Goal: Transaction & Acquisition: Purchase product/service

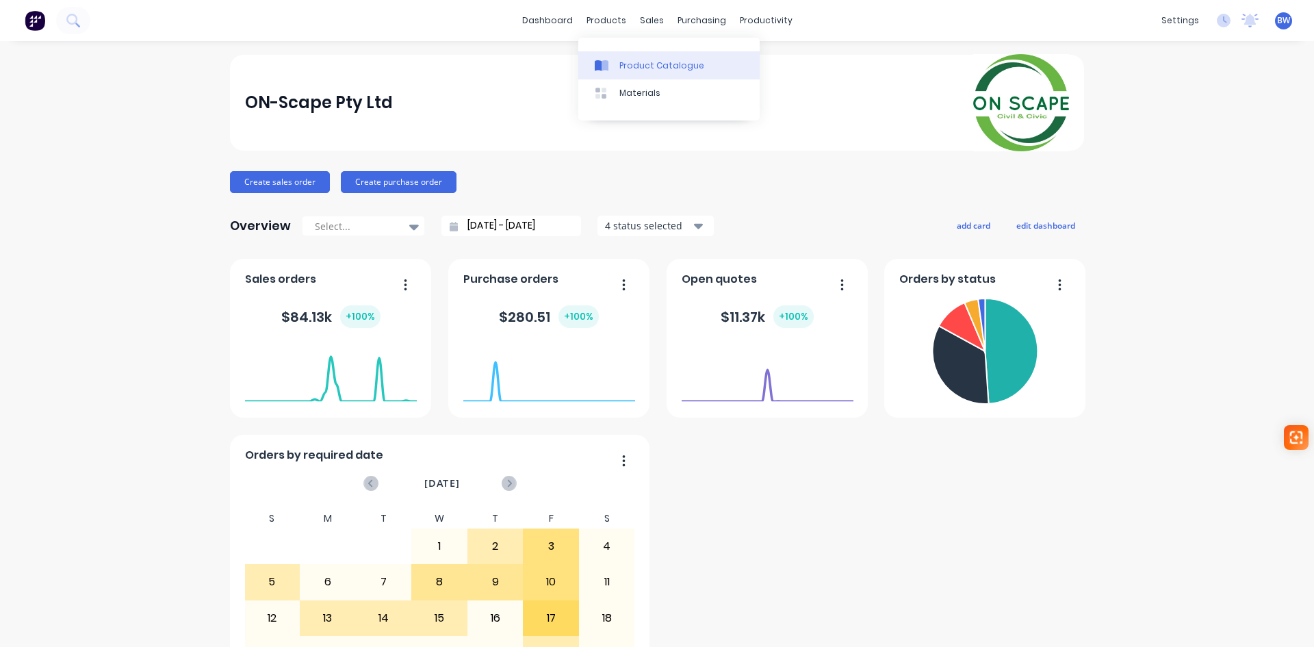
click at [618, 72] on link "Product Catalogue" at bounding box center [668, 64] width 181 height 27
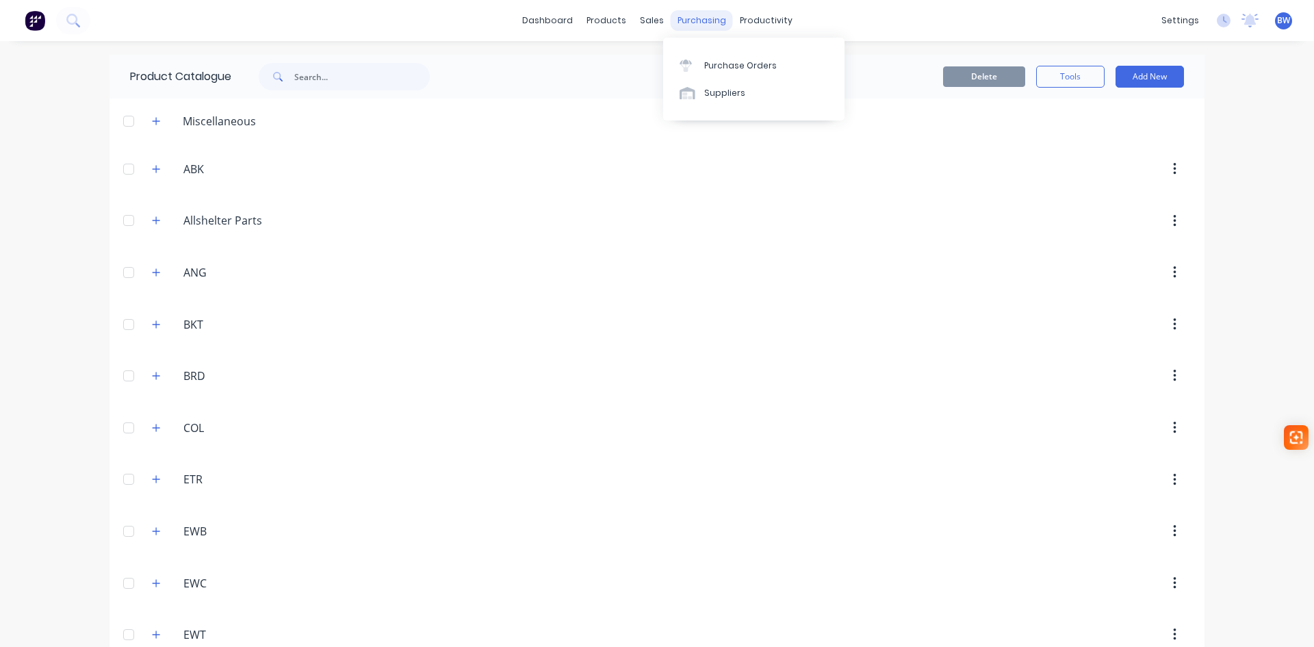
click at [685, 24] on div "purchasing" at bounding box center [702, 20] width 62 height 21
click at [708, 61] on div "Purchase Orders" at bounding box center [740, 66] width 73 height 12
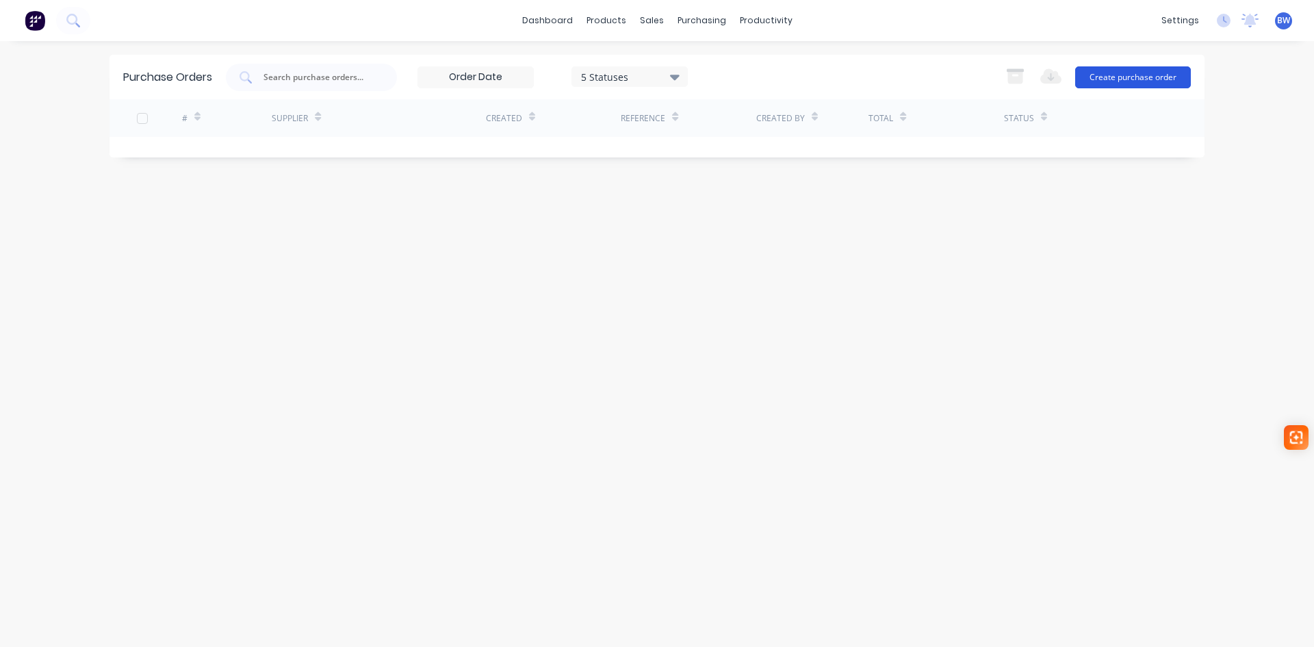
click at [1133, 77] on button "Create purchase order" at bounding box center [1133, 77] width 116 height 22
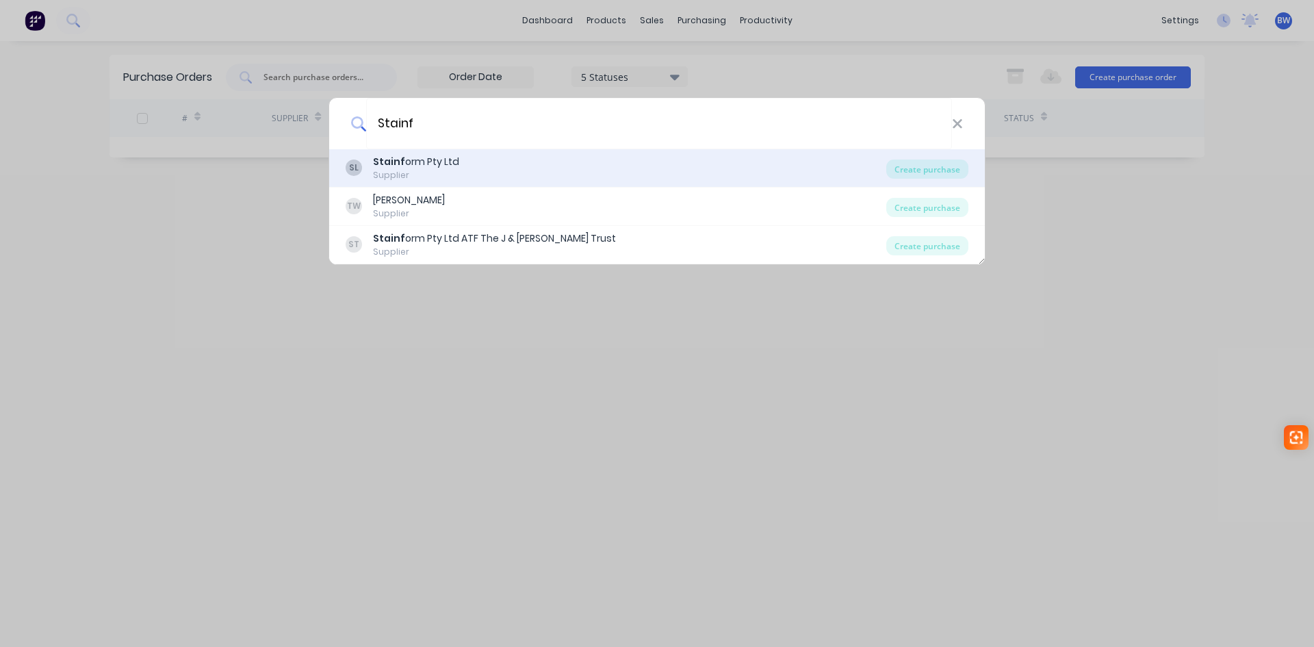
type input "Stainf"
click at [443, 168] on div "Stainf orm Pty Ltd" at bounding box center [416, 162] width 86 height 14
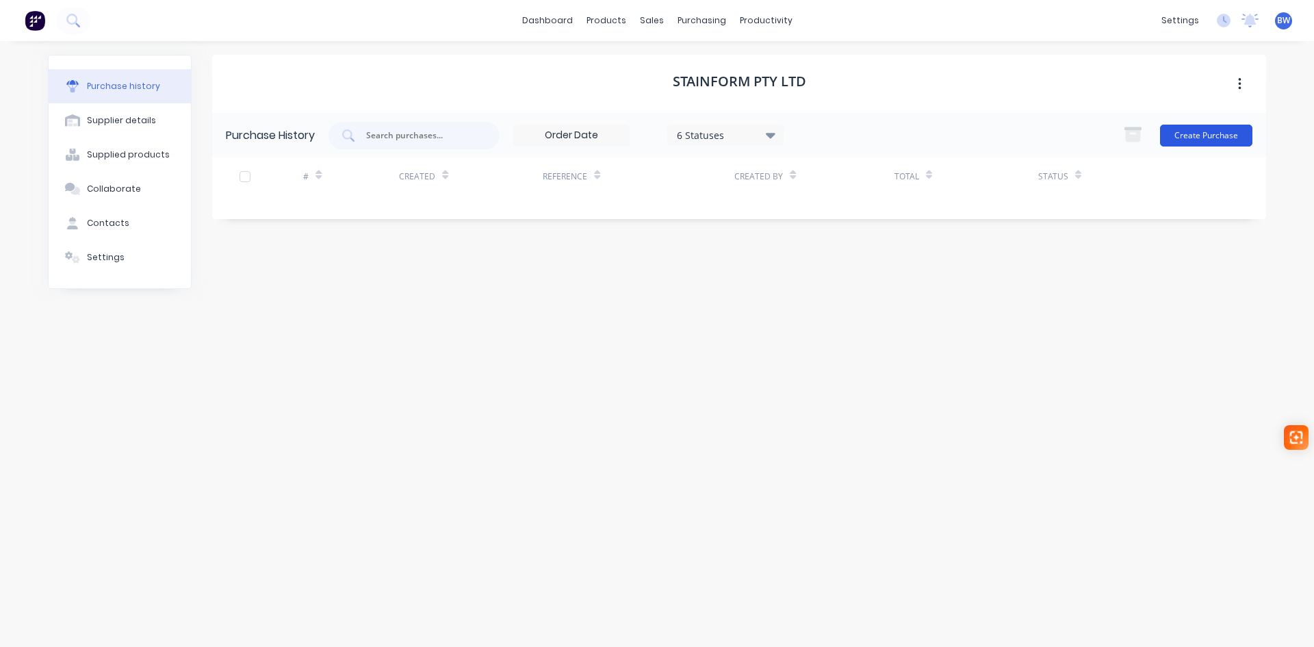
click at [1207, 137] on button "Create Purchase" at bounding box center [1206, 136] width 92 height 22
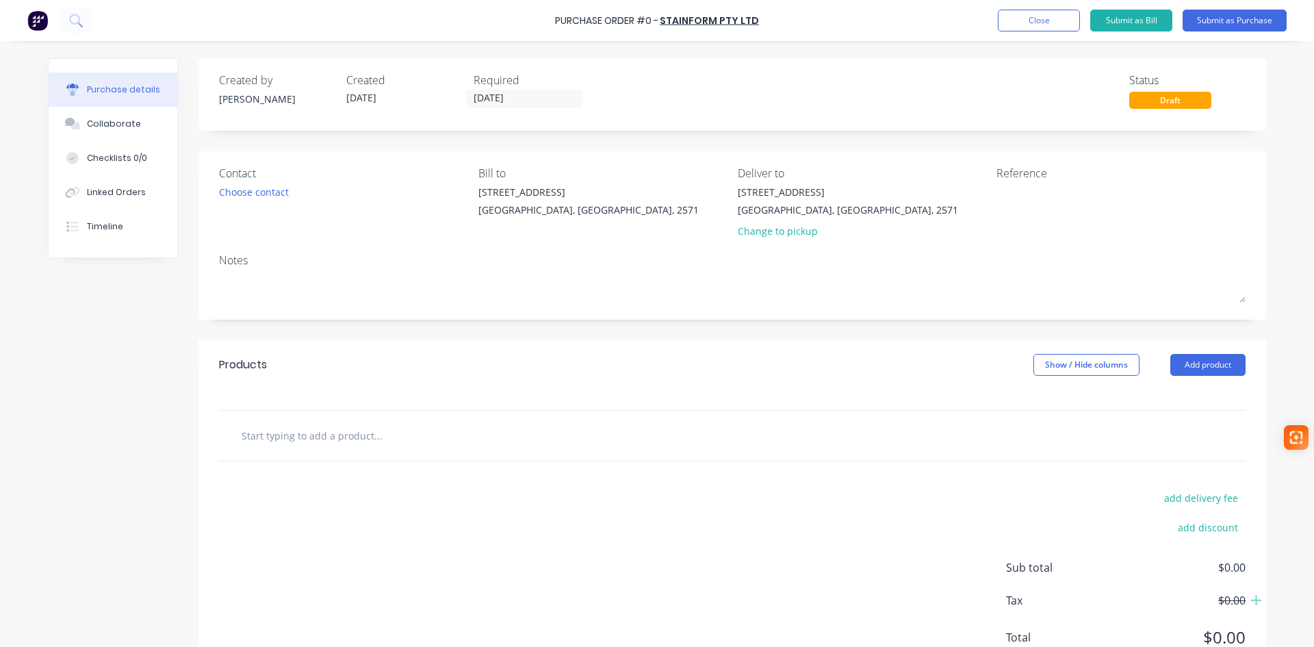
click at [496, 110] on div "Created by [PERSON_NAME] Created [DATE] Required [DATE] Status Draft" at bounding box center [732, 94] width 1068 height 73
click at [502, 99] on input "[DATE]" at bounding box center [524, 98] width 115 height 17
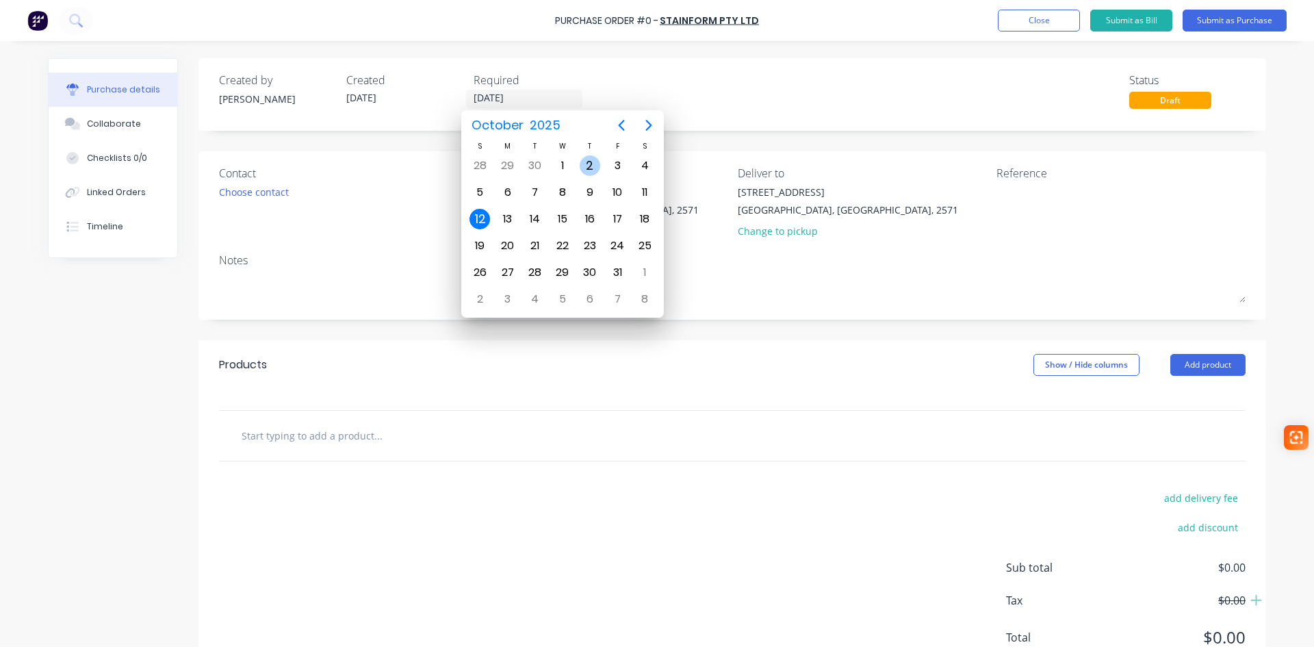
click at [586, 162] on div "2" at bounding box center [590, 165] width 21 height 21
type input "[DATE]"
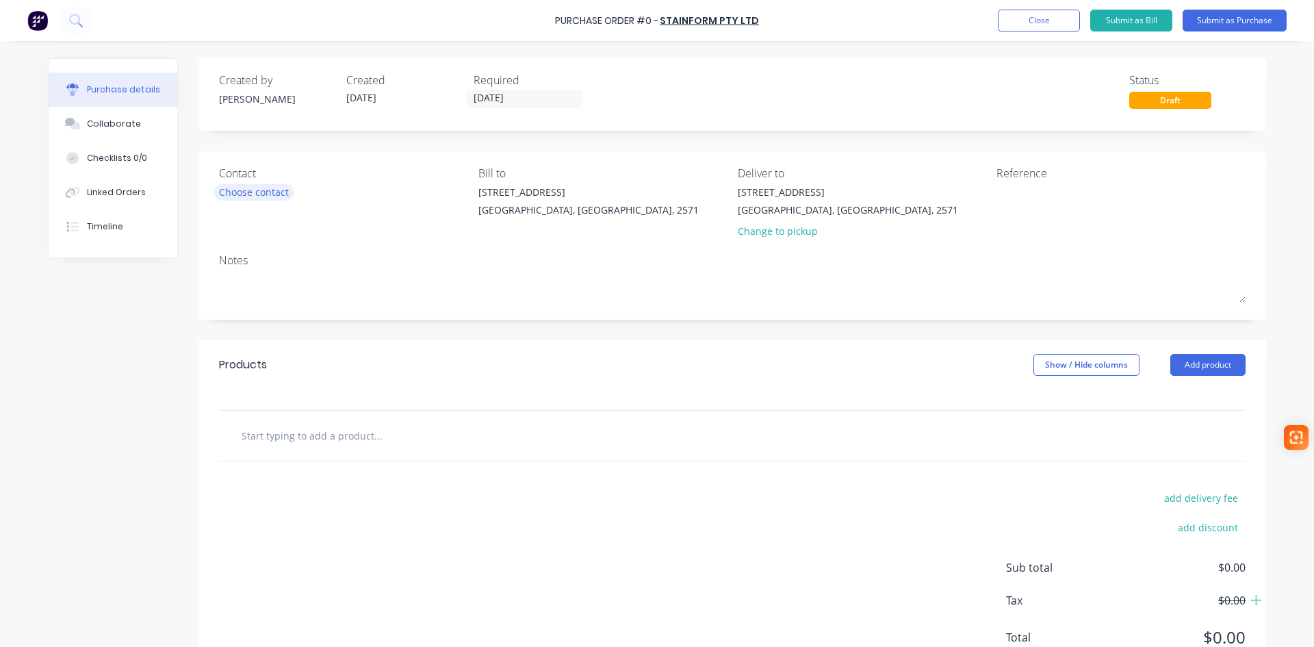
click at [242, 195] on div "Choose contact" at bounding box center [254, 192] width 70 height 14
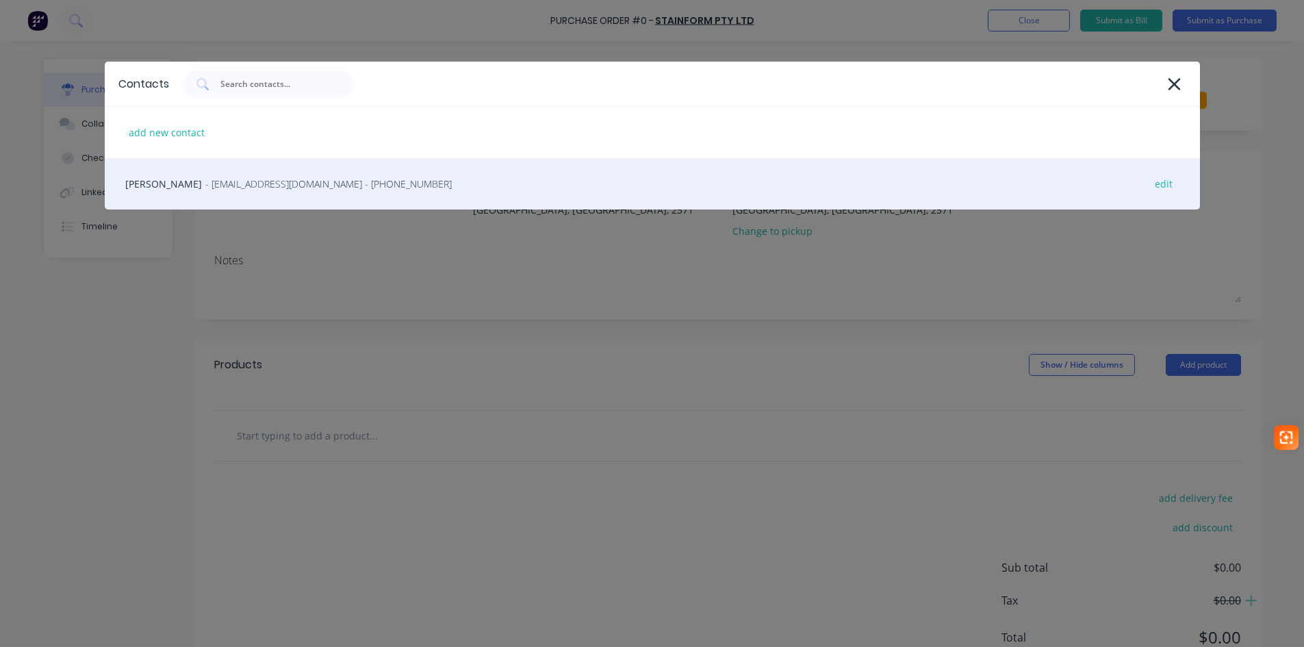
click at [240, 196] on div "[PERSON_NAME] - [EMAIL_ADDRESS][DOMAIN_NAME] - [PHONE_NUMBER] edit" at bounding box center [652, 183] width 1095 height 51
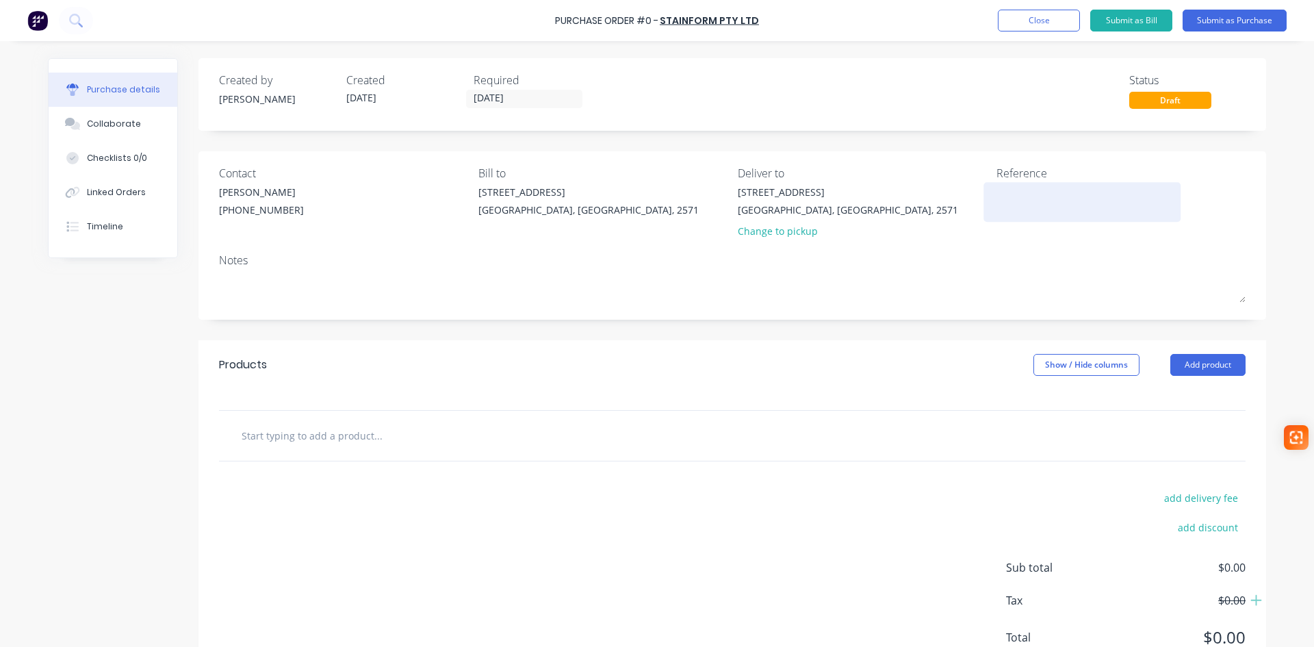
click at [1055, 192] on textarea at bounding box center [1082, 200] width 171 height 31
click at [242, 266] on div "Notes" at bounding box center [732, 260] width 1027 height 16
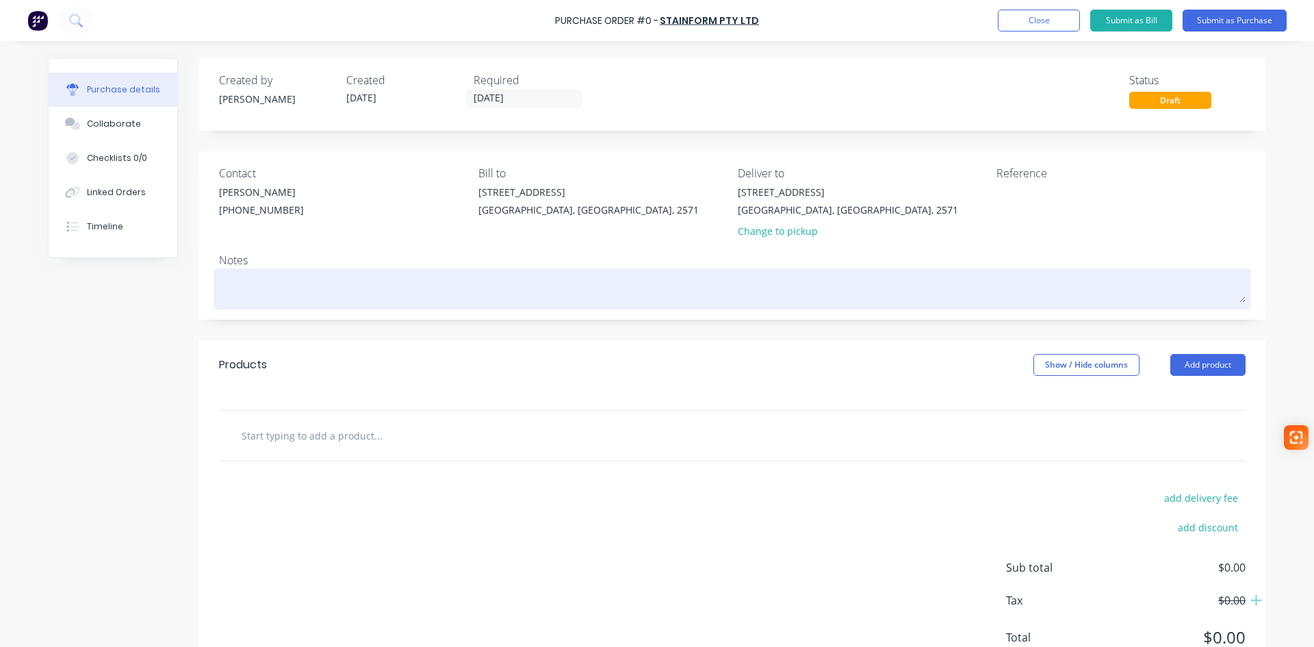
click at [230, 285] on textarea at bounding box center [732, 287] width 1027 height 31
type textarea "x"
type textarea "R"
type textarea "x"
type textarea "Re"
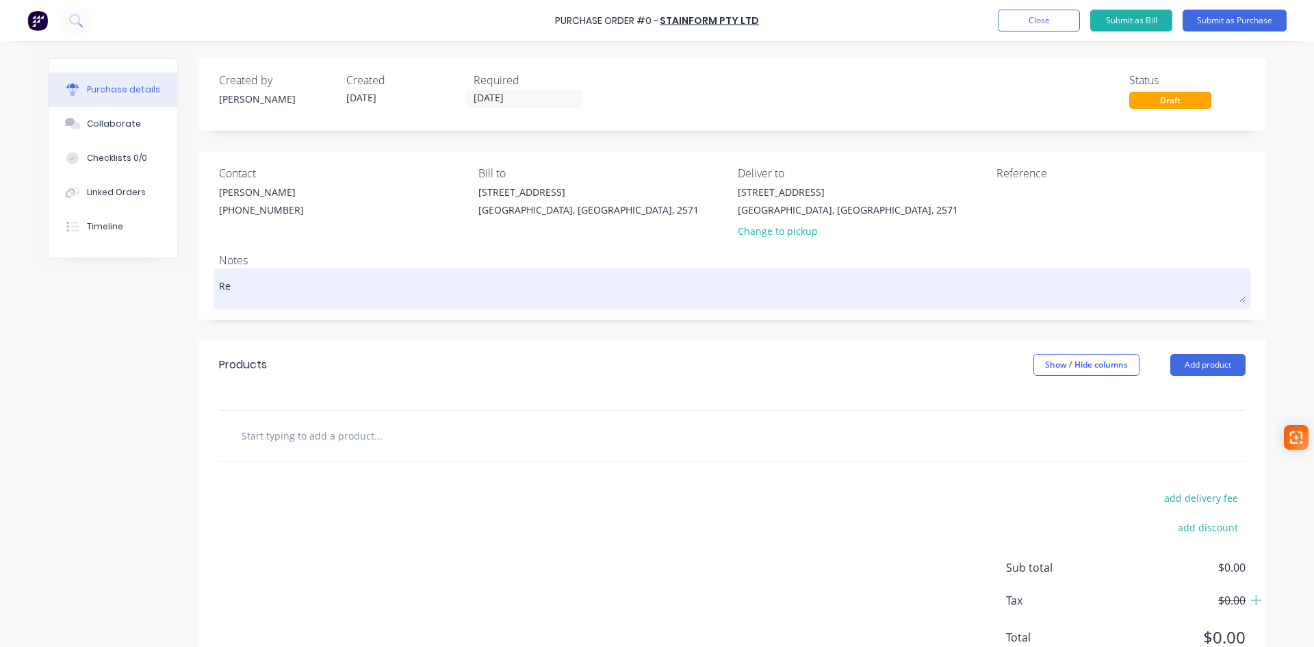
type textarea "x"
type textarea "Rec"
type textarea "x"
type textarea "[PERSON_NAME]"
type textarea "x"
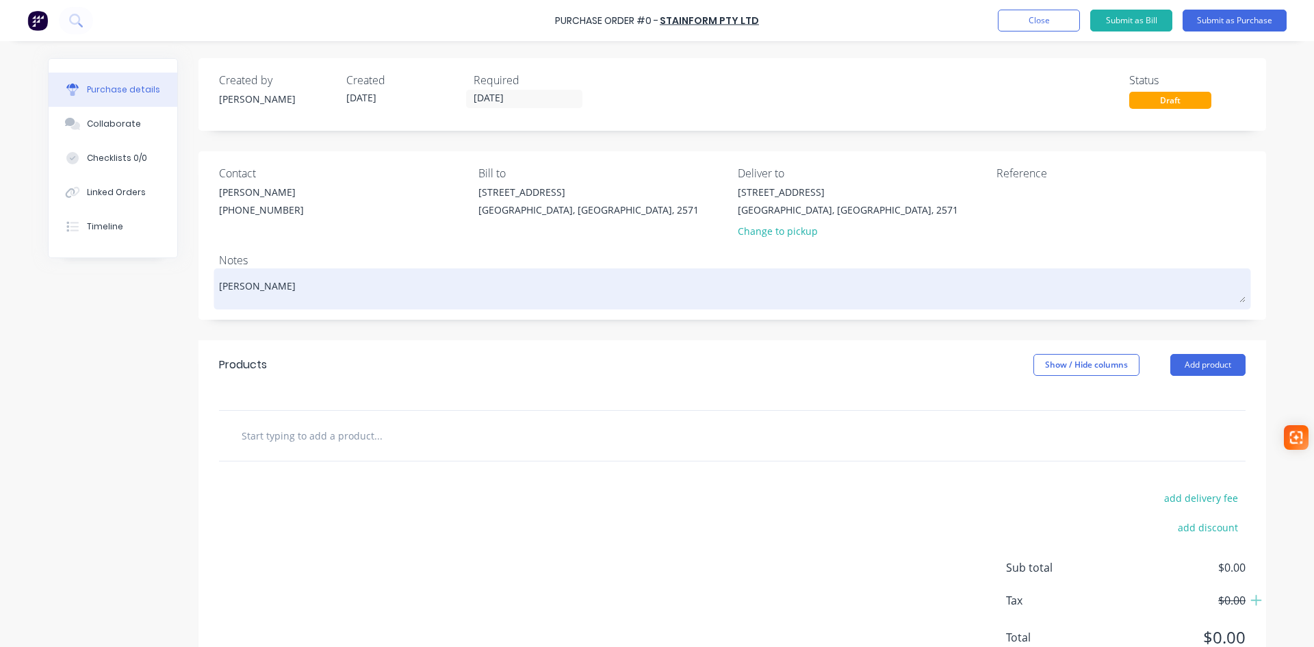
type textarea "Recha"
type textarea "x"
type textarea "Rechar"
type textarea "x"
type textarea "Recharg"
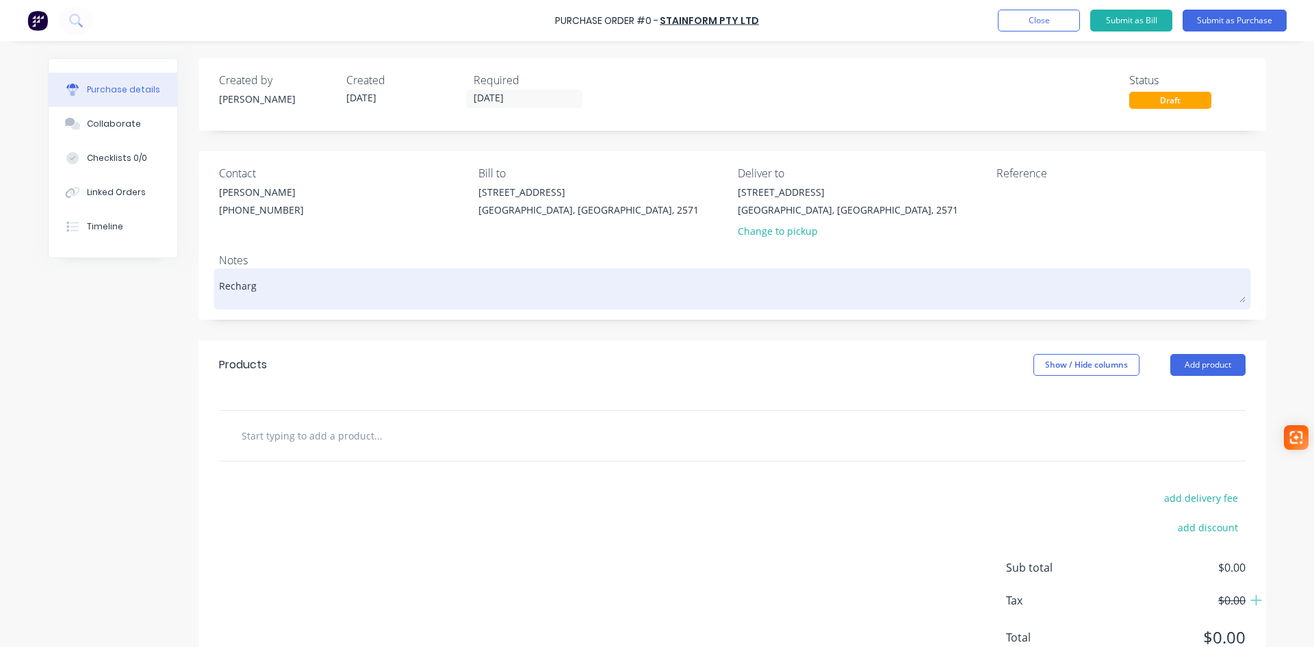
type textarea "x"
type textarea "Recharge"
type textarea "x"
type textarea "Recharge"
type textarea "x"
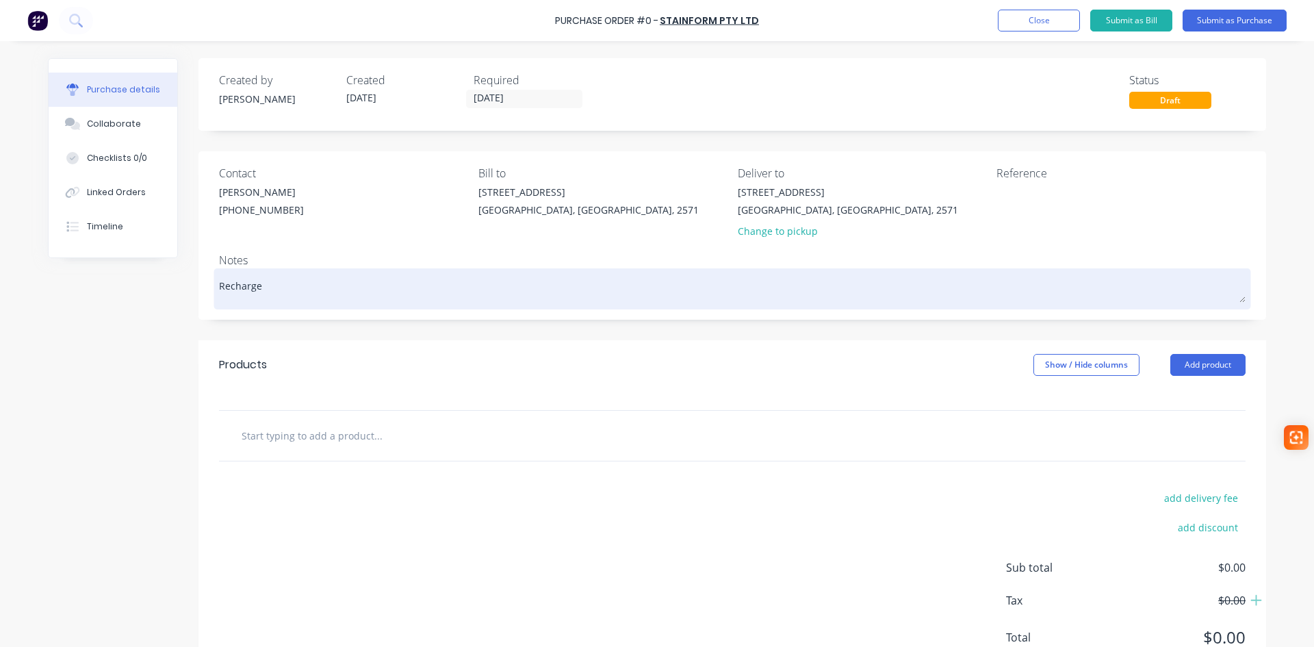
type textarea "Recharge T"
type textarea "x"
type textarea "Recharge To"
type textarea "x"
type textarea "Recharge Tot"
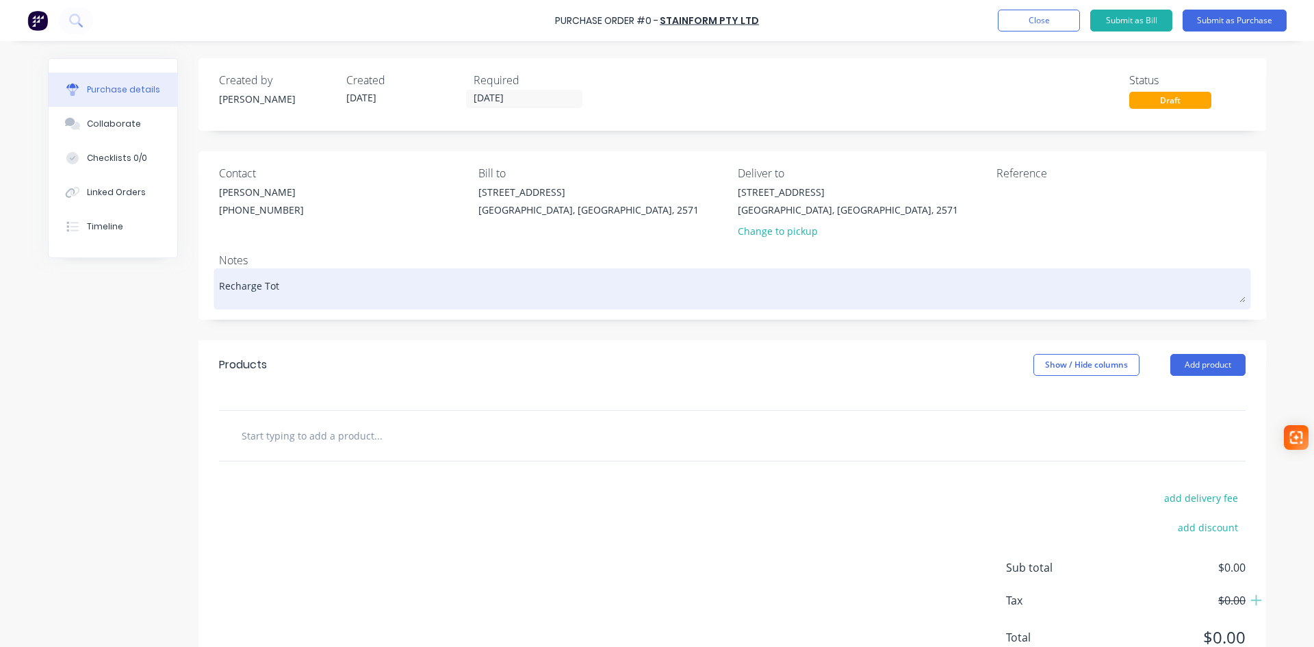
type textarea "x"
type textarea "Recharge Total"
type textarea "x"
type textarea "Recharge Total"
type textarea "x"
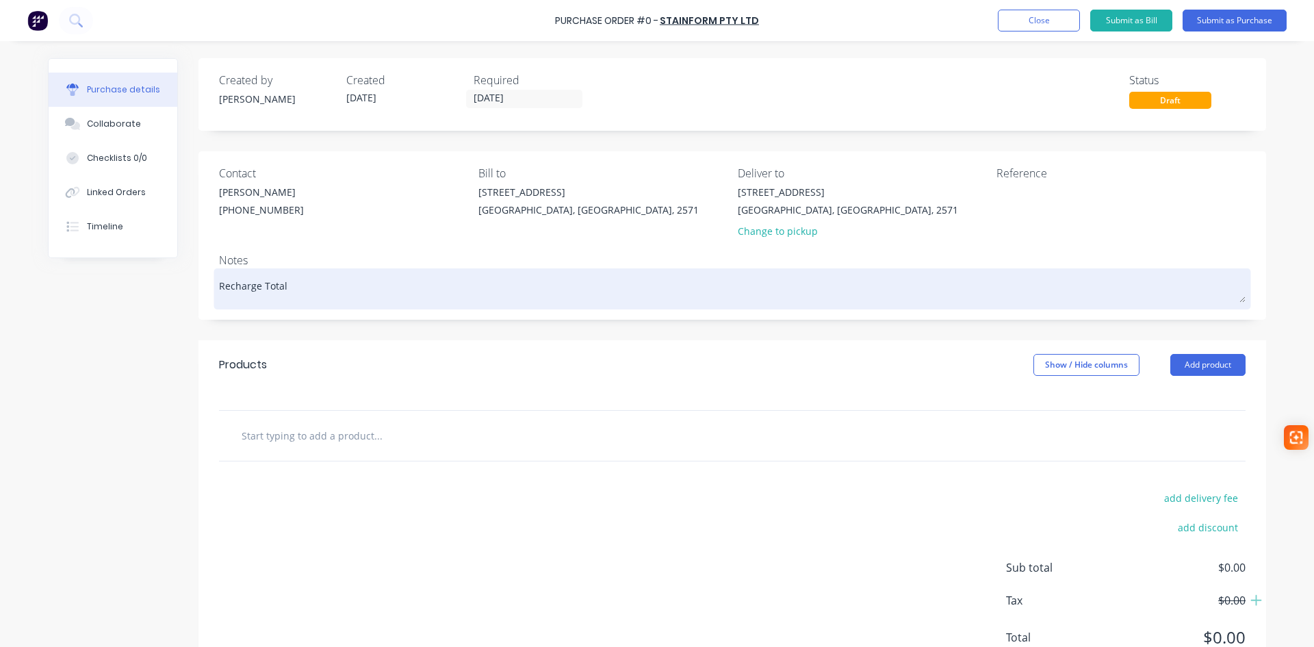
type textarea "Recharge Total"
type textarea "x"
type textarea "Recharge Tota"
type textarea "x"
type textarea "Recharge Tot"
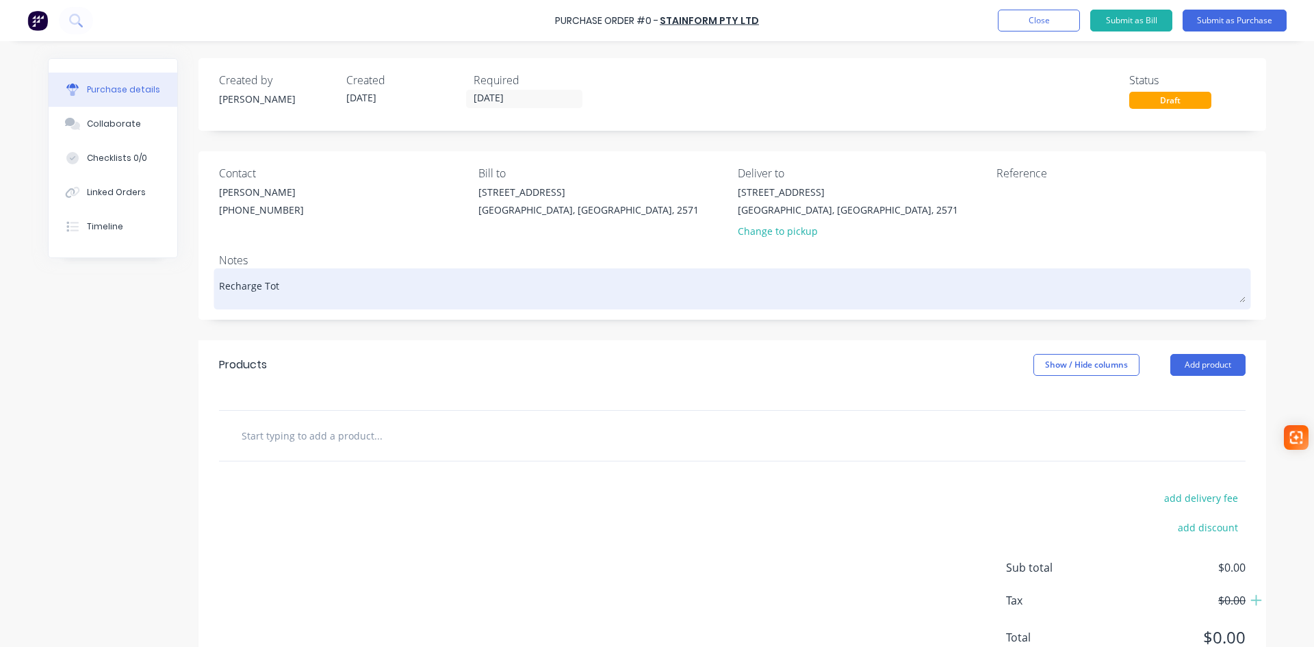
type textarea "x"
type textarea "Recharge To"
type textarea "x"
type textarea "Recharge T"
type textarea "x"
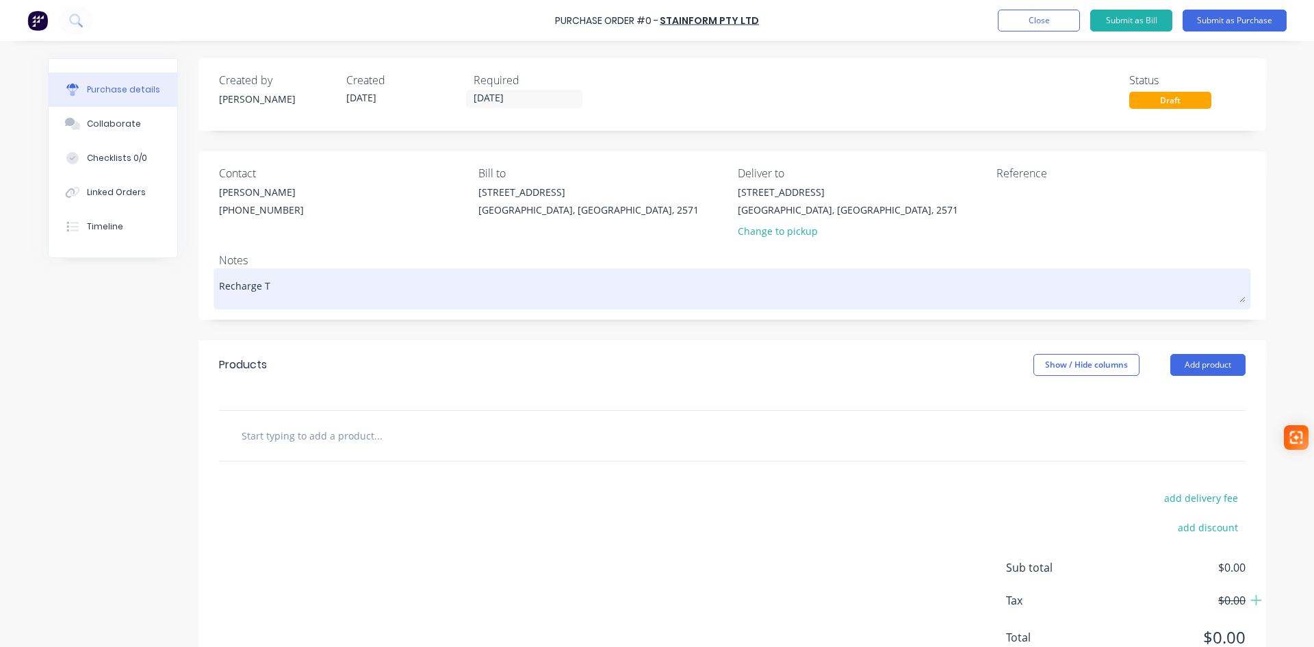
type textarea "Recharge"
type textarea "x"
type textarea "Recharge"
type textarea "x"
type textarea "Recharg"
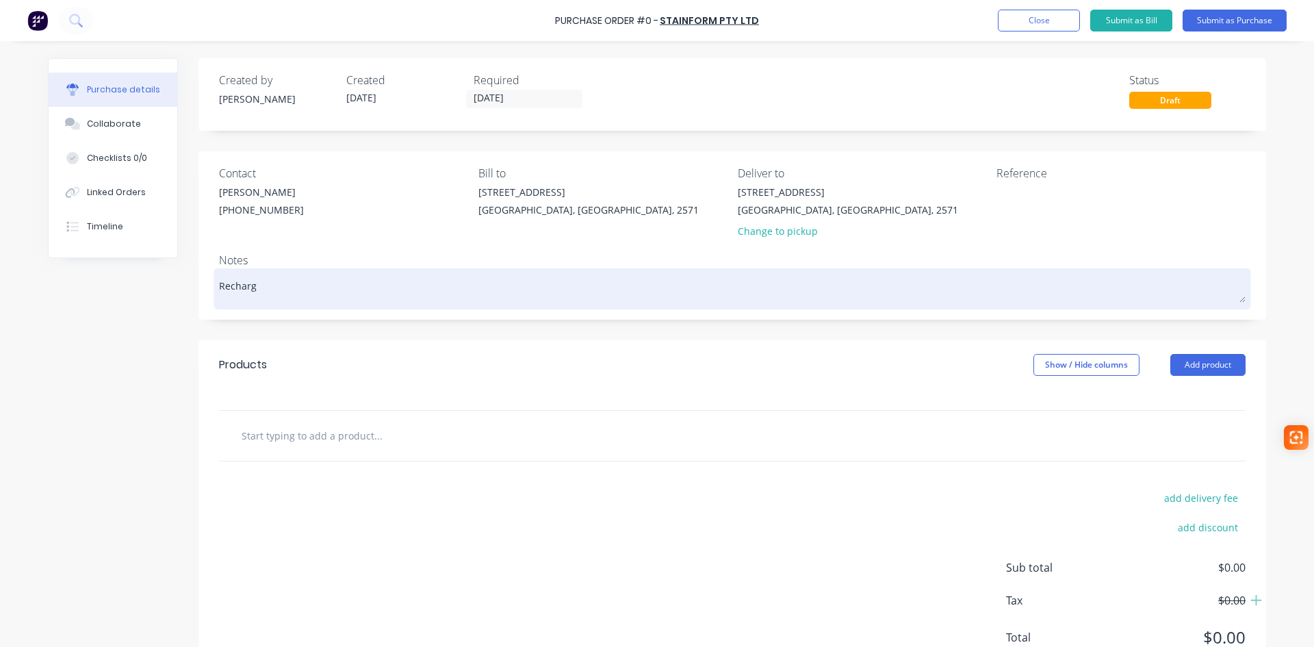
type textarea "x"
type textarea "Rechar"
type textarea "x"
type textarea "Recha"
type textarea "x"
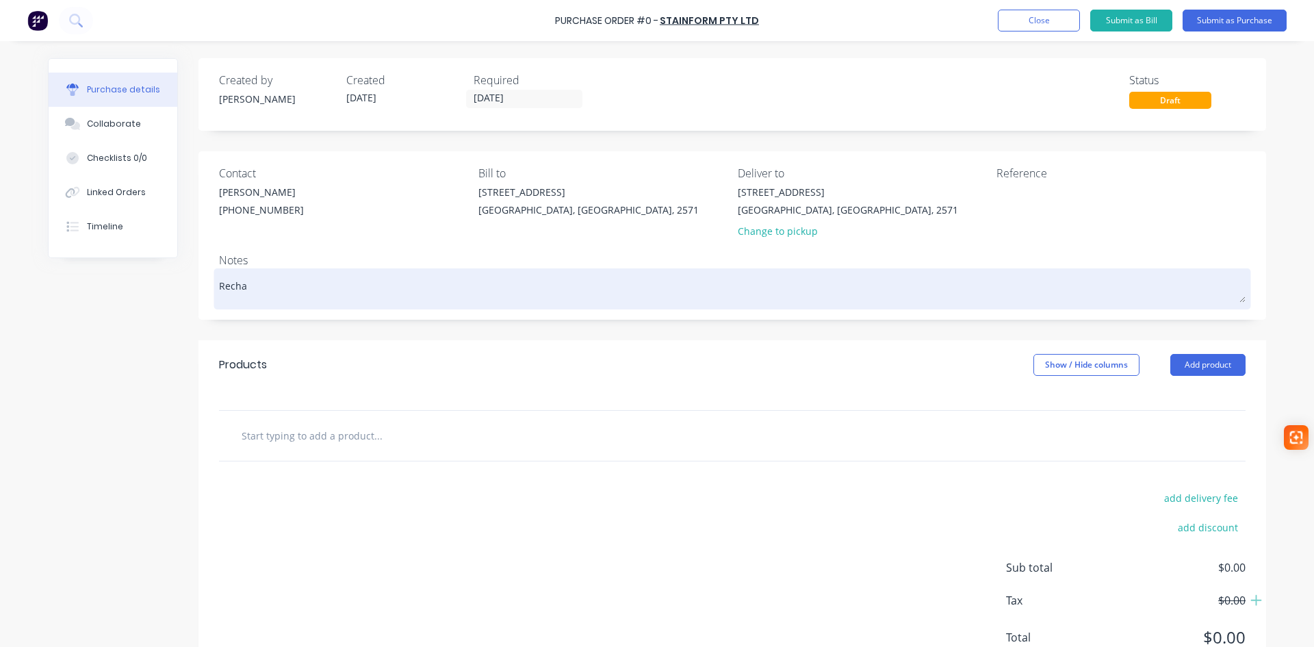
type textarea "[PERSON_NAME]"
type textarea "x"
type textarea "Rec"
type textarea "x"
type textarea "Re"
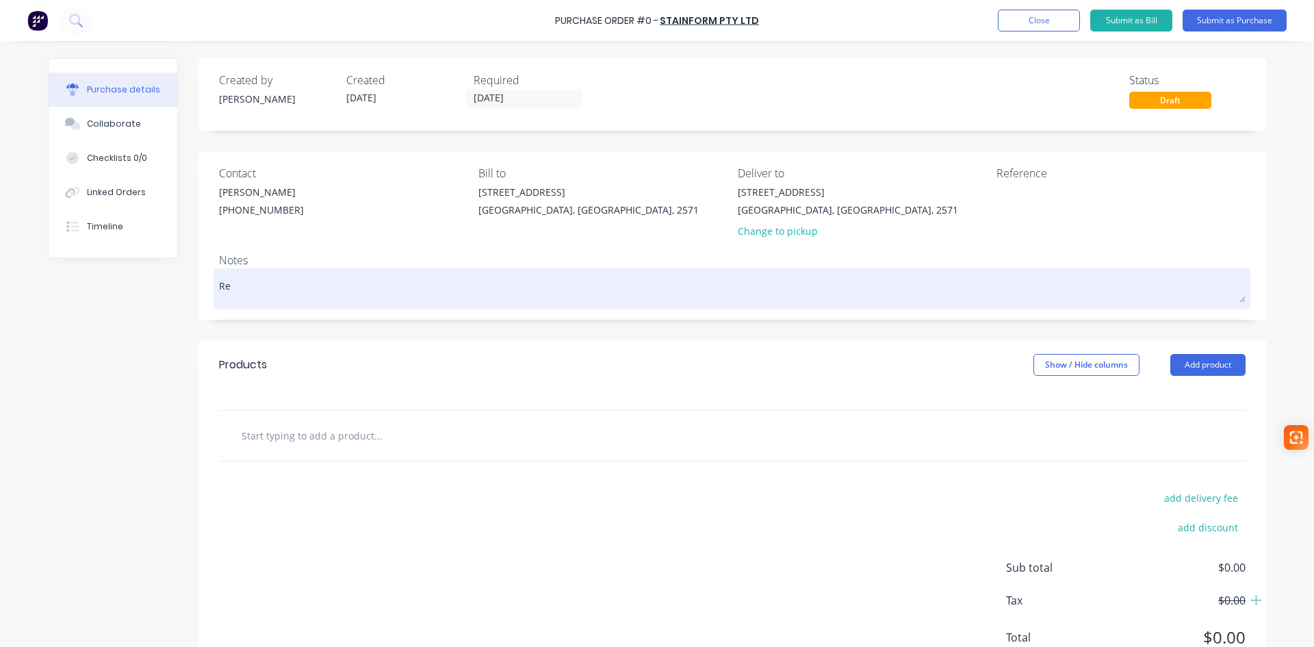
type textarea "x"
type textarea "R"
type textarea "x"
type textarea "T"
type textarea "x"
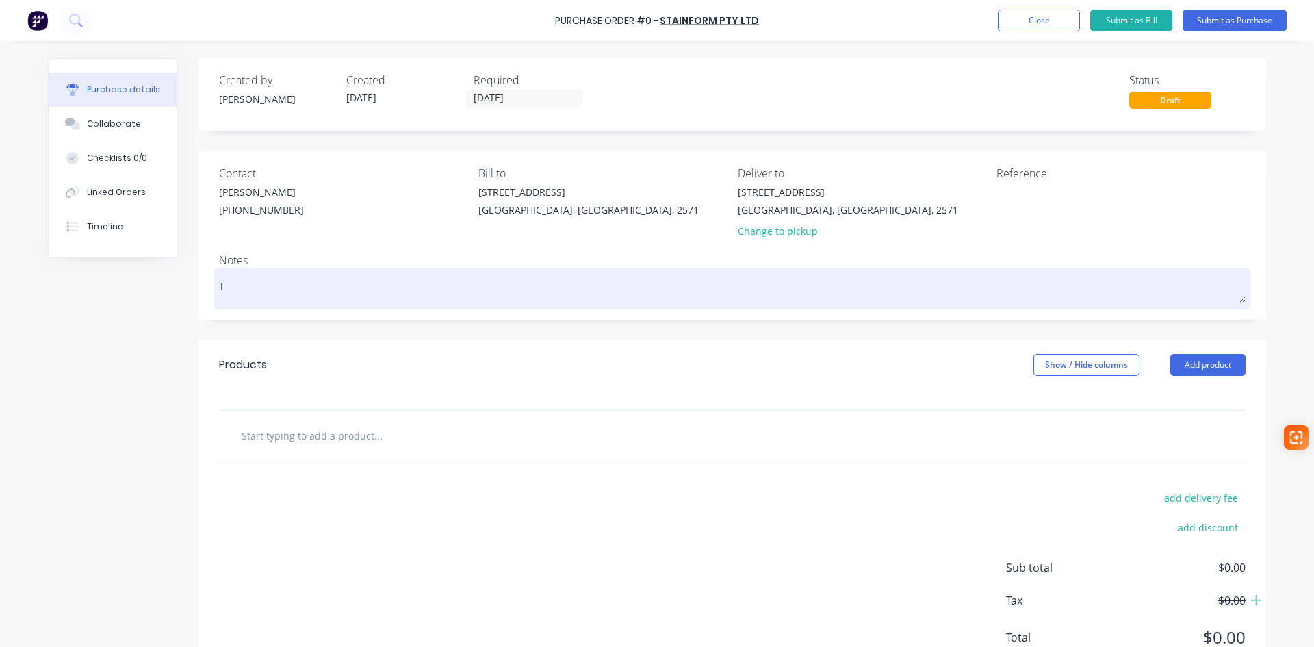
type textarea "To"
type textarea "x"
type textarea "Tot"
type textarea "x"
type textarea "Tota"
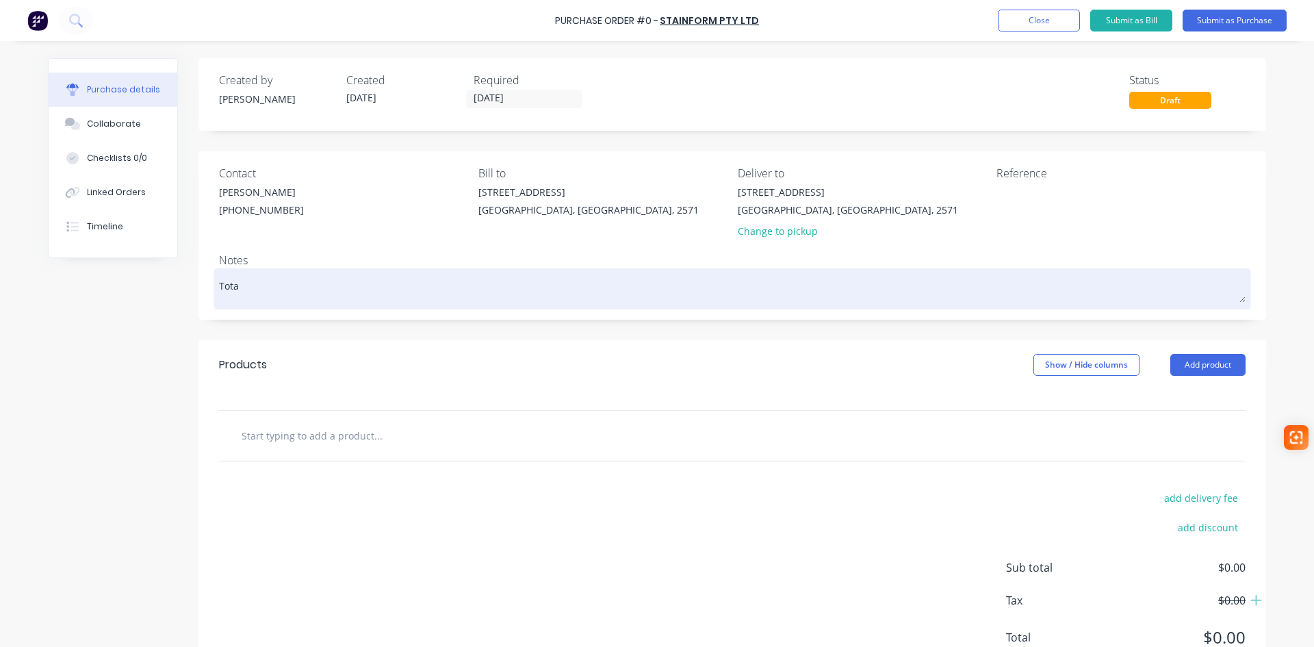
type textarea "x"
type textarea "Total"
type textarea "x"
type textarea "Total"
type textarea "x"
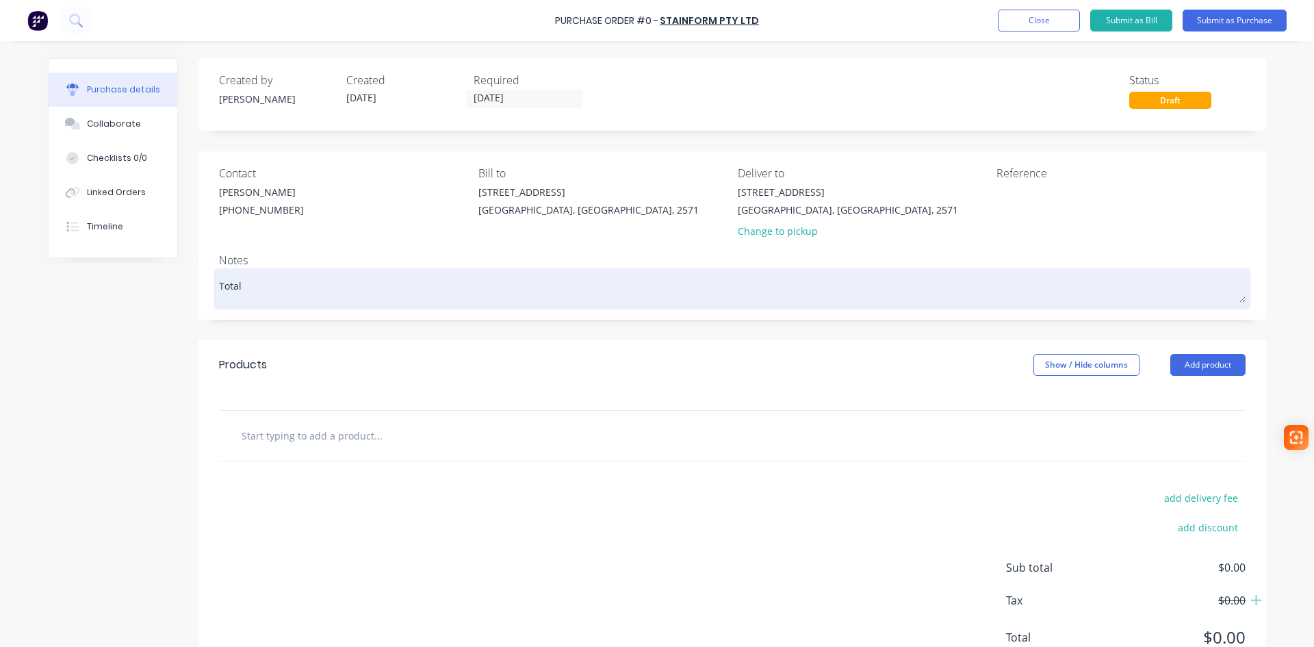
type textarea "Total S"
type textarea "x"
type textarea "Total St"
type textarea "x"
type textarea "Total Ste"
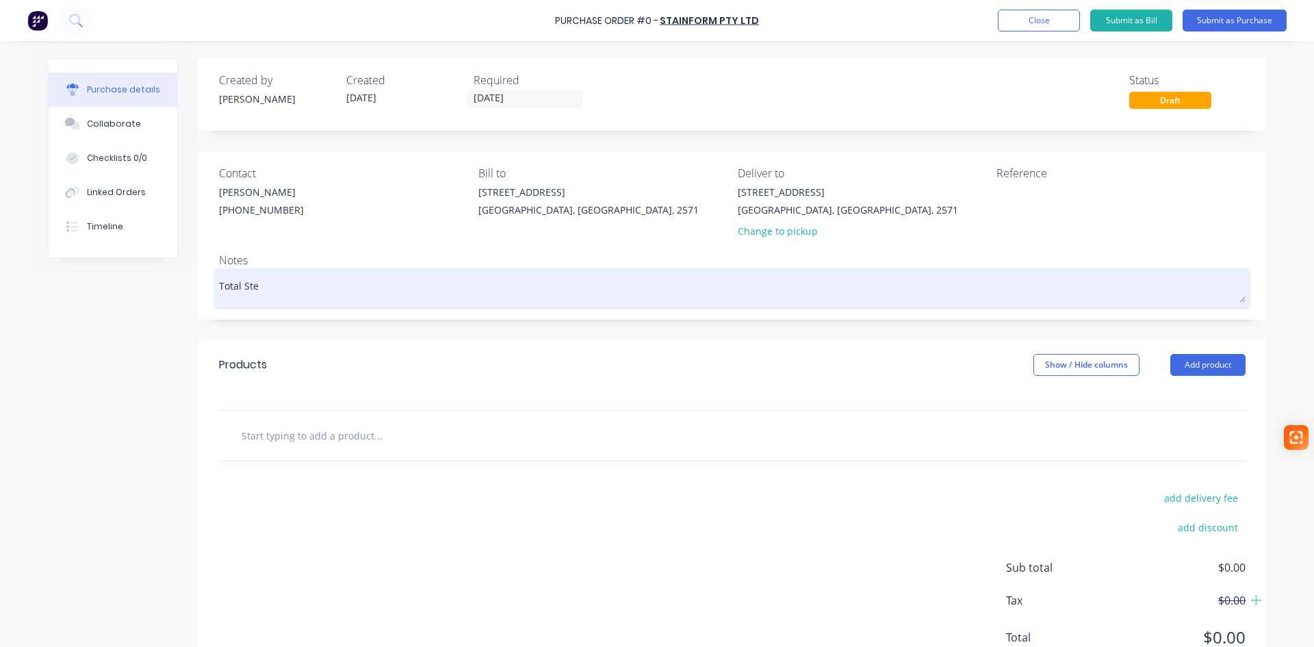
type textarea "x"
type textarea "Total Stee"
type textarea "x"
type textarea "Total Steel"
type textarea "x"
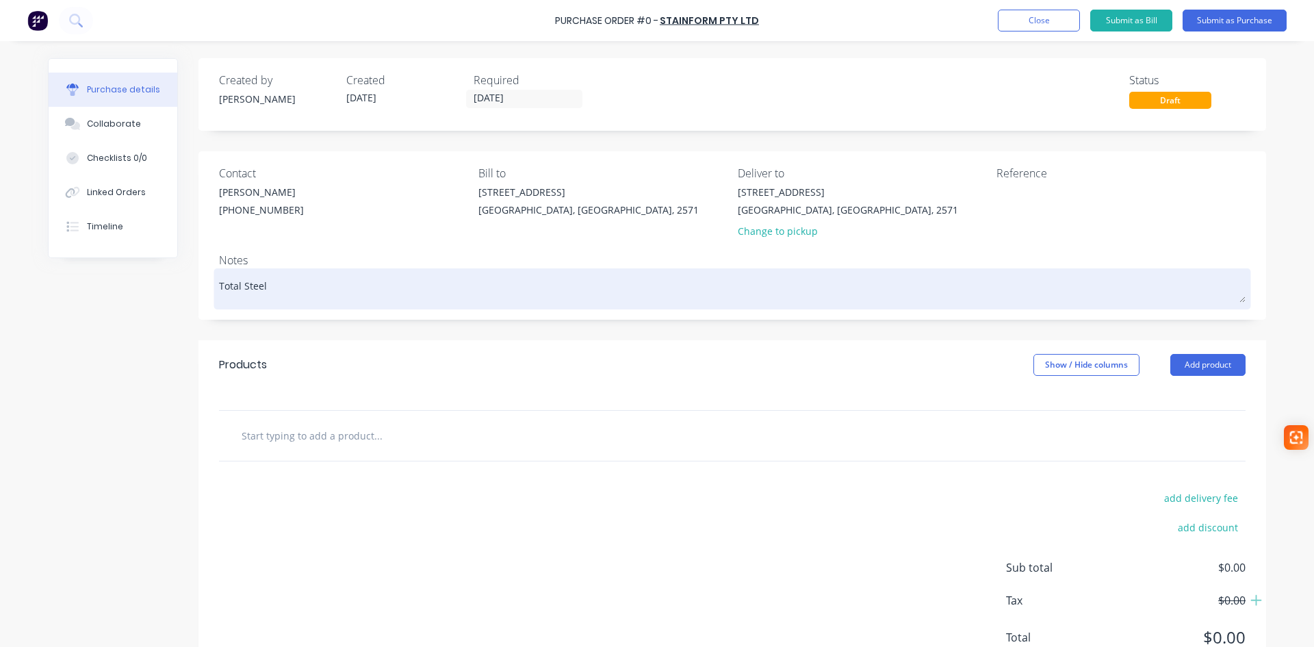
type textarea "Total Steel"
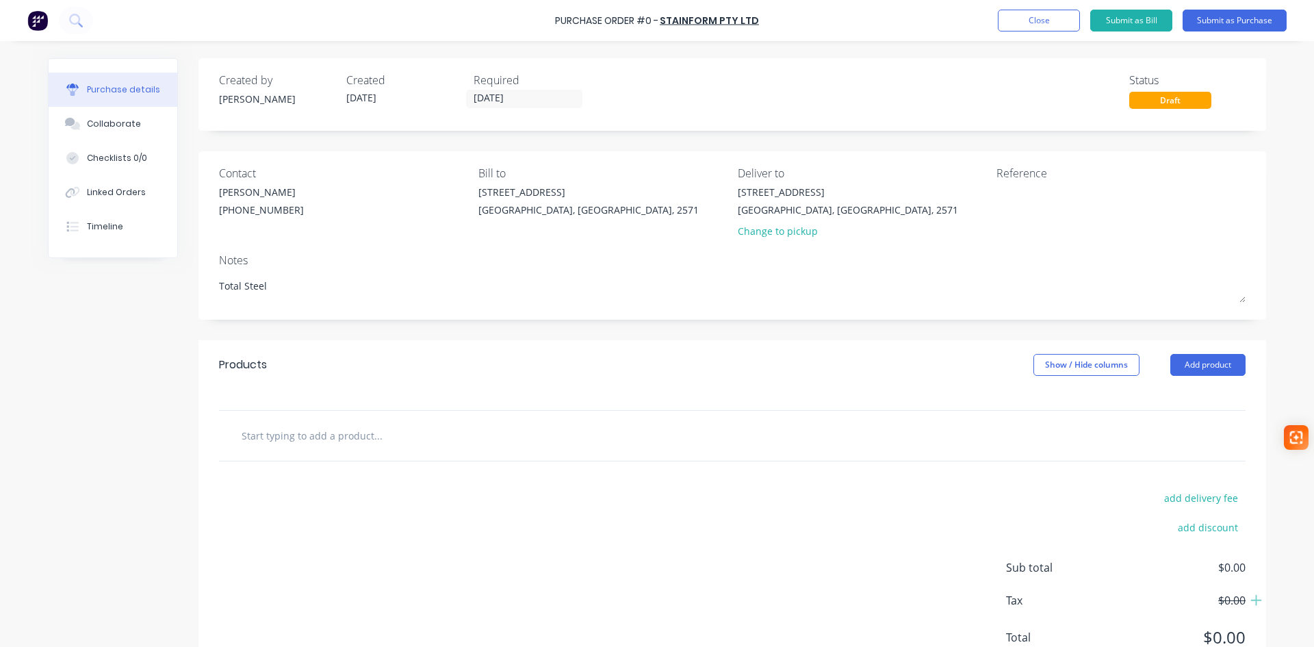
click at [272, 447] on input "text" at bounding box center [378, 435] width 274 height 27
click at [332, 424] on input "text" at bounding box center [378, 435] width 274 height 27
paste input "6MM x 1200 x 2400 H/R PLT"
type textarea "x"
type input "6MM x 1200 x 2400 H/R PLT"
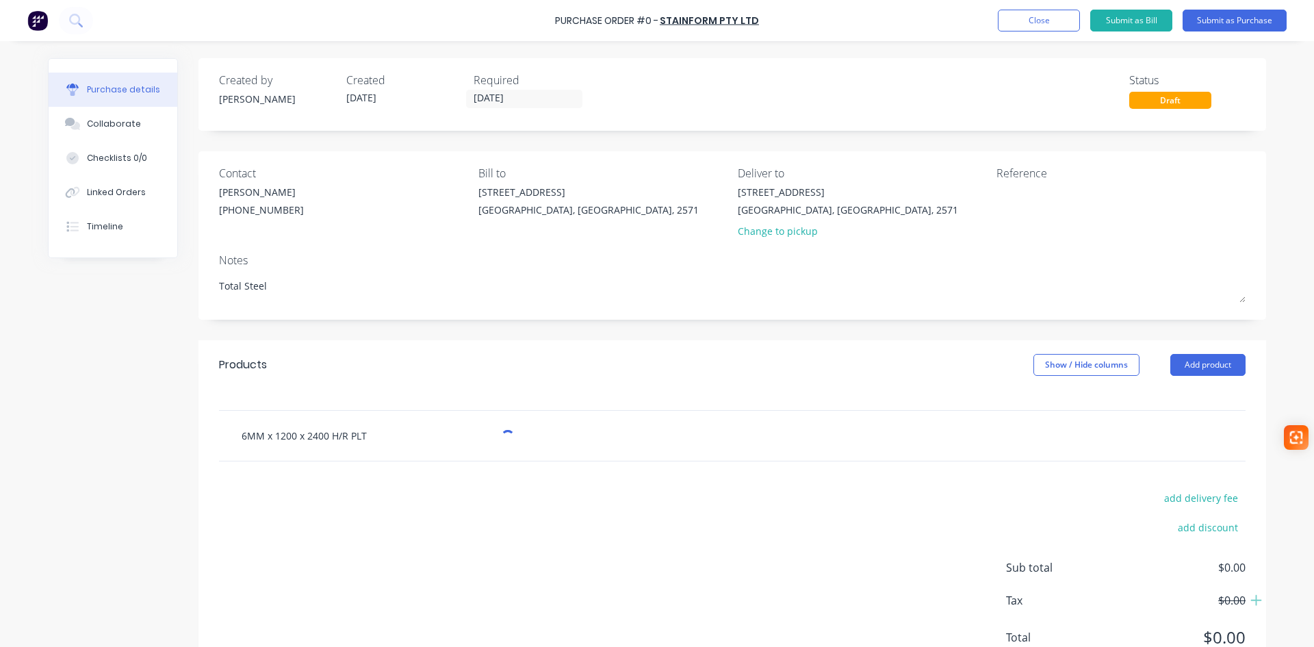
type textarea "x"
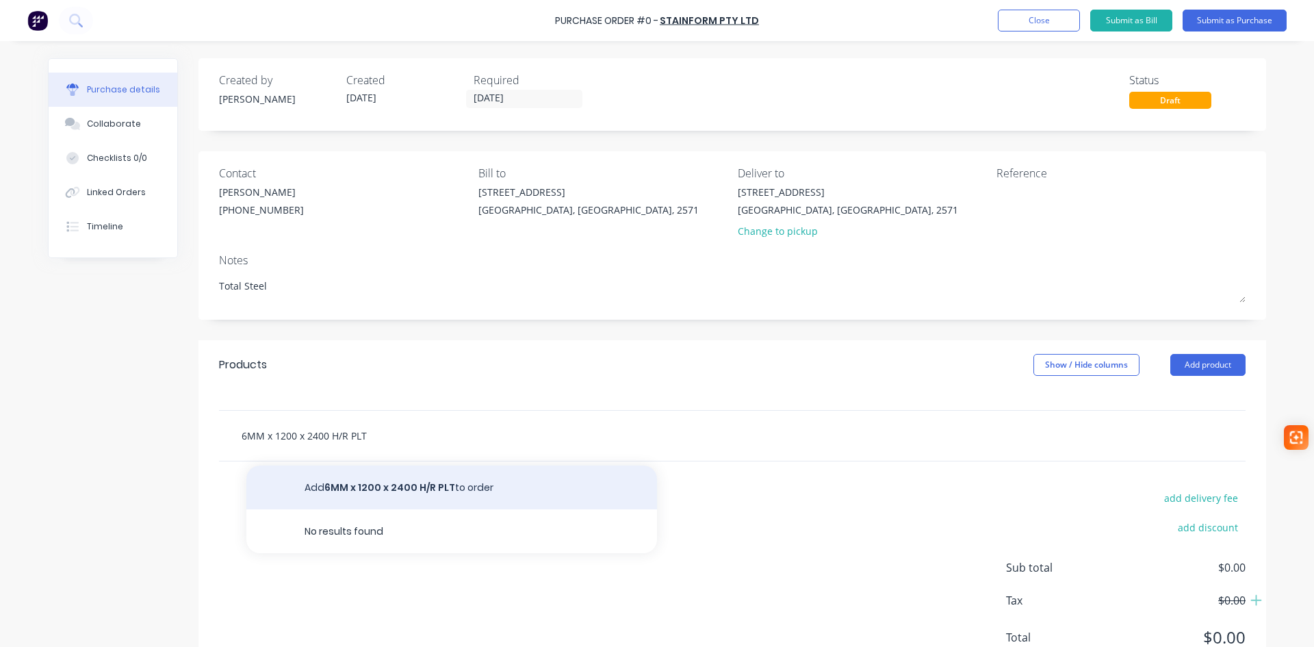
type input "6MM x 1200 x 2400 H/R PLT"
click at [421, 487] on button "Add 6MM x 1200 x 2400 H/R PLT to order" at bounding box center [451, 487] width 411 height 44
type textarea "x"
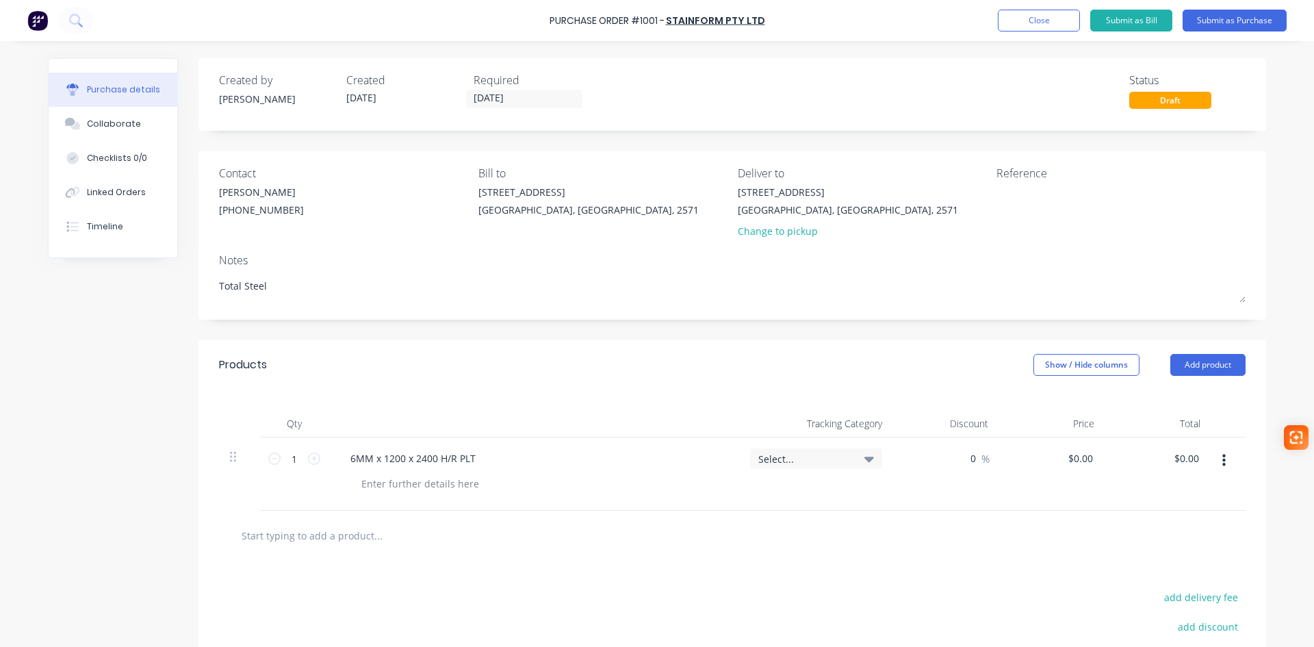
click at [864, 456] on icon at bounding box center [869, 458] width 10 height 15
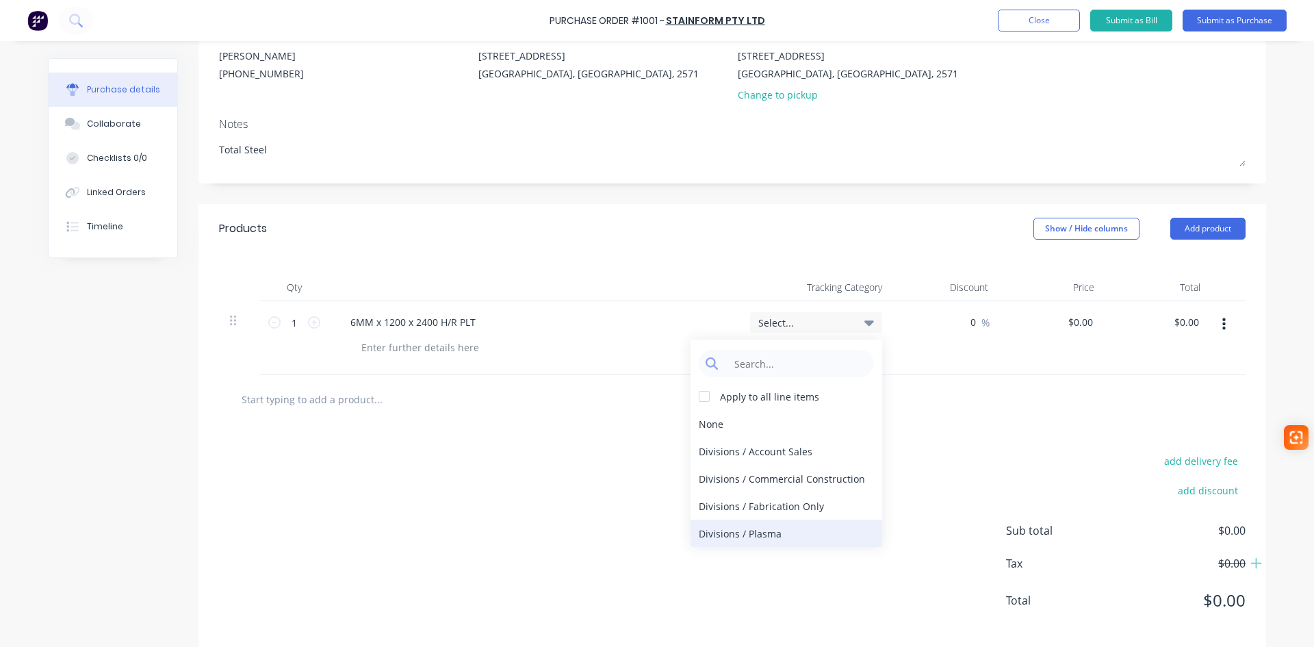
scroll to position [137, 0]
click at [788, 537] on div "Divisions / Plasma" at bounding box center [787, 532] width 192 height 27
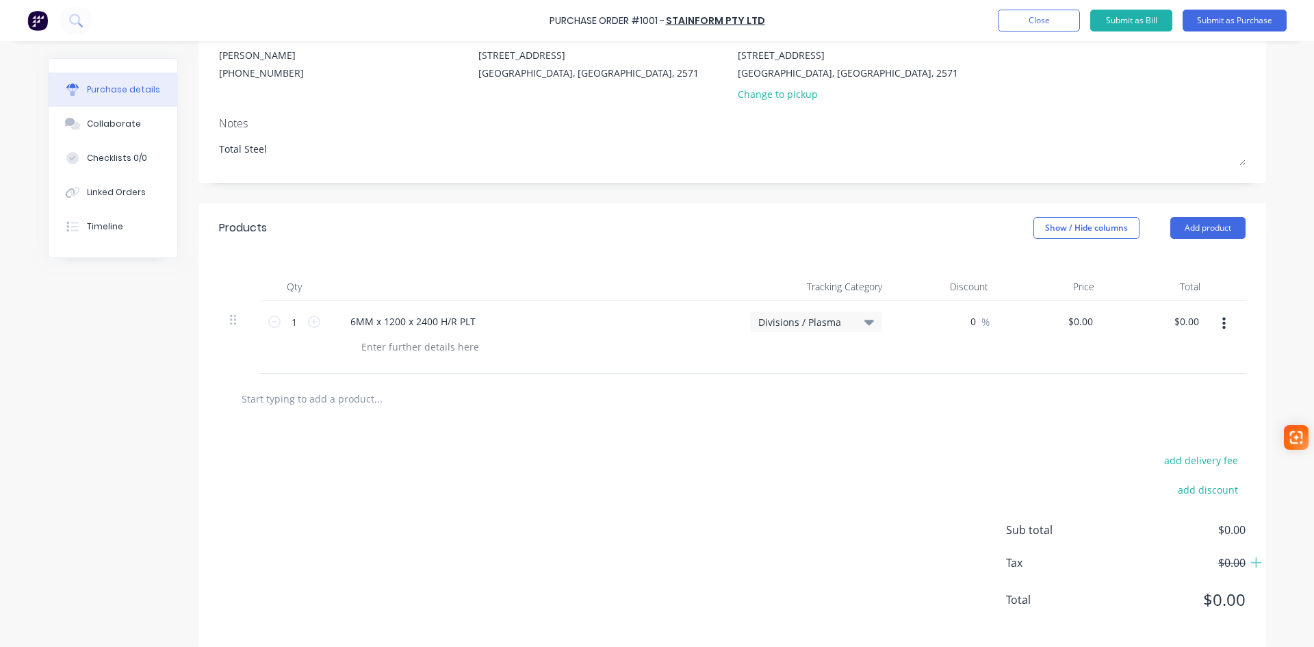
click at [306, 398] on input "text" at bounding box center [378, 398] width 274 height 27
click at [306, 391] on input "text" at bounding box center [378, 398] width 274 height 27
paste input "10MM x 1200 x 2400 H/R PLT"
type textarea "x"
type input "10MM x 1200 x 2400 H/R PLT"
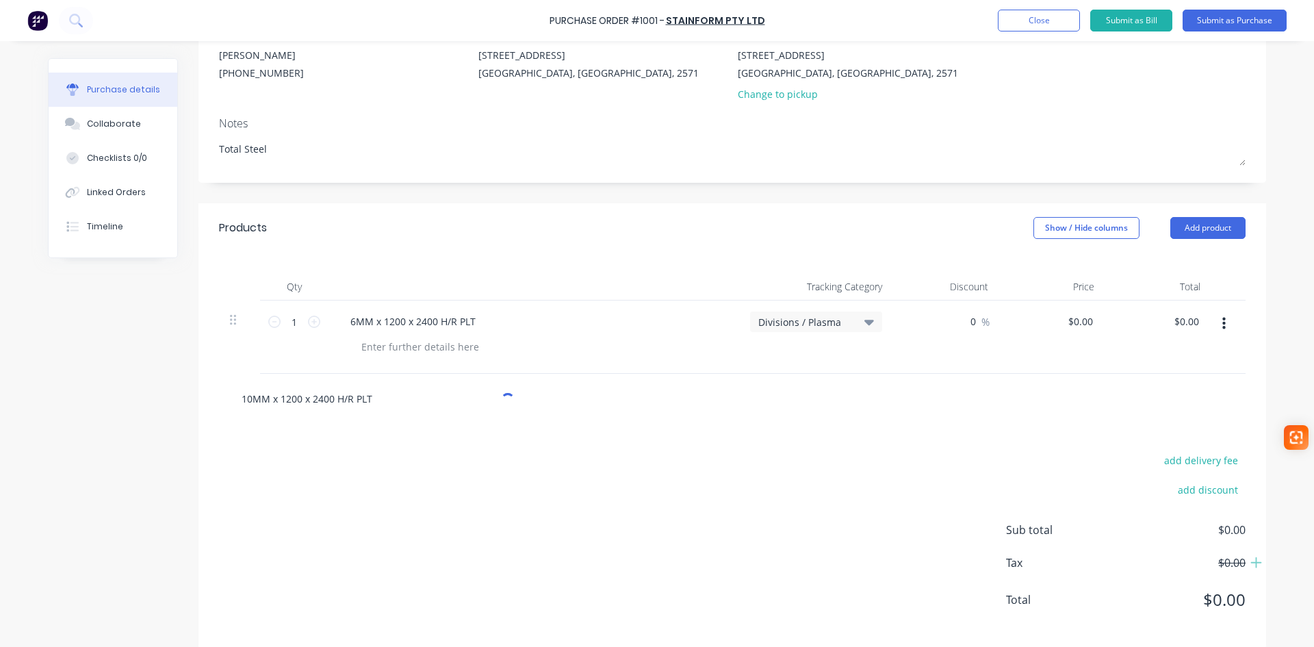
type textarea "x"
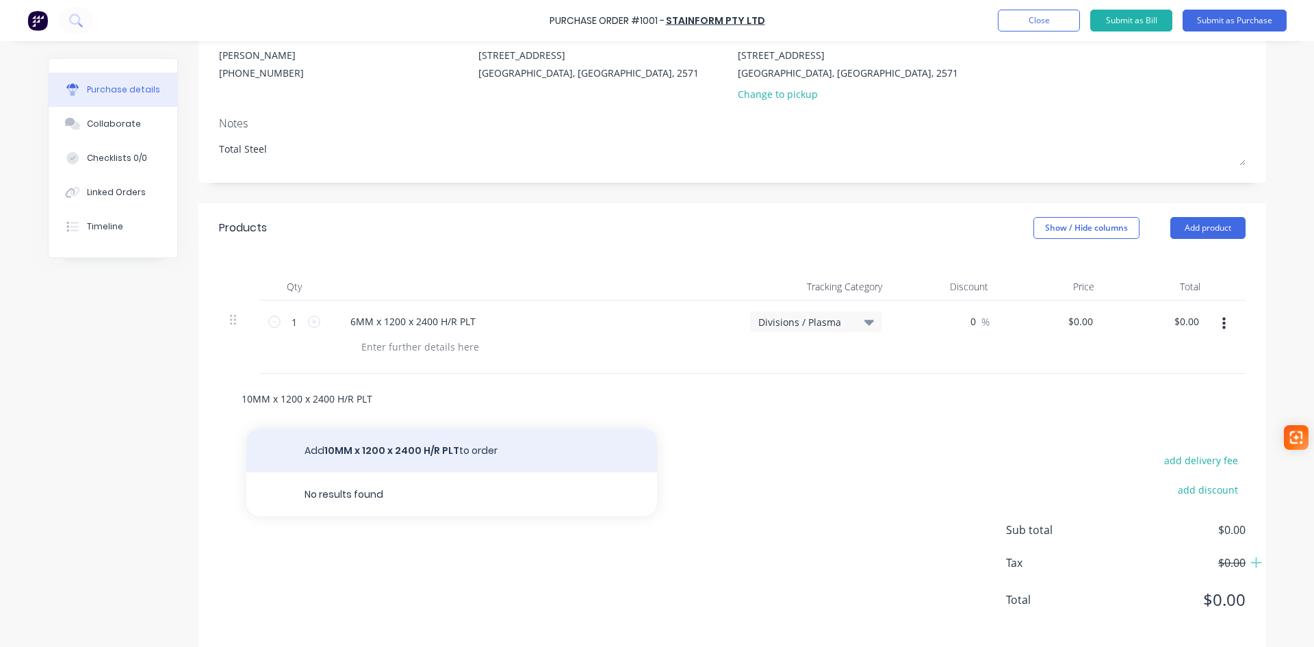
type input "10MM x 1200 x 2400 H/R PLT"
click at [396, 452] on button "Add 10MM x 1200 x 2400 H/R PLT to order" at bounding box center [451, 450] width 411 height 44
type textarea "x"
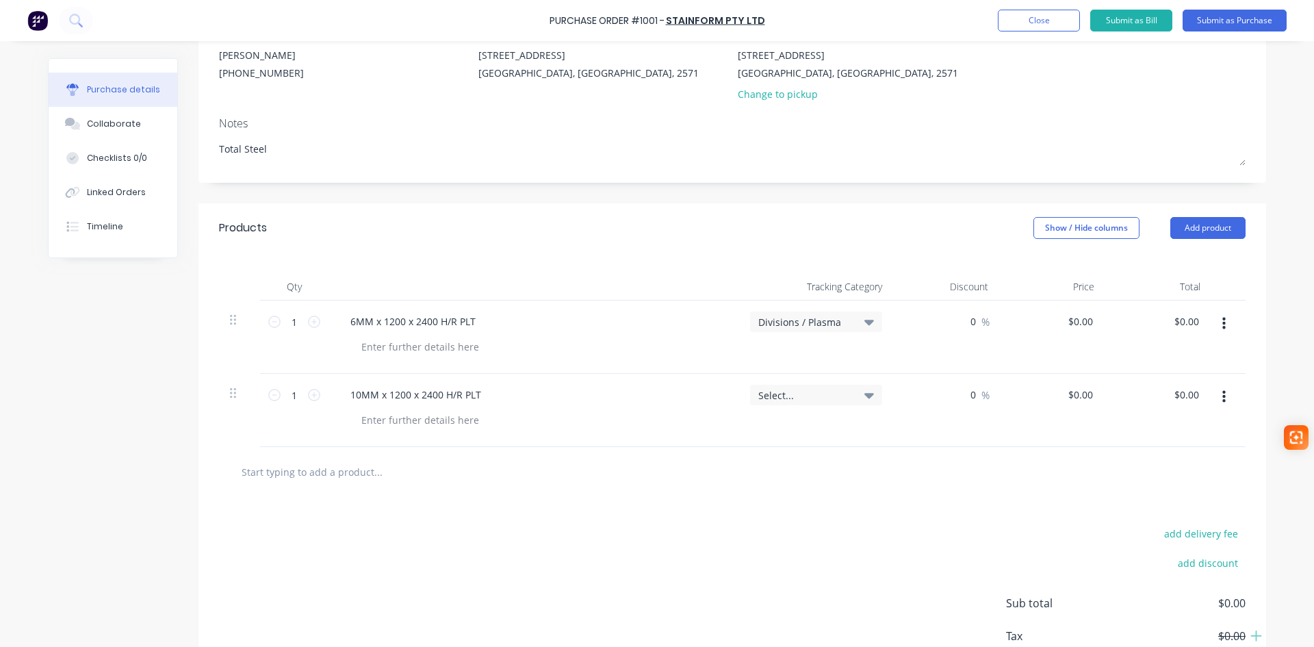
click at [359, 474] on input "text" at bounding box center [378, 471] width 274 height 27
paste input "12MM x 1200 x 2400 H/R PLT"
type textarea "x"
type input "12MM x 1200 x 2400 H/R PLT"
type textarea "x"
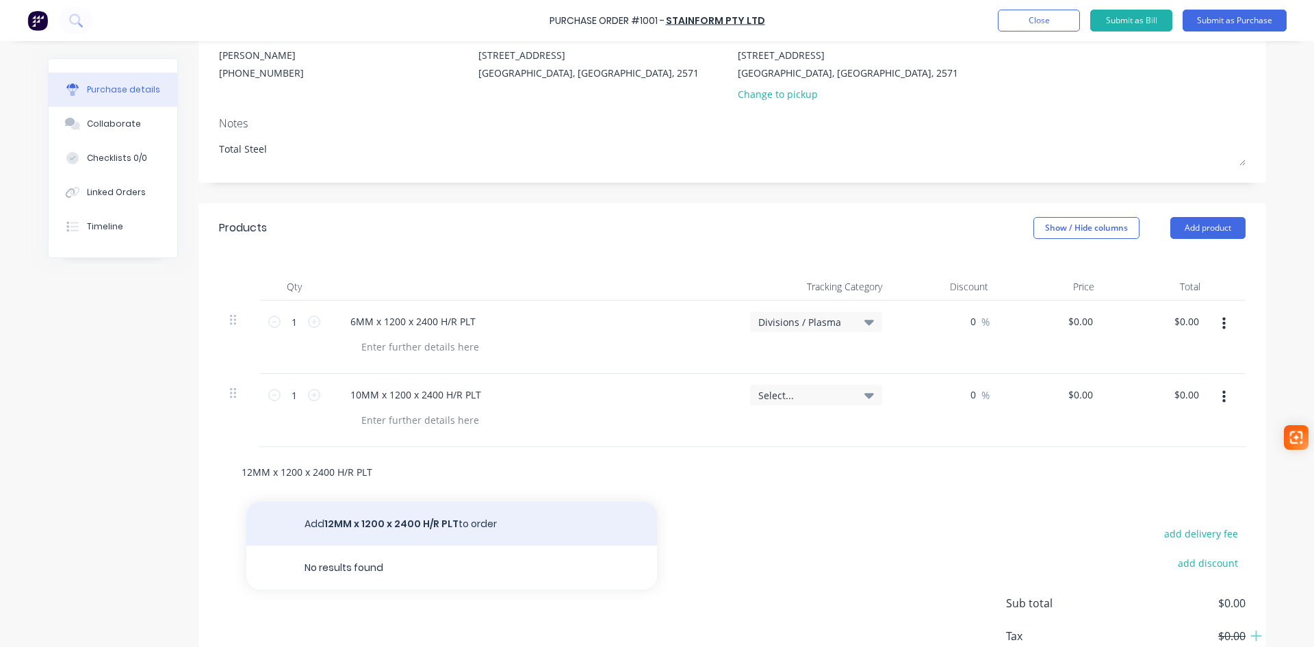
type input "12MM x 1200 x 2400 H/R PLT"
click at [365, 511] on button "Add 12MM x 1200 x 2400 H/R PLT to order" at bounding box center [451, 524] width 411 height 44
type textarea "x"
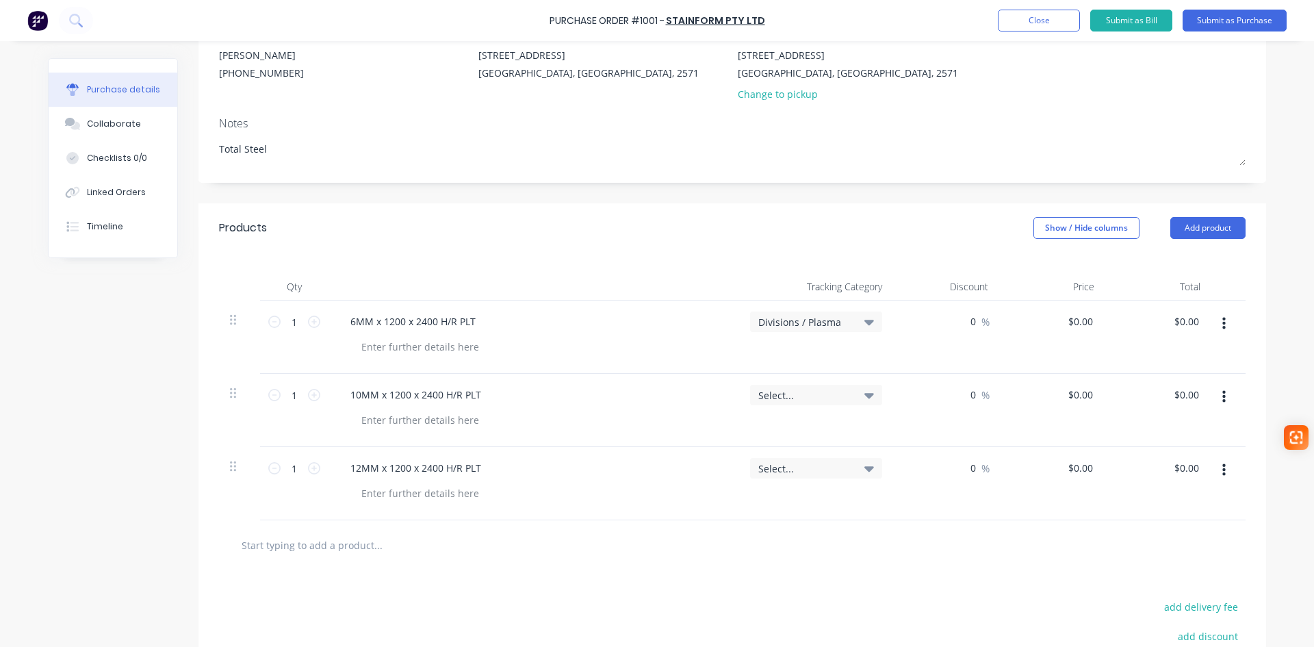
click at [311, 547] on input "text" at bounding box center [378, 544] width 274 height 27
paste input "20MM x 1200 x 2400 H/R PLT"
type textarea "x"
type input "20MM x 1200 x 2400 H/R PLT"
type textarea "x"
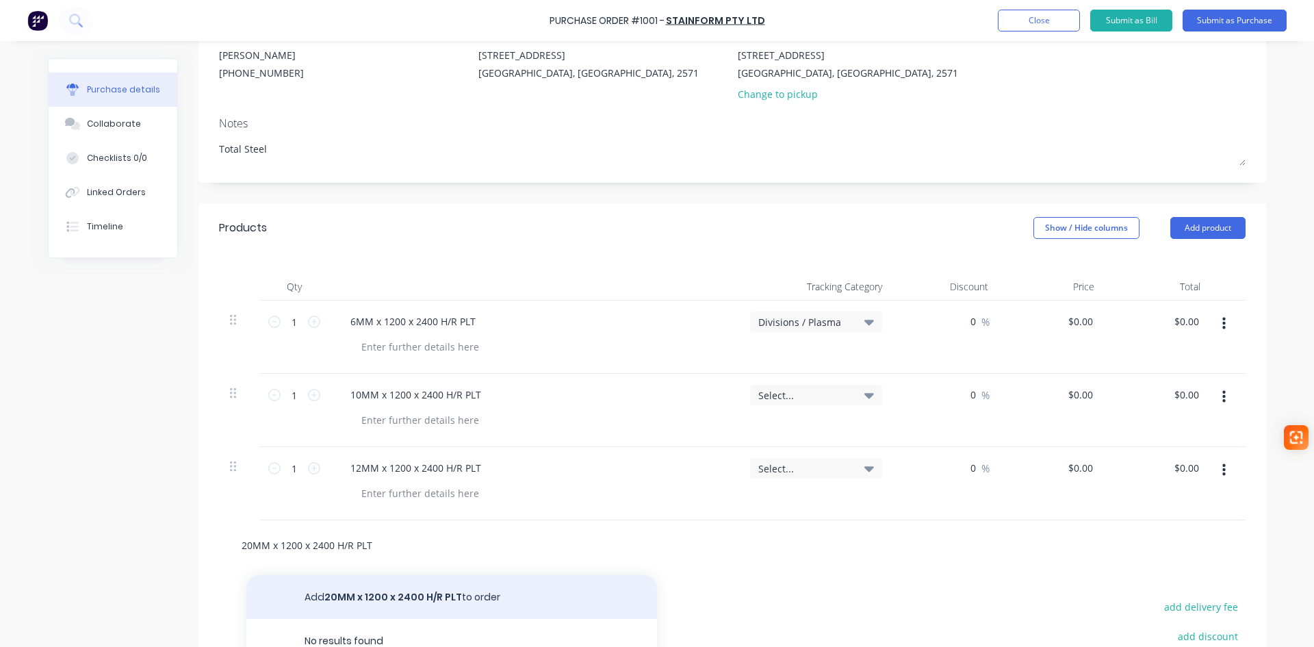
type input "20MM x 1200 x 2400 H/R PLT"
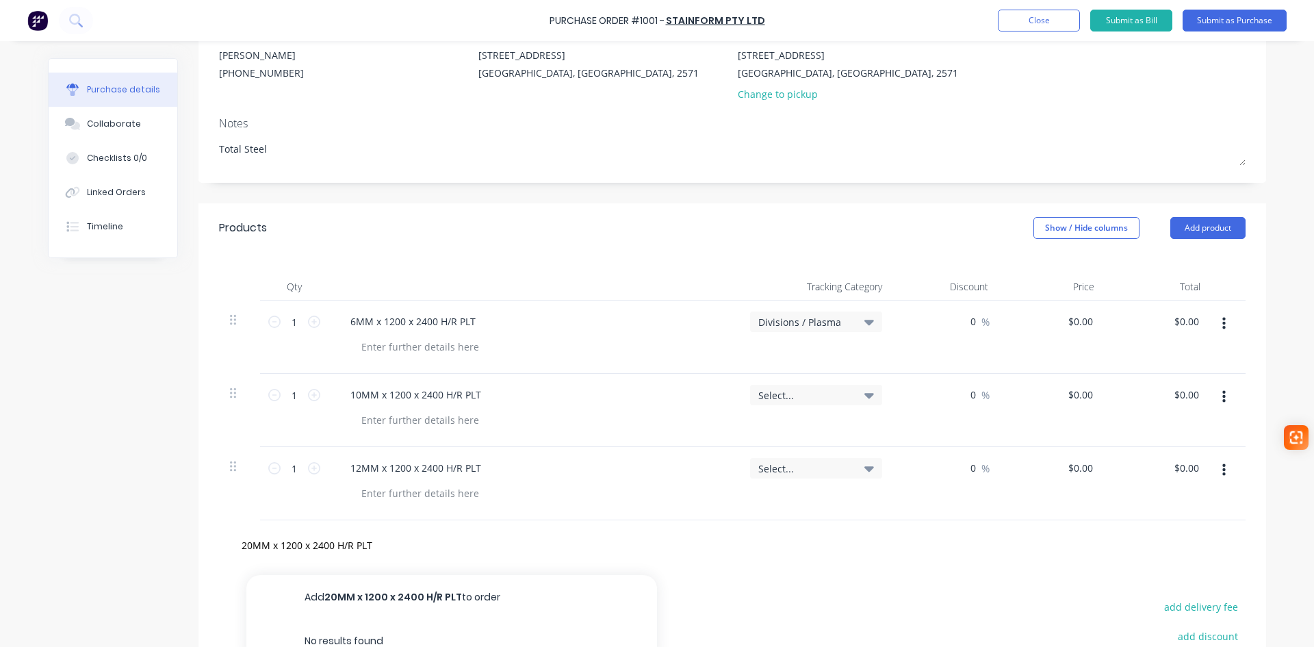
drag, startPoint x: 334, startPoint y: 598, endPoint x: 351, endPoint y: 593, distance: 17.8
click at [334, 598] on button "Add 20MM x 1200 x 2400 H/R PLT to order" at bounding box center [451, 597] width 411 height 44
type textarea "x"
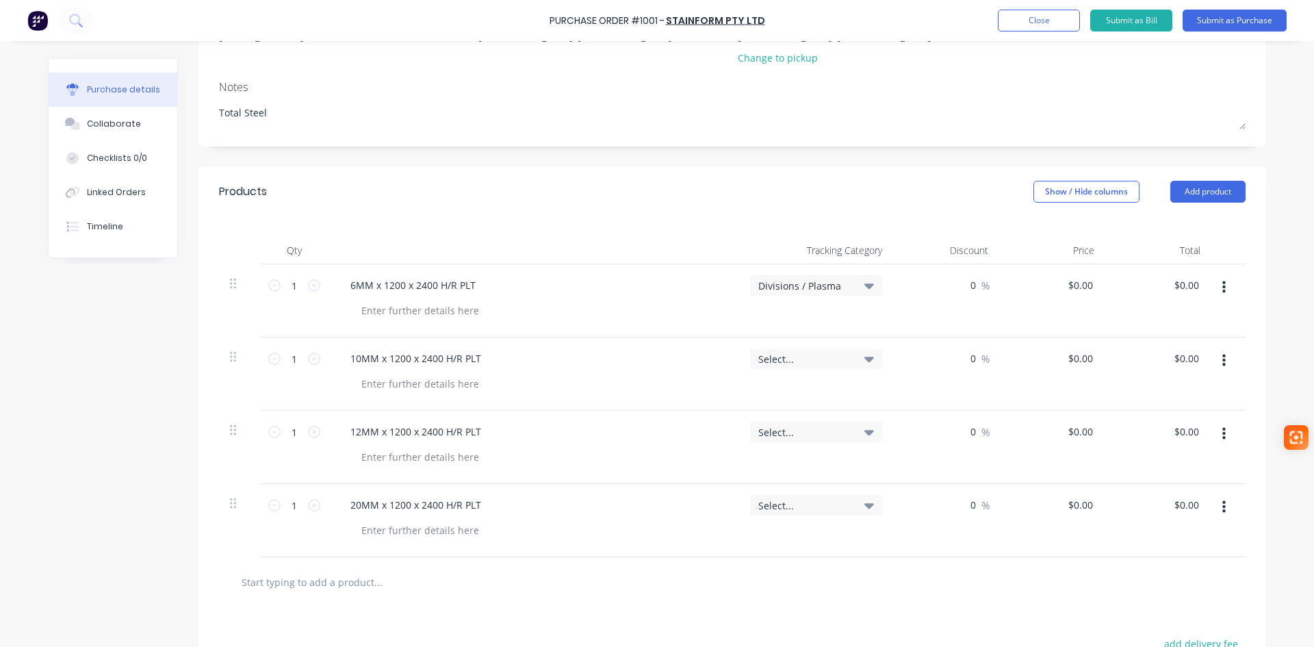
scroll to position [274, 0]
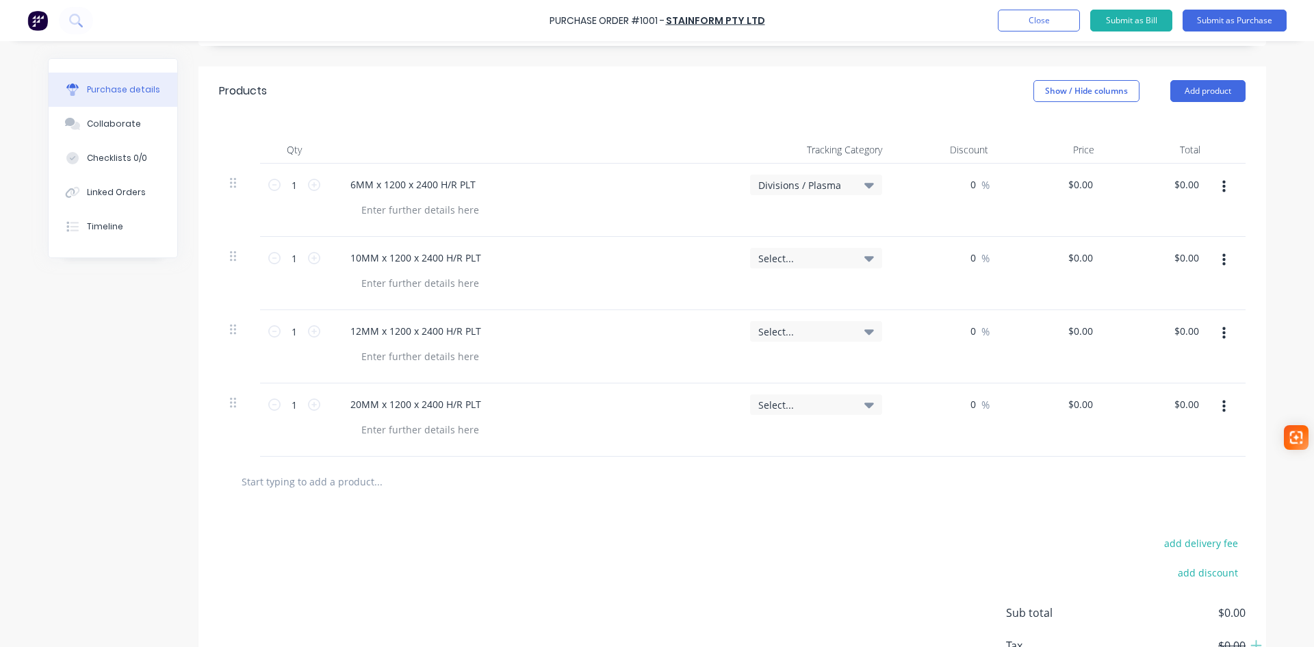
click at [294, 484] on input "text" at bounding box center [378, 480] width 274 height 27
paste input "100 x 10mm FLAT BAR 6M"
type textarea "x"
type input "100 x 10mm FLAT BAR 6M"
type textarea "x"
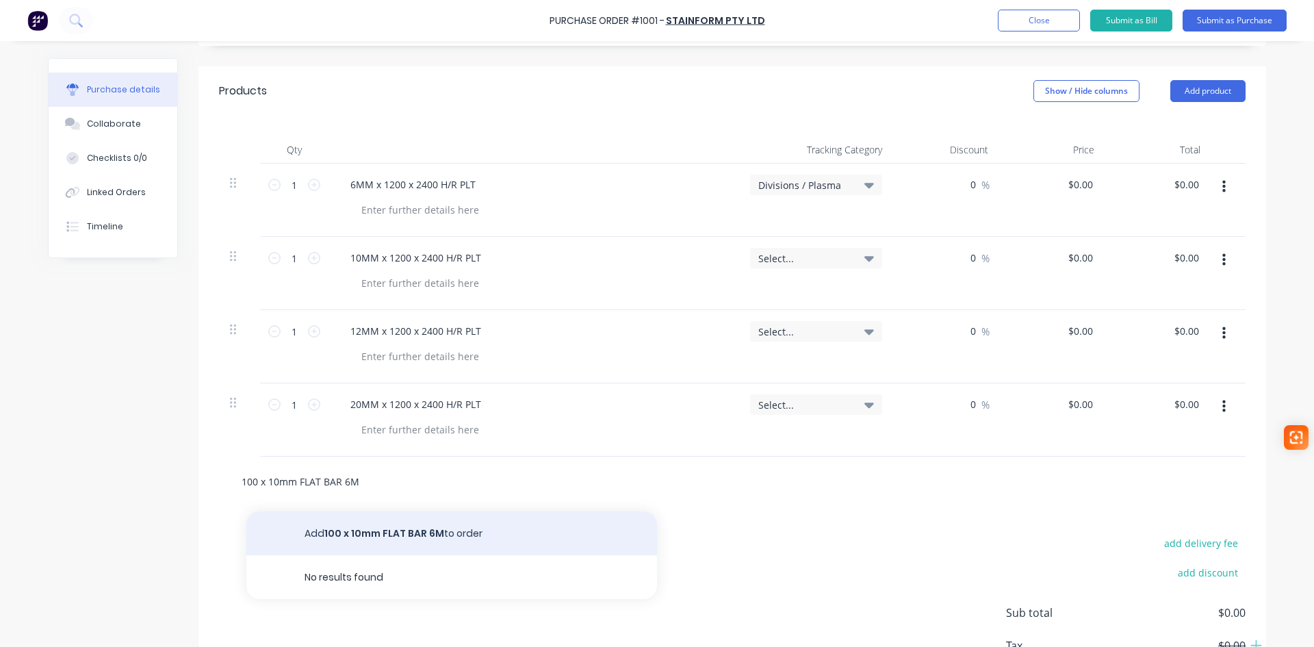
type input "100 x 10mm FLAT BAR 6M"
click at [359, 530] on button "Add 100 x 10mm FLAT BAR 6M to order" at bounding box center [451, 533] width 411 height 44
type textarea "x"
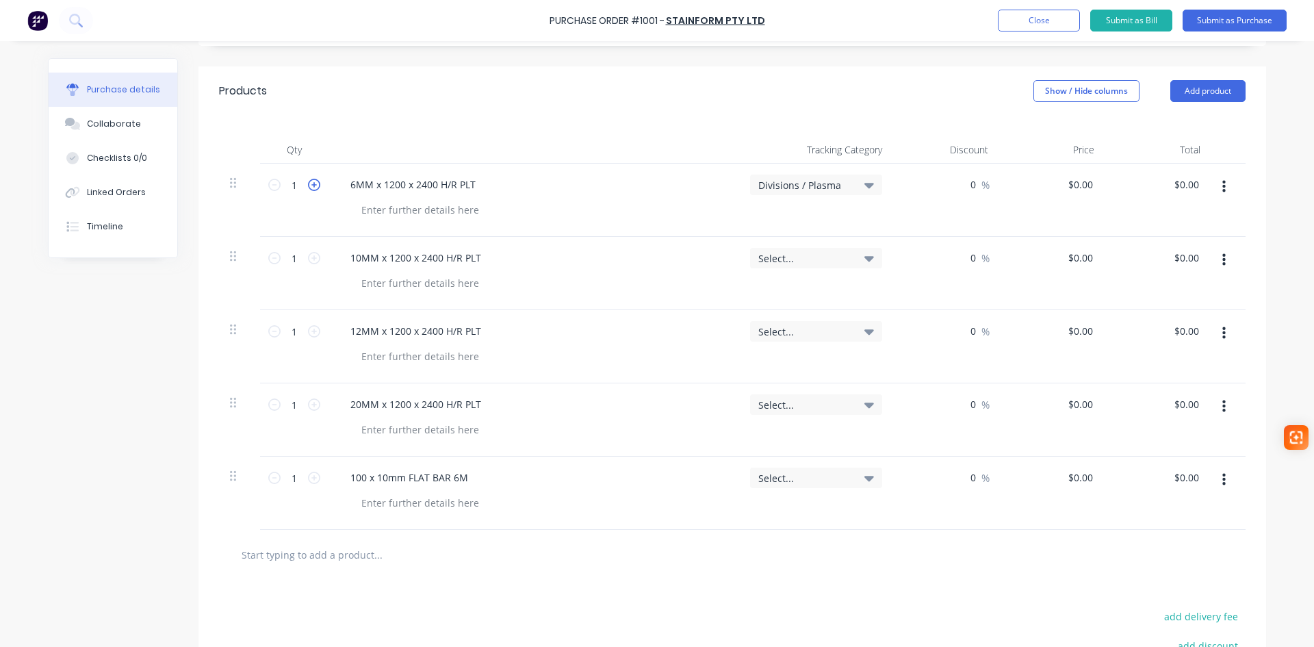
click at [308, 183] on icon at bounding box center [314, 185] width 12 height 12
type textarea "x"
type input "2"
click at [308, 183] on icon at bounding box center [314, 185] width 12 height 12
type textarea "x"
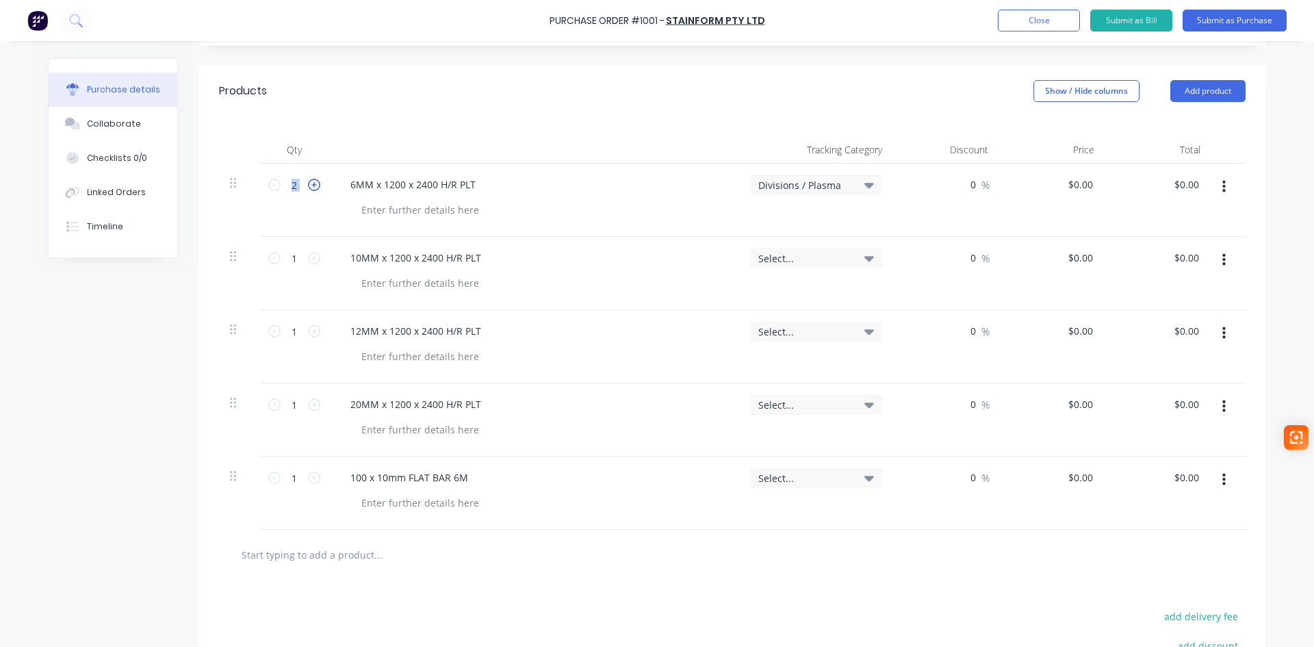
type input "3"
click at [308, 257] on icon at bounding box center [314, 258] width 12 height 12
type textarea "x"
type input "2"
click at [308, 257] on icon at bounding box center [314, 258] width 12 height 12
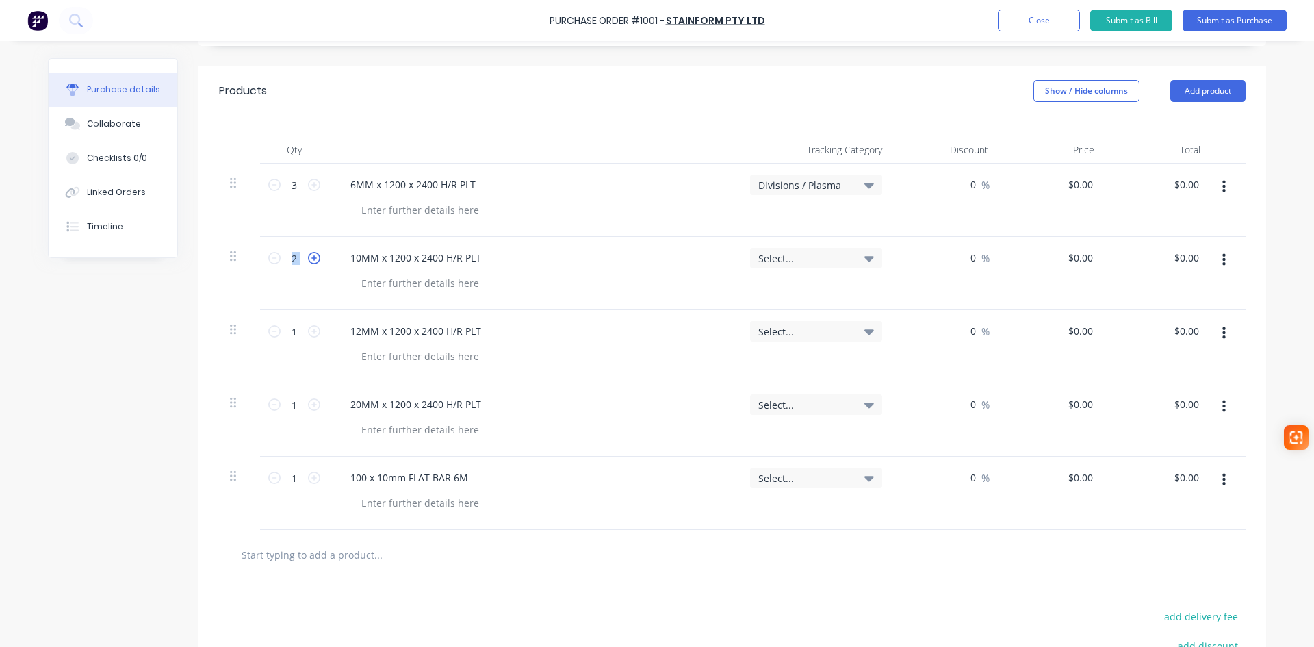
type textarea "x"
type input "3"
click at [308, 257] on icon at bounding box center [314, 258] width 12 height 12
type textarea "x"
type input "4"
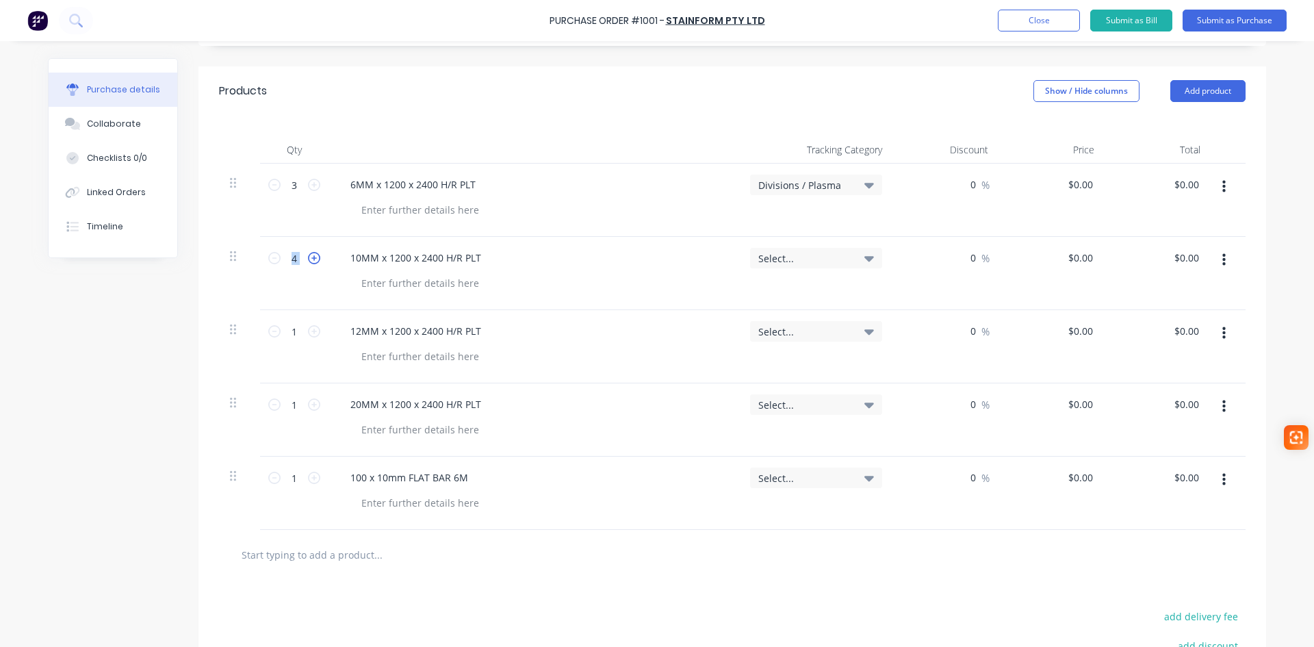
click at [308, 257] on icon at bounding box center [314, 258] width 12 height 12
type textarea "x"
type input "5"
click at [308, 257] on icon at bounding box center [314, 258] width 12 height 12
type textarea "x"
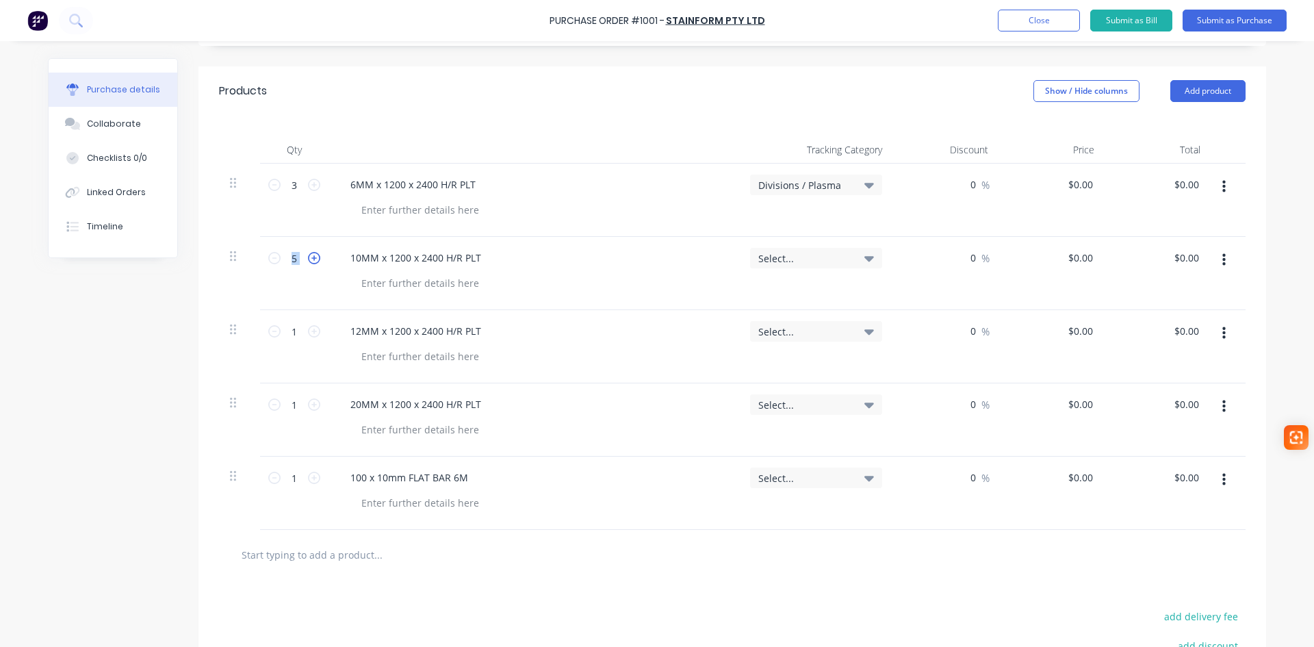
type input "6"
click at [308, 257] on icon at bounding box center [314, 258] width 12 height 12
type textarea "x"
type input "7"
click at [308, 257] on icon at bounding box center [314, 258] width 12 height 12
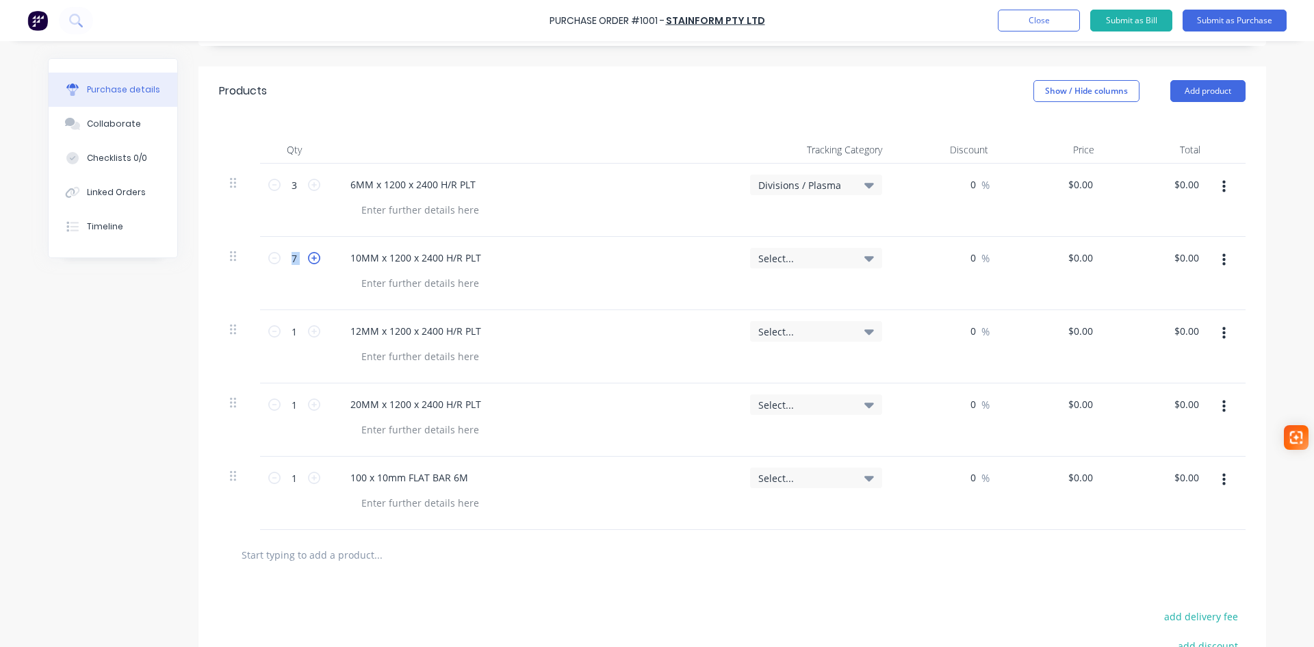
type textarea "x"
type input "8"
click at [308, 257] on icon at bounding box center [314, 258] width 12 height 12
type textarea "x"
type input "9"
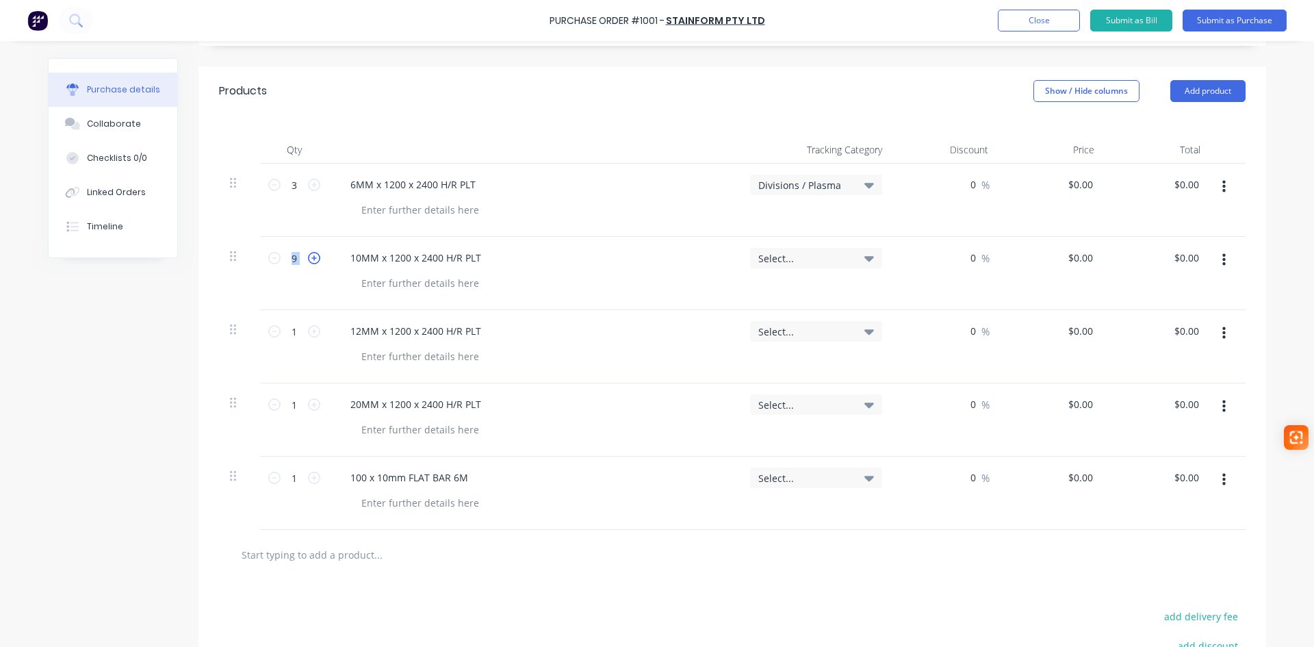
click at [308, 257] on icon at bounding box center [314, 258] width 12 height 12
type textarea "x"
type input "10"
click at [855, 259] on div "Select..." at bounding box center [816, 258] width 116 height 12
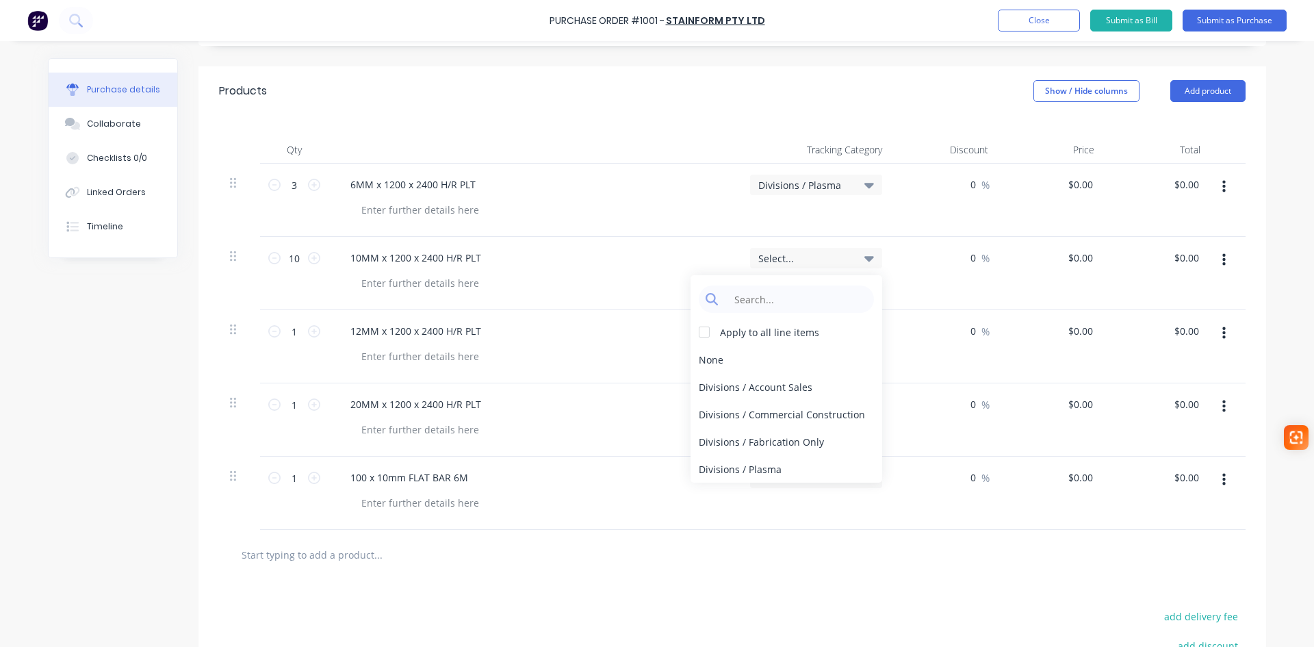
drag, startPoint x: 788, startPoint y: 462, endPoint x: 834, endPoint y: 378, distance: 95.3
click at [788, 461] on div "Divisions / Plasma" at bounding box center [787, 468] width 192 height 27
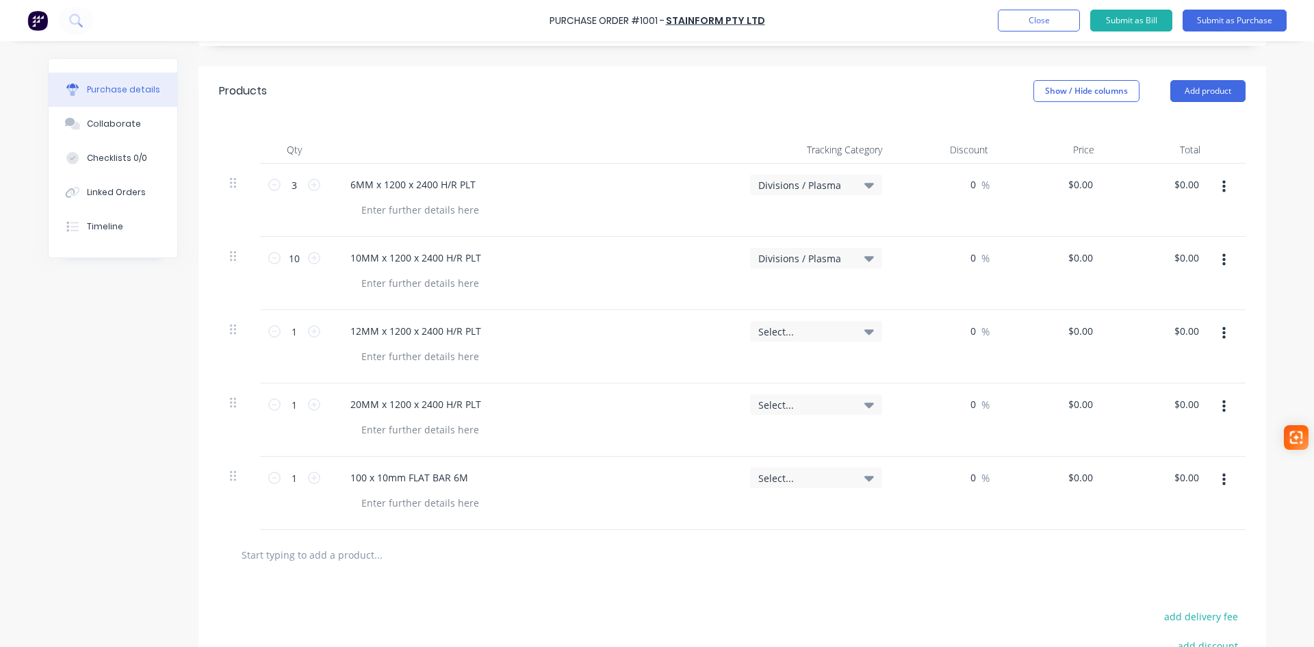
click at [858, 333] on div "Select..." at bounding box center [816, 331] width 116 height 12
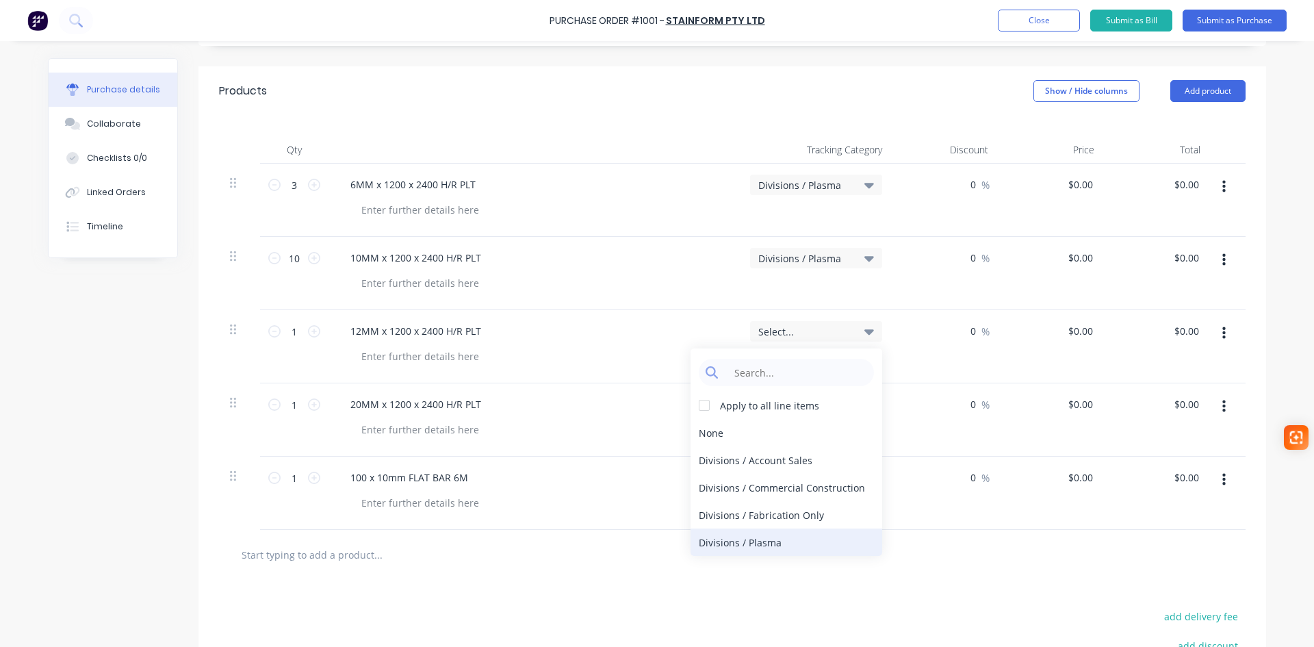
click at [795, 539] on div "Divisions / Plasma" at bounding box center [787, 541] width 192 height 27
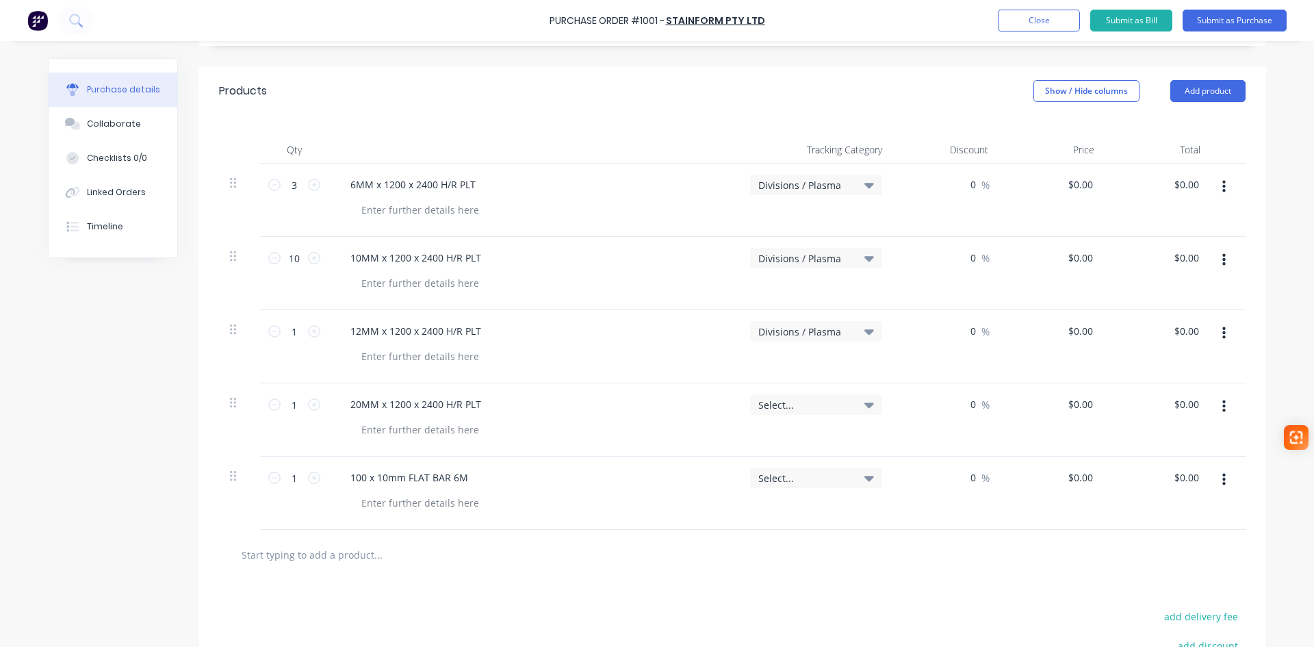
click at [854, 407] on div "Select..." at bounding box center [816, 404] width 116 height 12
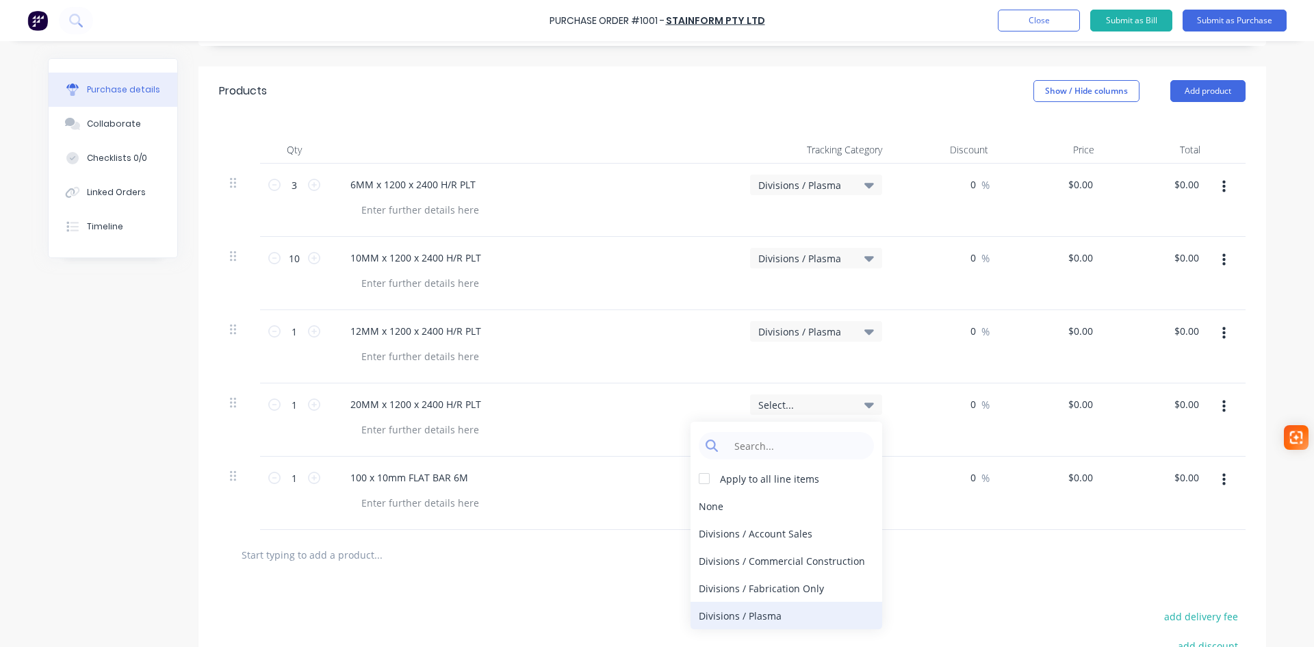
click at [760, 612] on div "Divisions / Plasma" at bounding box center [787, 615] width 192 height 27
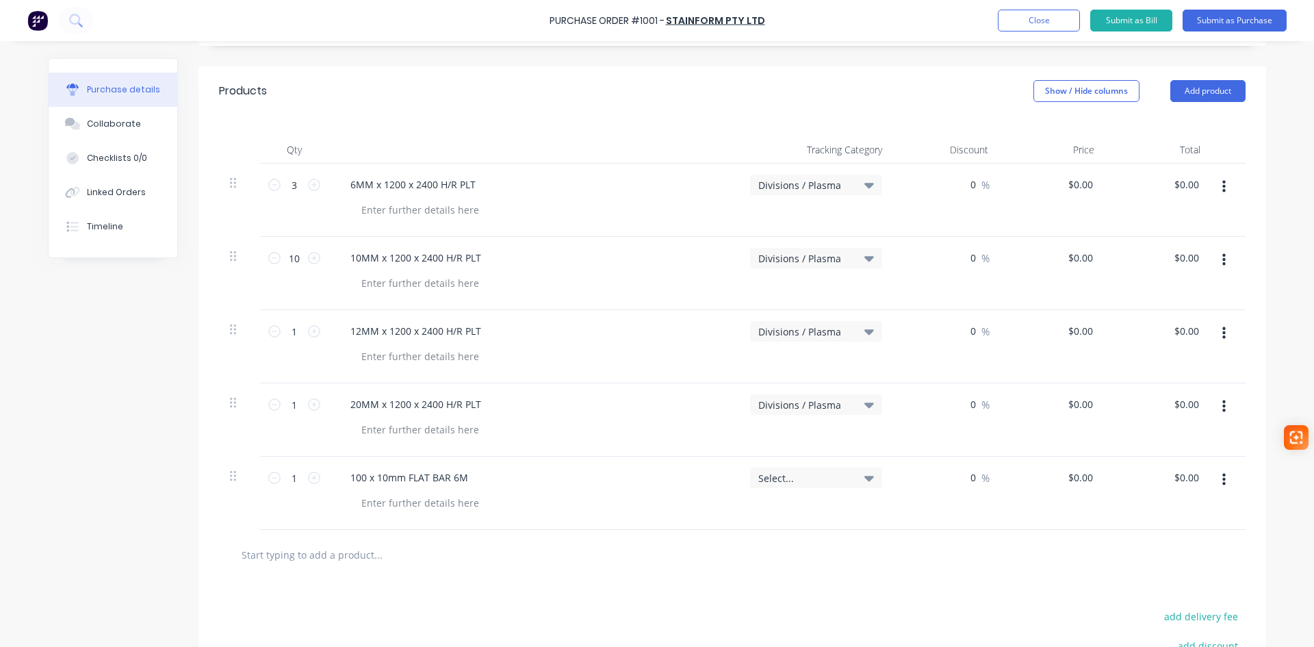
click at [864, 480] on icon at bounding box center [869, 478] width 10 height 5
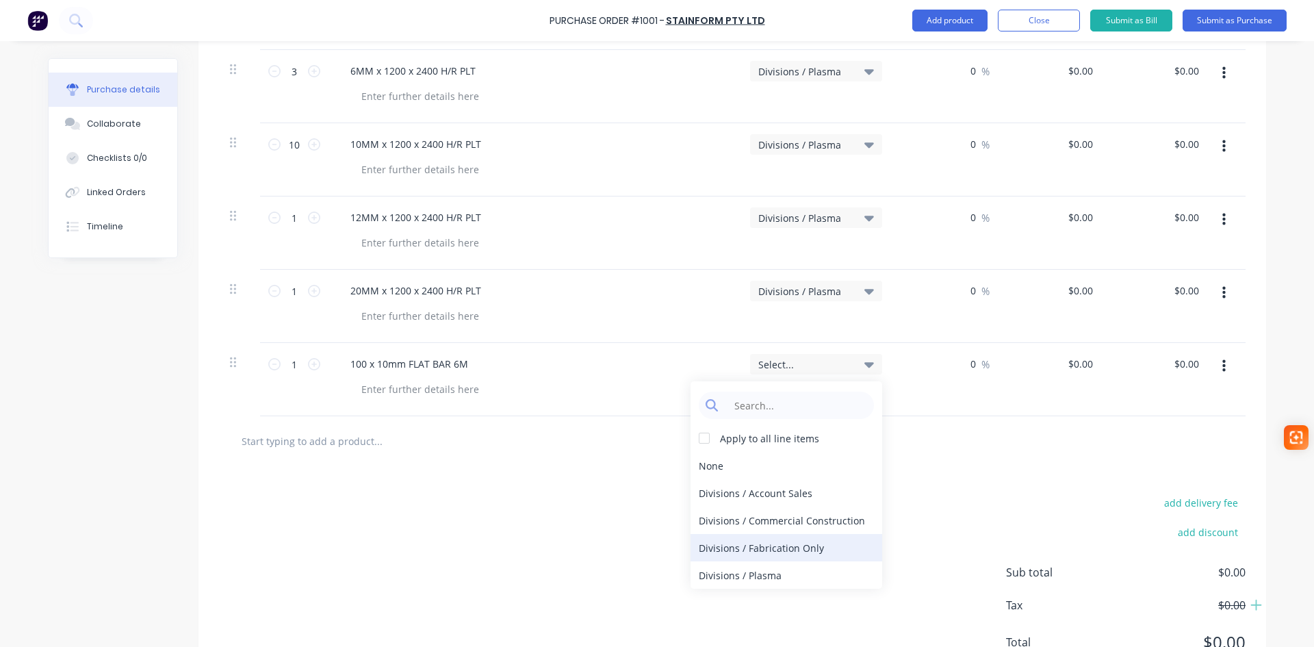
scroll to position [411, 0]
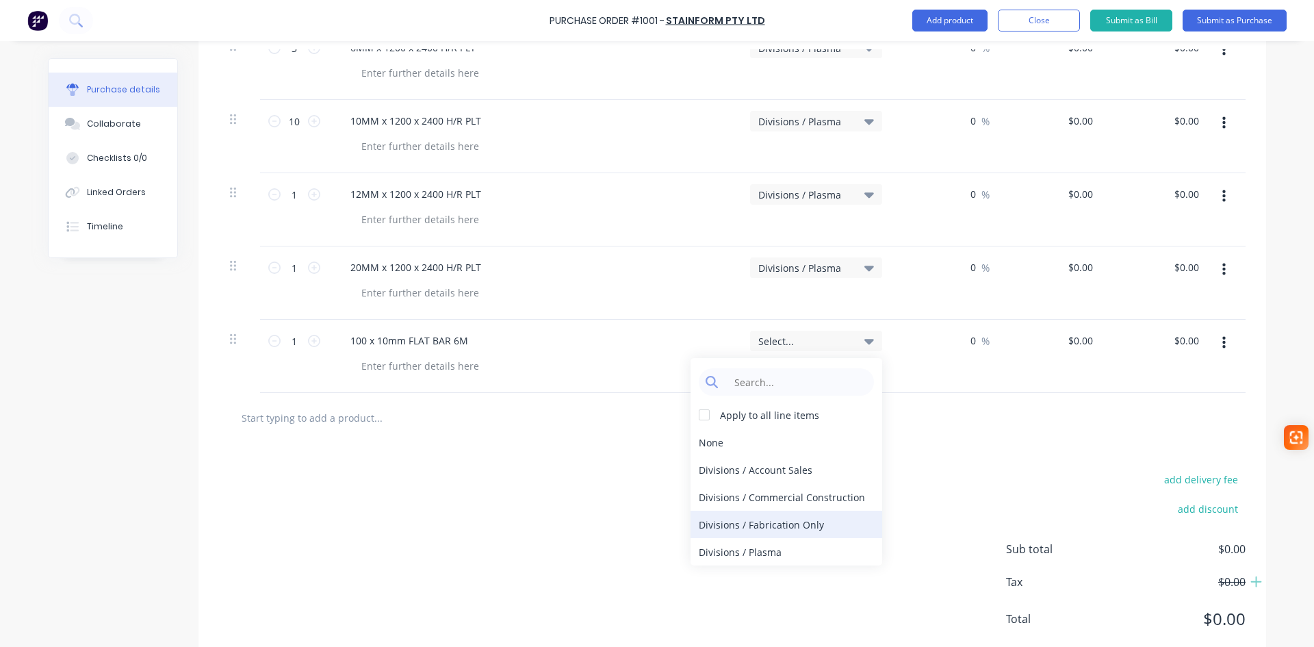
click at [815, 529] on div "Divisions / Fabrication Only" at bounding box center [787, 524] width 192 height 27
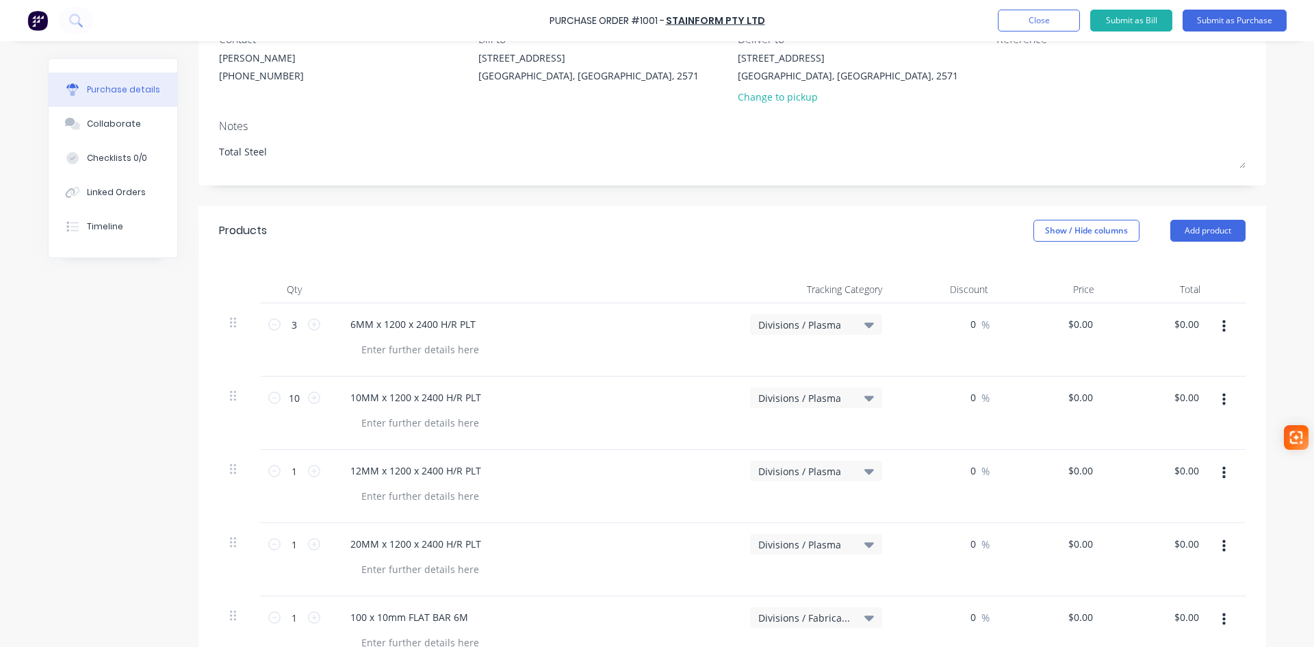
scroll to position [68, 0]
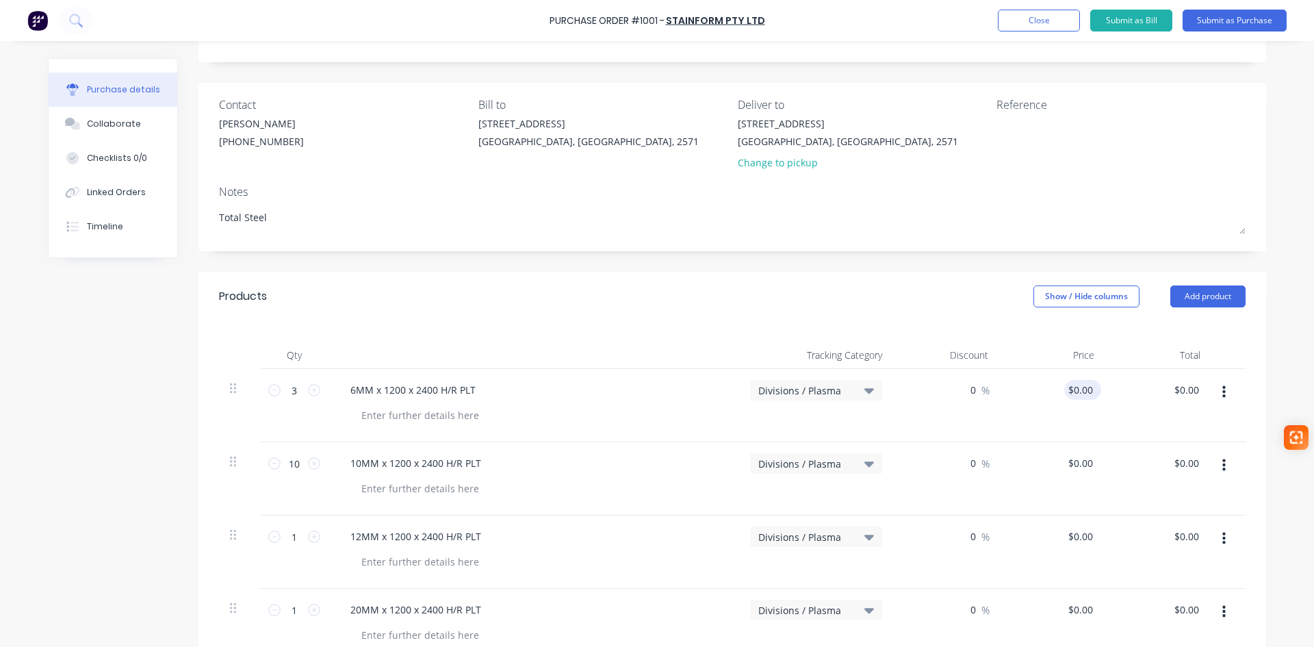
type textarea "x"
type input "0.00"
click at [1079, 391] on input "0.00" at bounding box center [1079, 390] width 31 height 20
type textarea "x"
drag, startPoint x: 1089, startPoint y: 390, endPoint x: 1047, endPoint y: 396, distance: 42.2
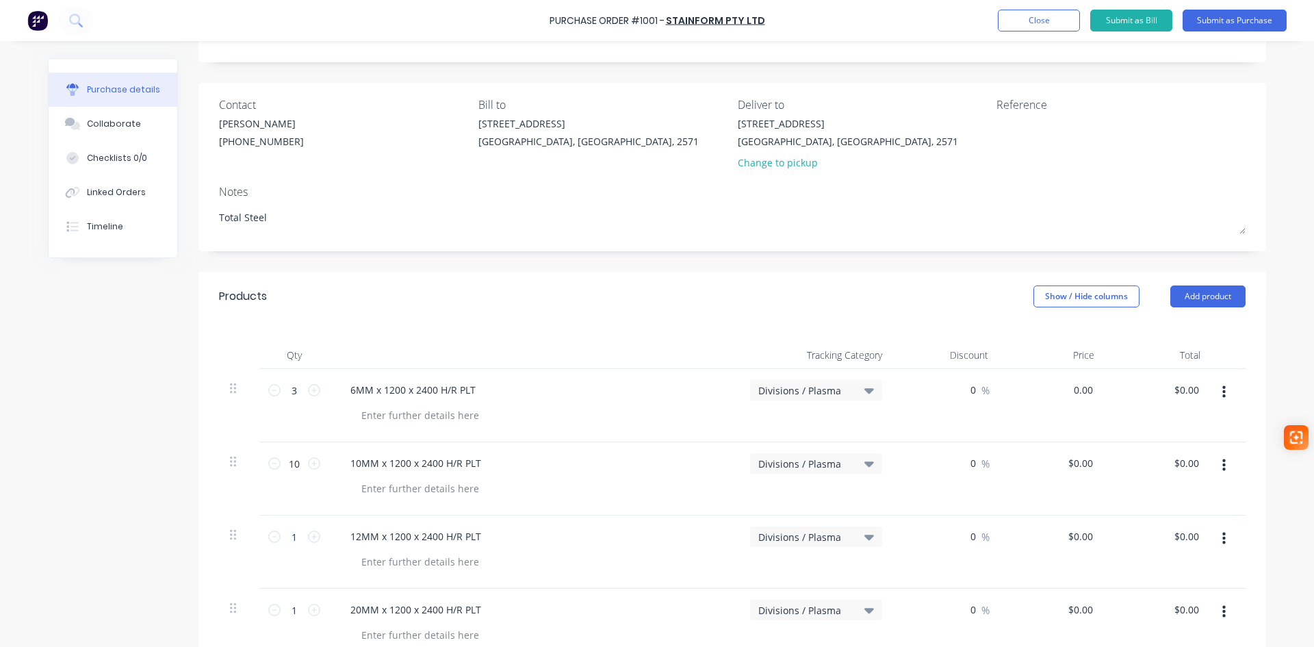
click at [1047, 396] on div "0.00 0.00" at bounding box center [1052, 405] width 106 height 73
type input "203.40"
type textarea "x"
type input "$203.40"
type input "610.20"
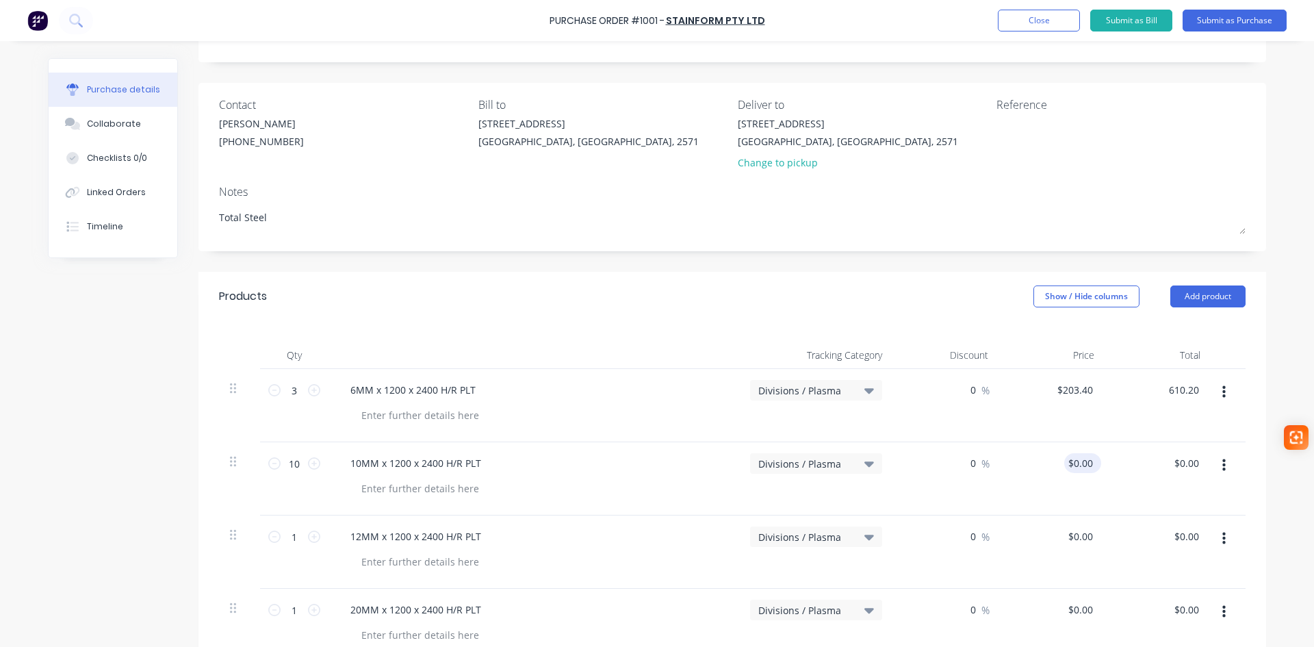
type textarea "x"
type input "$610.20"
type input "0.00"
click at [1080, 471] on input "0.00" at bounding box center [1079, 463] width 31 height 20
type textarea "x"
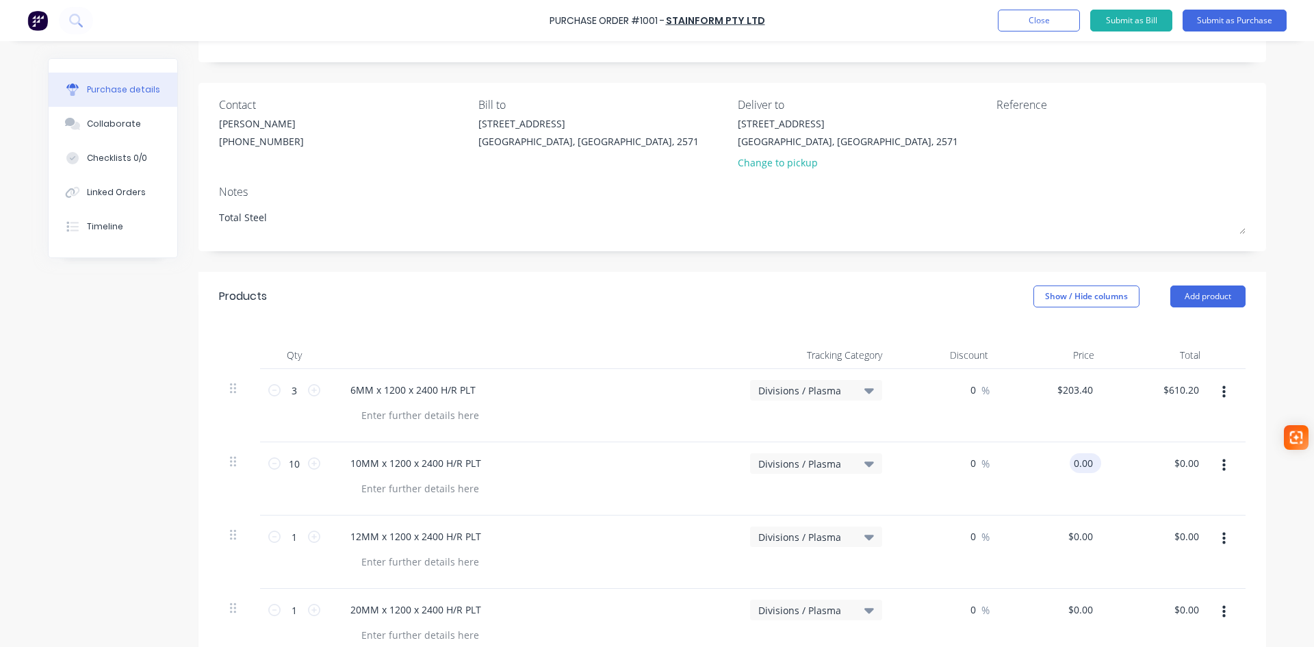
drag, startPoint x: 1074, startPoint y: 463, endPoint x: 1067, endPoint y: 463, distance: 6.9
click at [1070, 463] on input "0.00" at bounding box center [1083, 463] width 26 height 20
type input "339.12"
type textarea "x"
type input "$339.12"
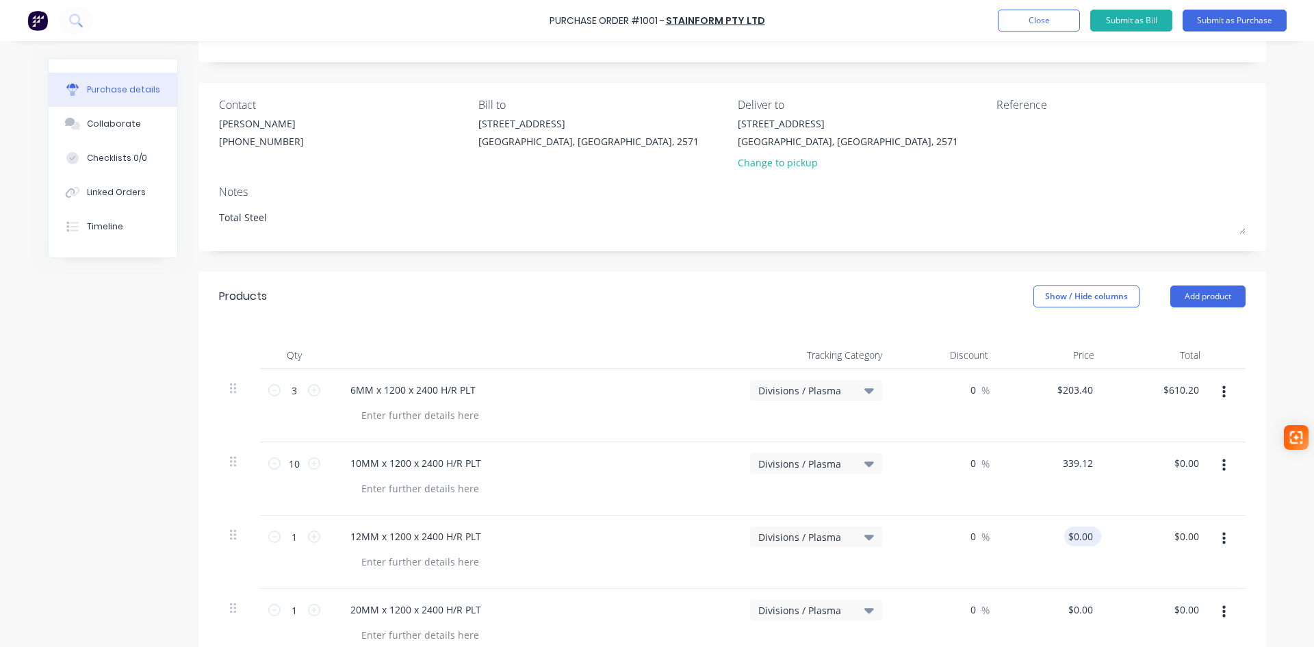
type input "$3,391.20"
type input "0.00"
click at [1084, 529] on input "0.00" at bounding box center [1083, 536] width 26 height 20
type textarea "x"
click at [1070, 536] on input "0.00" at bounding box center [1083, 536] width 26 height 20
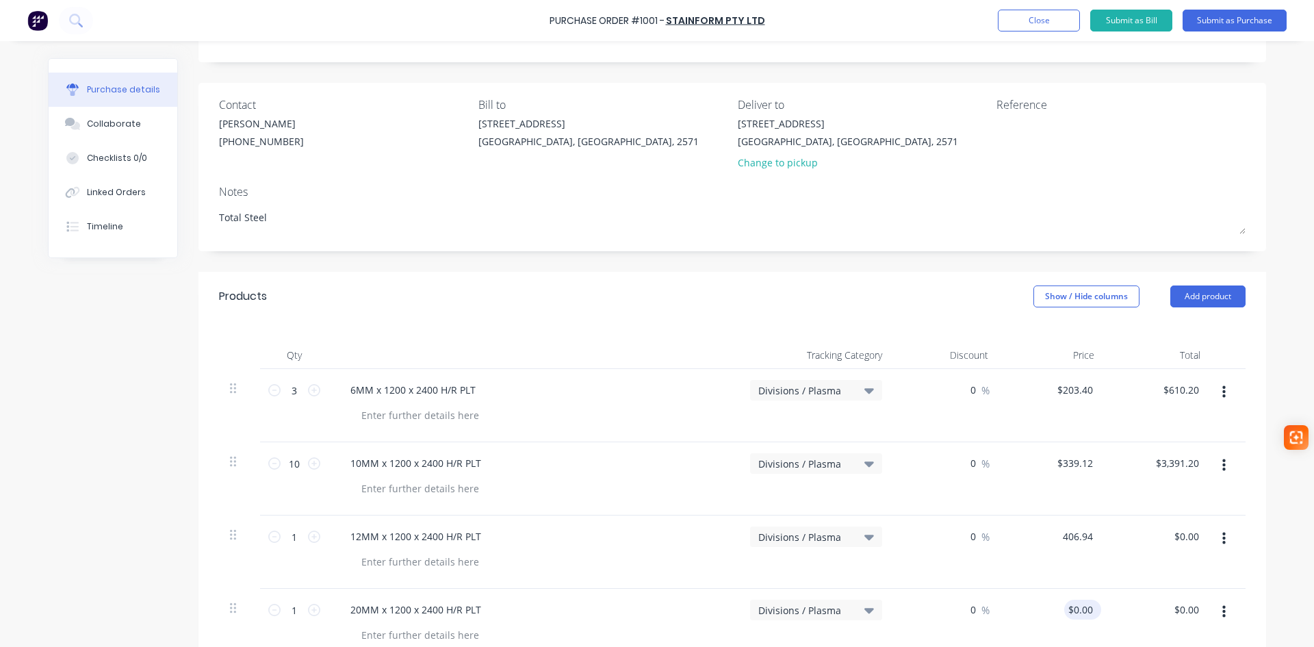
type input "406.94"
type textarea "x"
type input "$406.94"
type input "0.00"
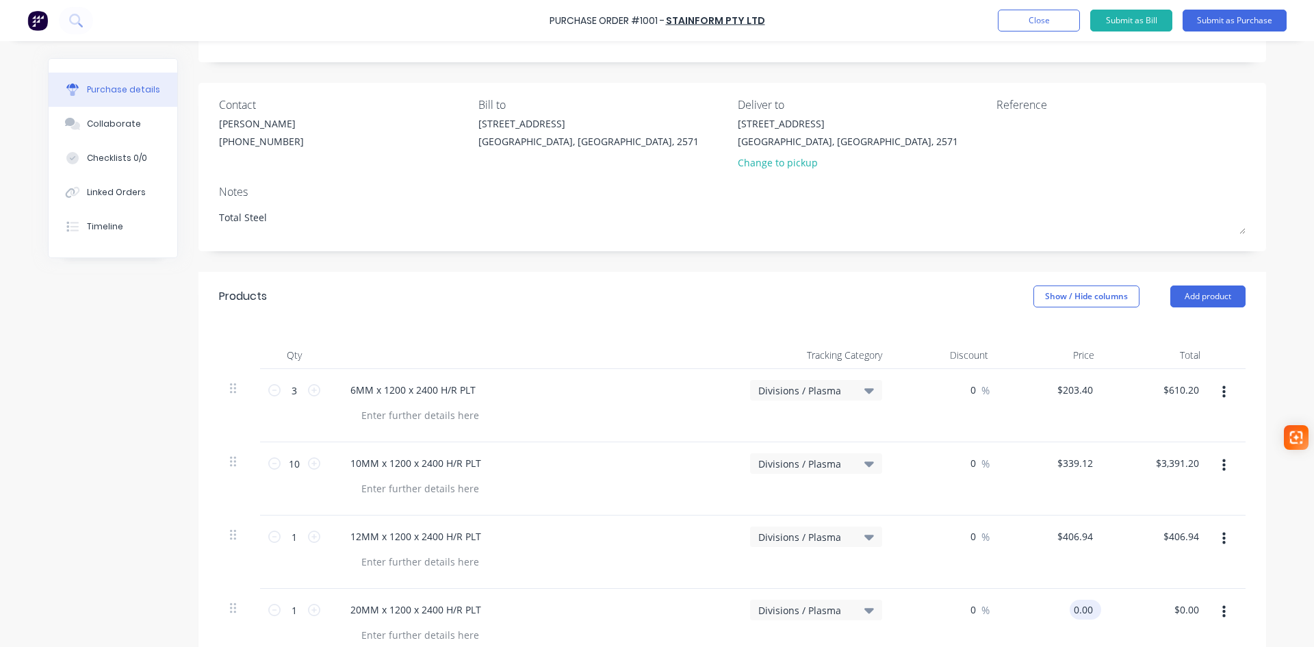
click at [1084, 604] on input "0.00" at bounding box center [1083, 610] width 26 height 20
type textarea "x"
type input "$0.00"
drag, startPoint x: 1093, startPoint y: 608, endPoint x: 1057, endPoint y: 608, distance: 36.3
click at [1057, 608] on div "$0.00 $0.00" at bounding box center [1052, 625] width 106 height 73
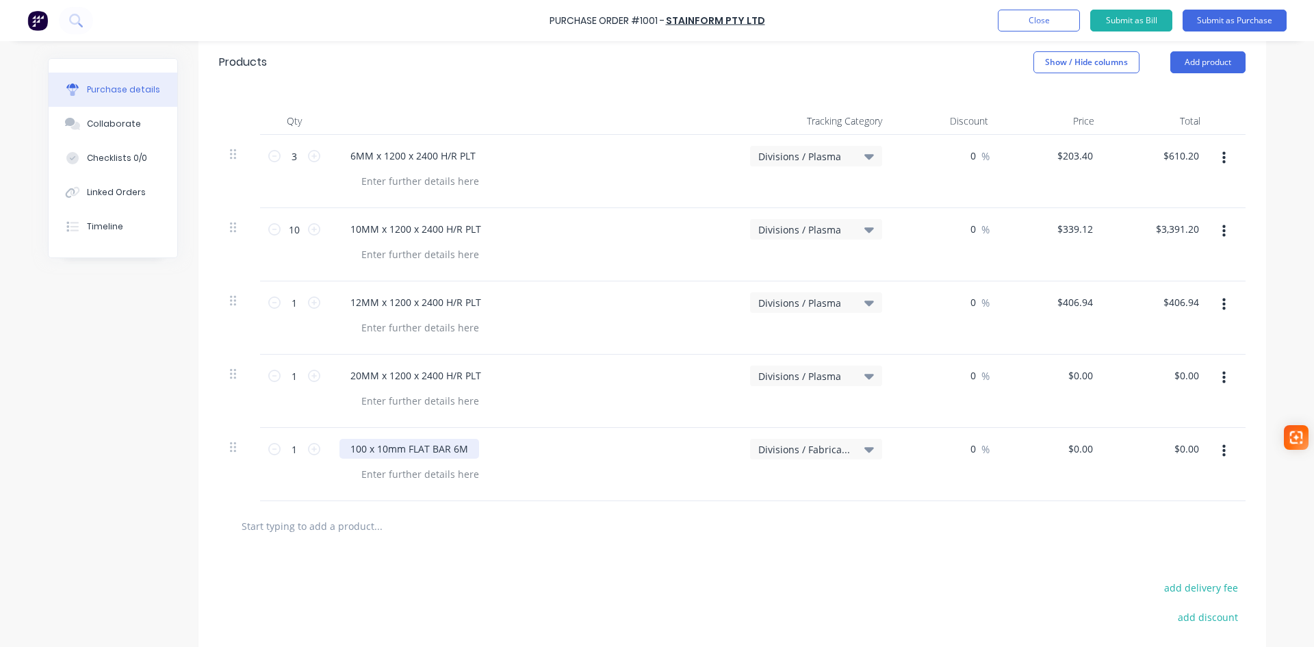
scroll to position [342, 0]
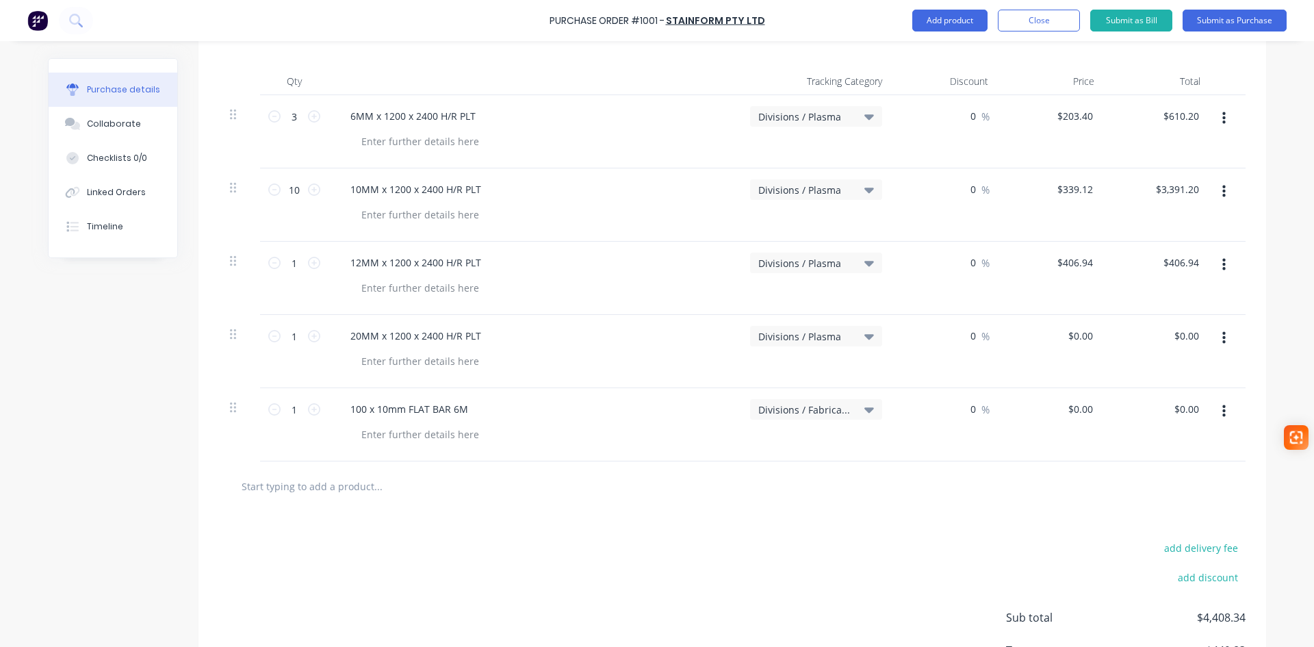
click at [269, 498] on input "text" at bounding box center [378, 485] width 274 height 27
paste input "16MM x 1200 x 2400 H/R PLT"
type textarea "x"
type input "16MM x 1200 x 2400 H/R PLT"
type textarea "x"
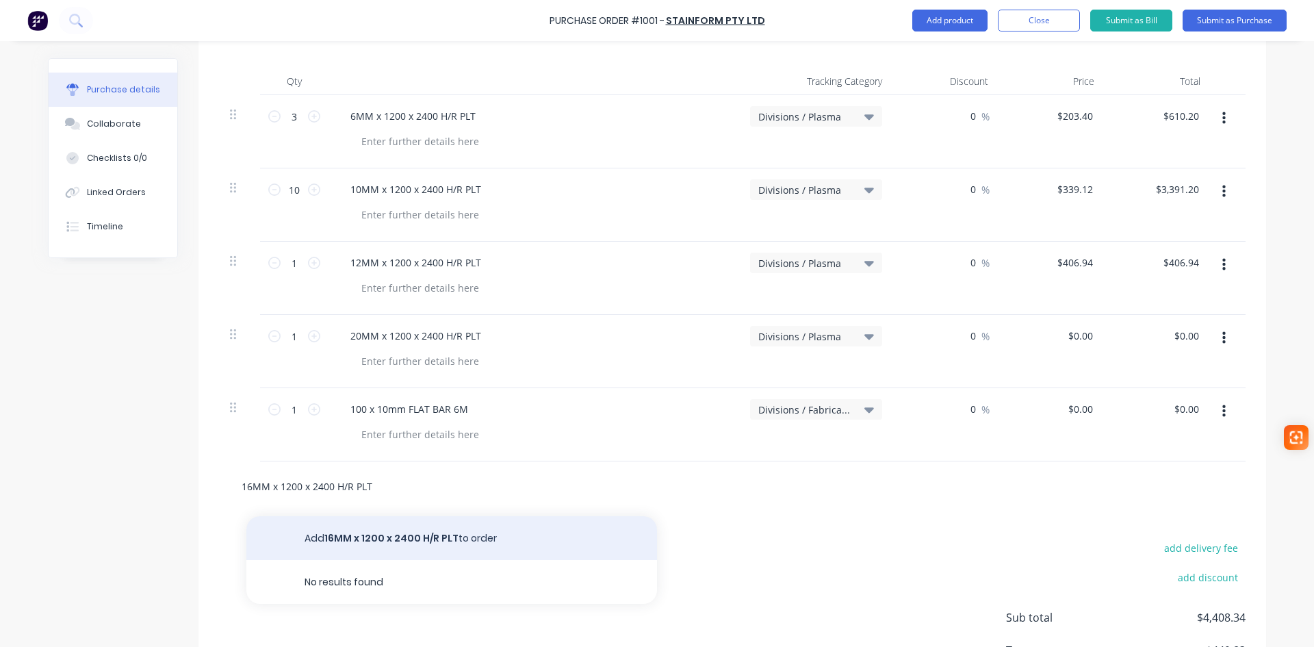
type input "16MM x 1200 x 2400 H/R PLT"
click at [352, 530] on button "Add 16MM x 1200 x 2400 H/R PLT to order" at bounding box center [451, 538] width 411 height 44
type textarea "x"
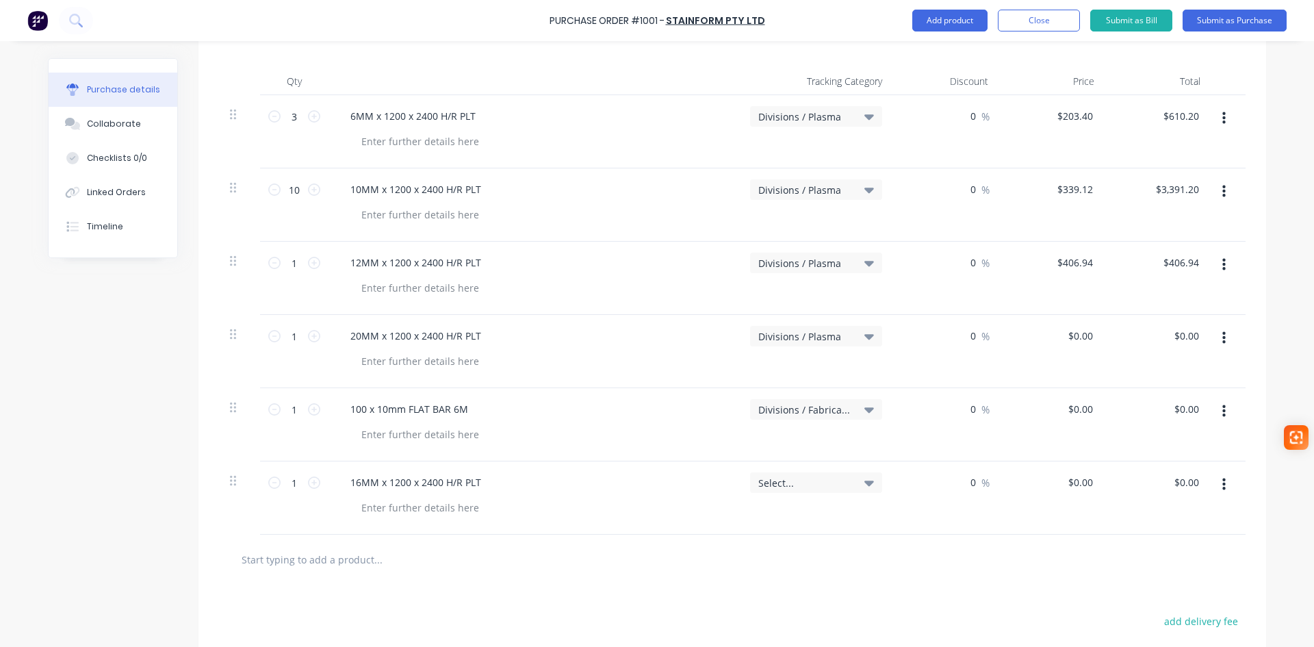
scroll to position [343, 0]
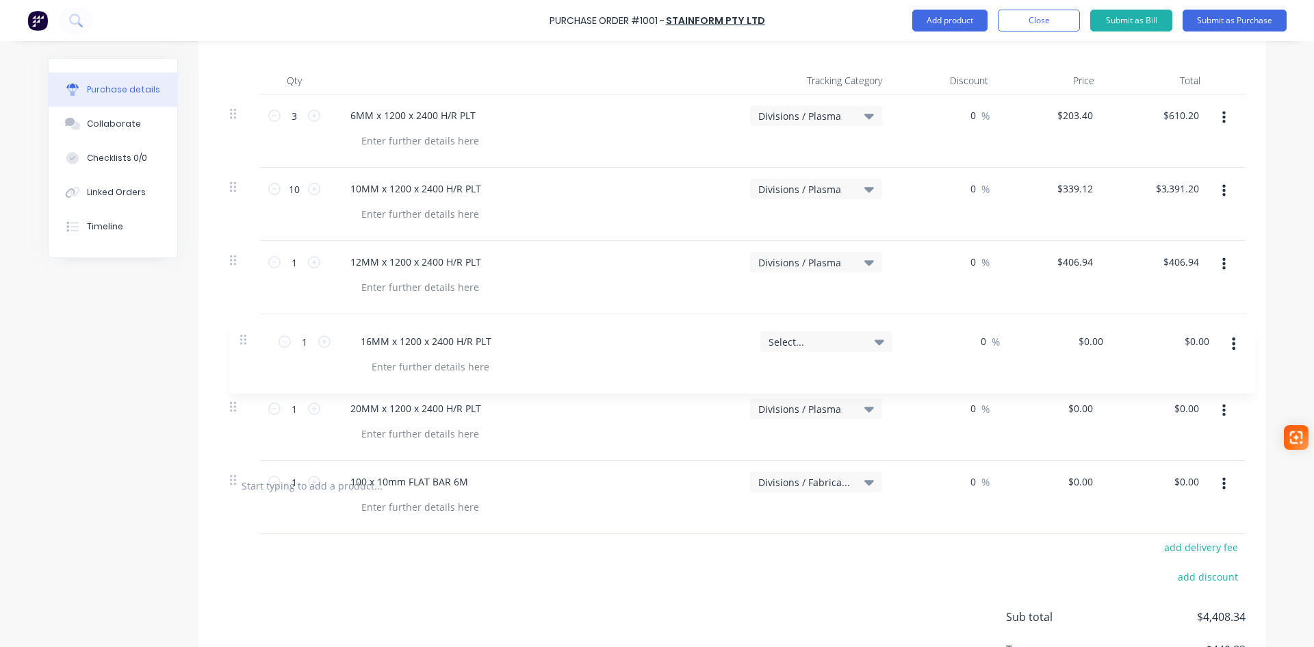
drag, startPoint x: 231, startPoint y: 482, endPoint x: 249, endPoint y: 335, distance: 148.2
click at [249, 335] on div "3 3 6MM x 1200 x 2400 H/R PLT Divisions / Plasma 0 0 % $203.40 $203.40 $610.20 …" at bounding box center [732, 277] width 1027 height 366
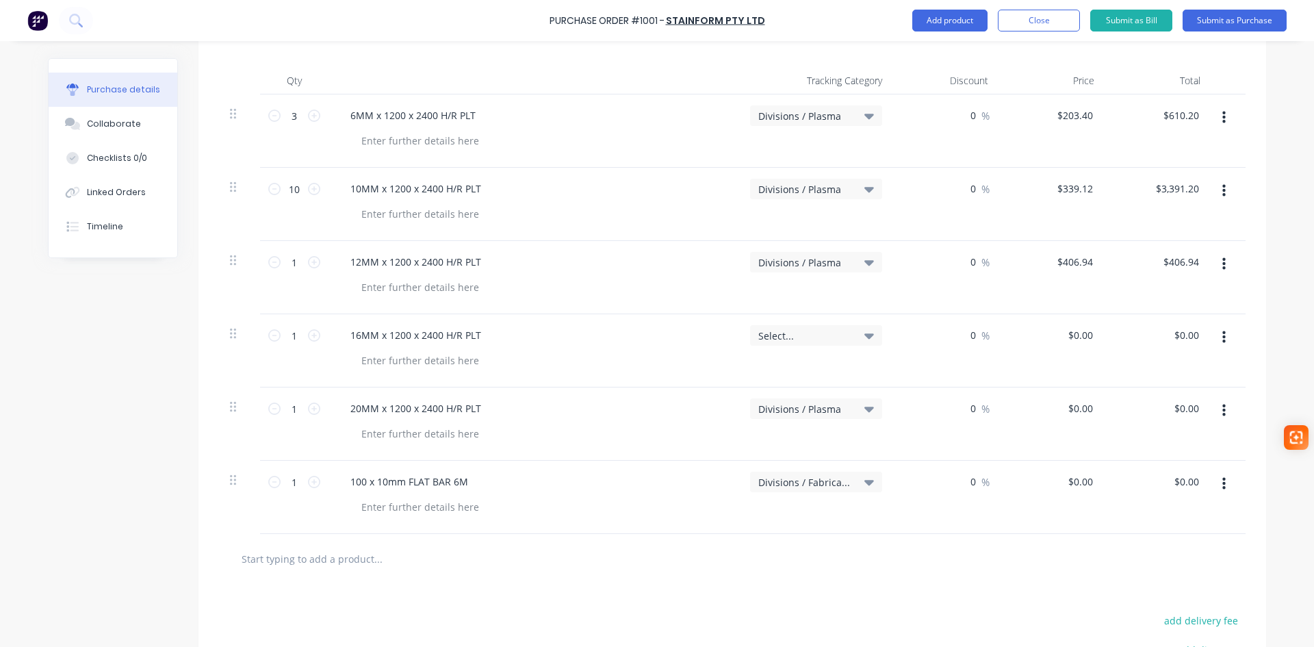
click at [865, 337] on icon at bounding box center [869, 335] width 10 height 5
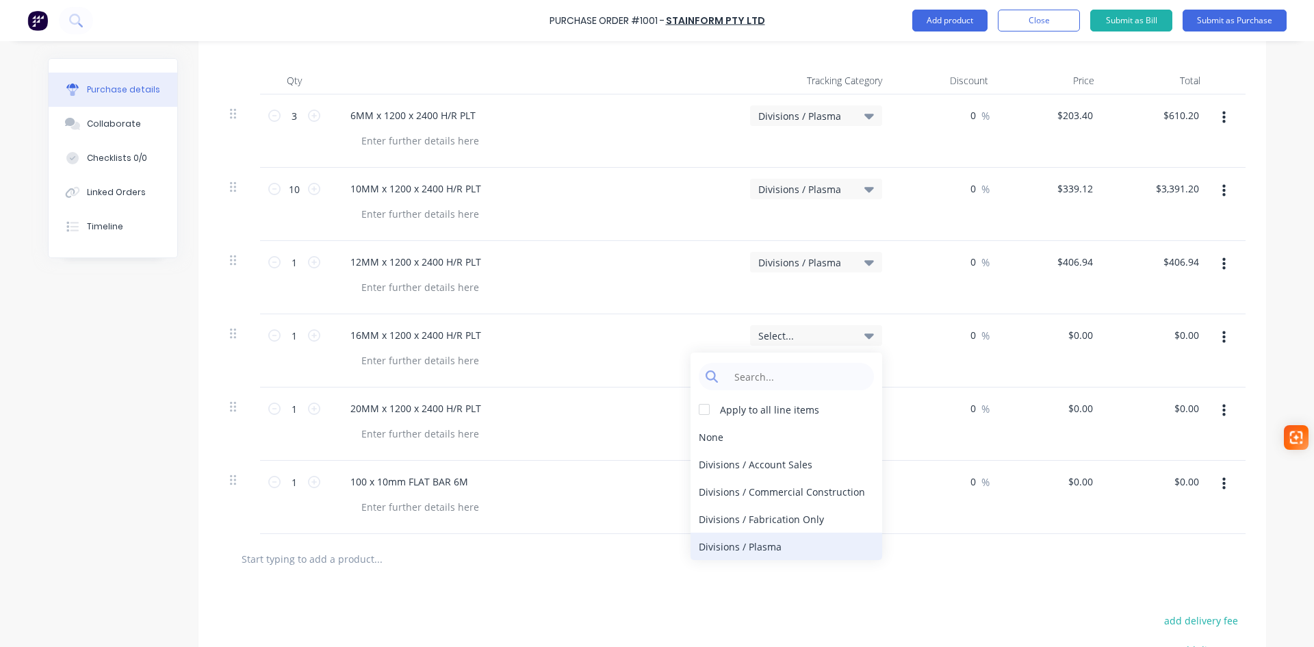
click at [771, 554] on div "Divisions / Plasma" at bounding box center [787, 545] width 192 height 27
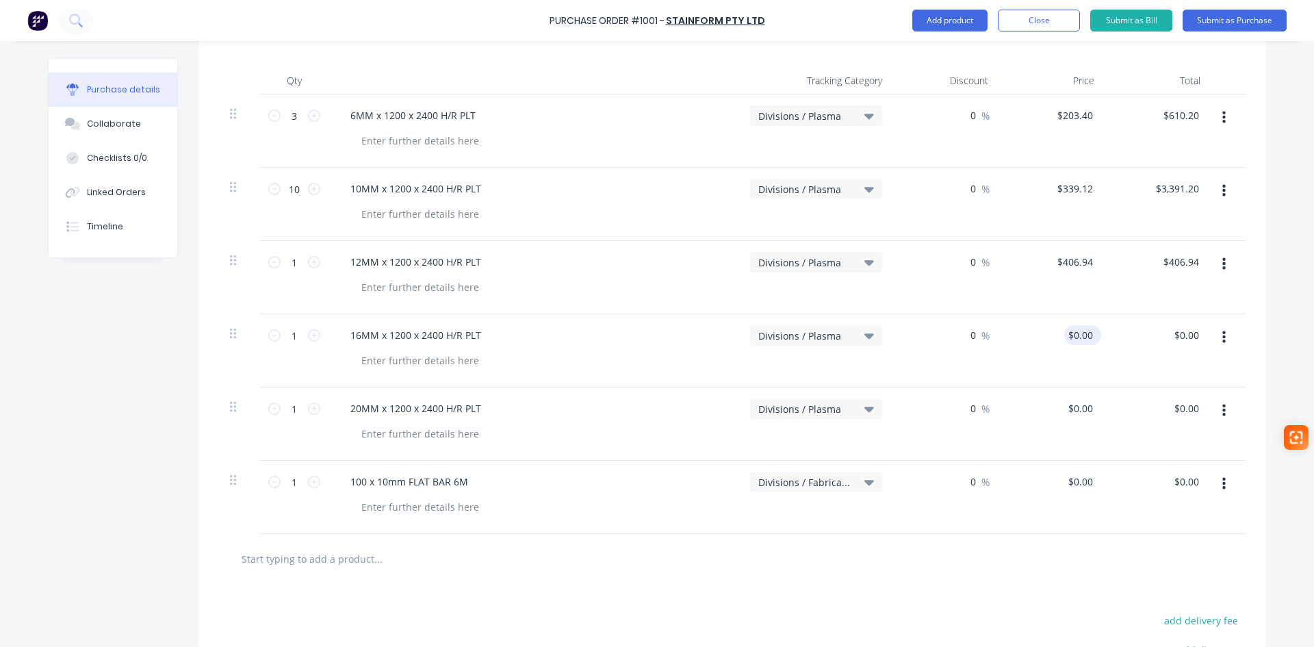
type textarea "x"
type input "0.00"
click at [1078, 338] on input "0.00" at bounding box center [1083, 335] width 26 height 20
type textarea "x"
type input "$0.00"
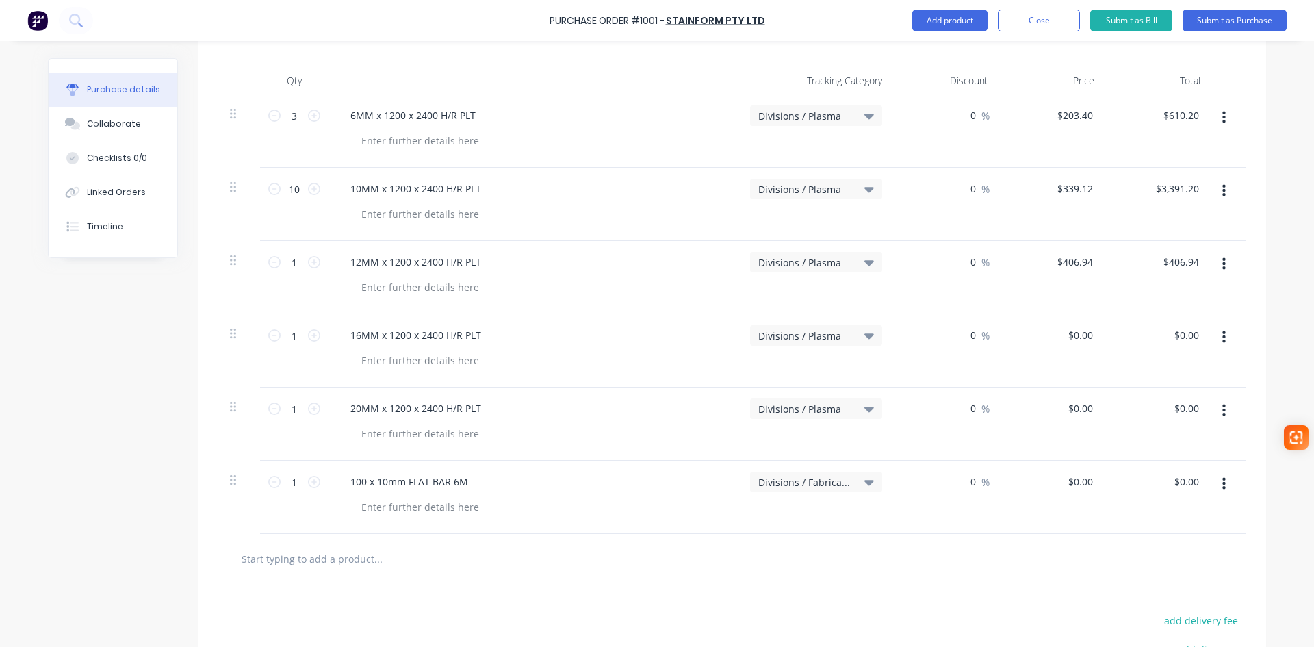
drag, startPoint x: 1088, startPoint y: 332, endPoint x: 1049, endPoint y: 338, distance: 39.5
click at [1049, 338] on div "$0.00 $0.00" at bounding box center [1052, 350] width 106 height 73
type textarea "x"
type input "0.00"
click at [1069, 338] on input "0.00" at bounding box center [1079, 335] width 31 height 20
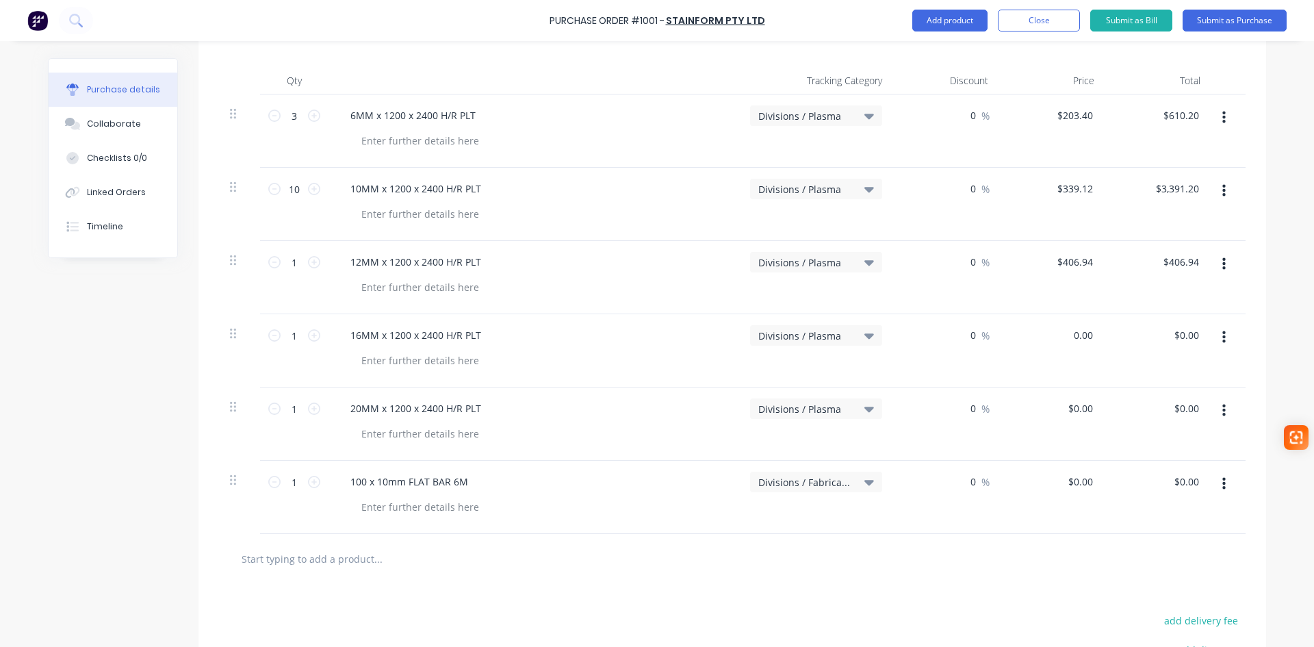
type textarea "x"
type input "$0.00"
click at [1052, 335] on div "$0.00 $0.00" at bounding box center [1052, 350] width 106 height 73
click at [1093, 337] on div "$0.00 $0.00" at bounding box center [1082, 335] width 37 height 20
type textarea "x"
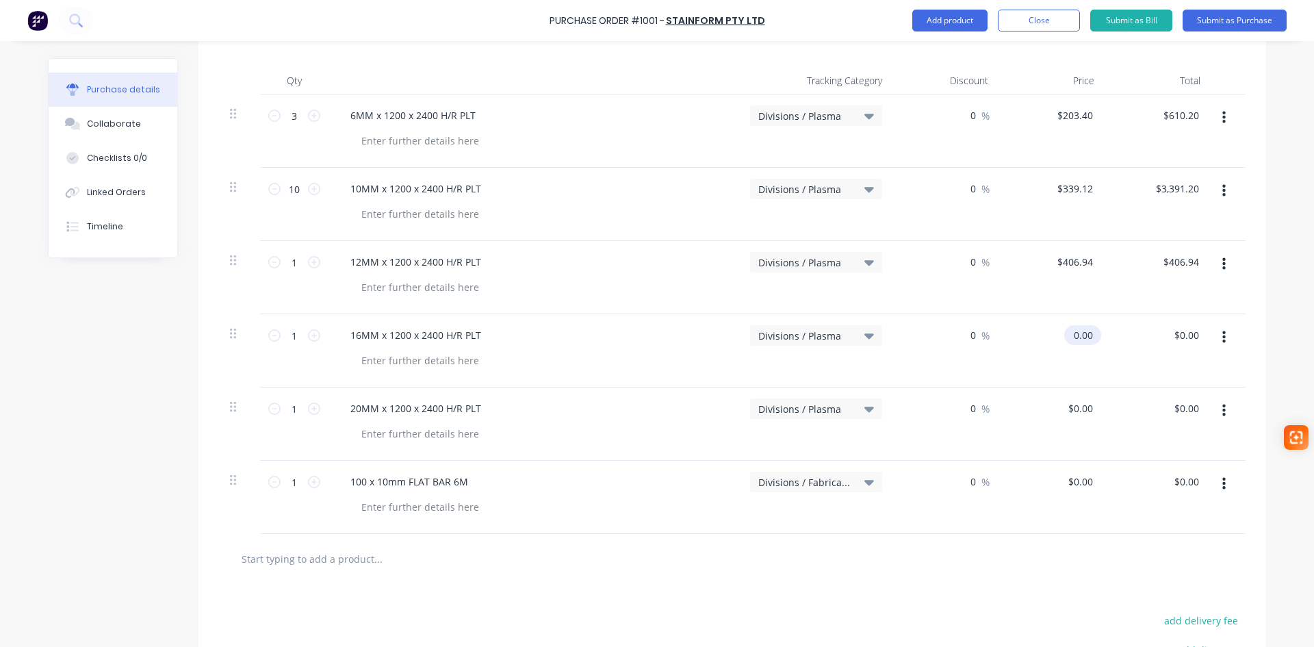
click at [1068, 334] on input "0.00" at bounding box center [1079, 335] width 31 height 20
type input "542.59"
type textarea "x"
type input "$542.59"
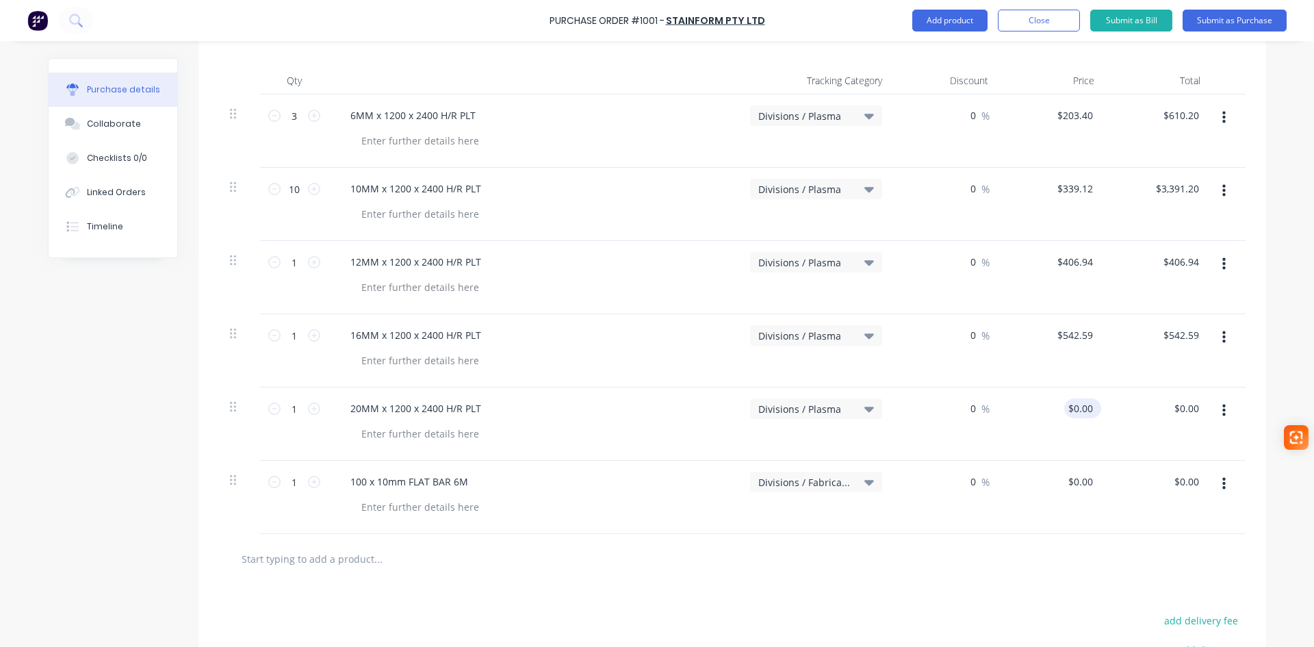
click at [1091, 414] on div "$0.00 $0.00" at bounding box center [1082, 408] width 37 height 20
type textarea "x"
type input "0.00"
click at [1089, 407] on input "0.00" at bounding box center [1083, 408] width 26 height 20
type textarea "x"
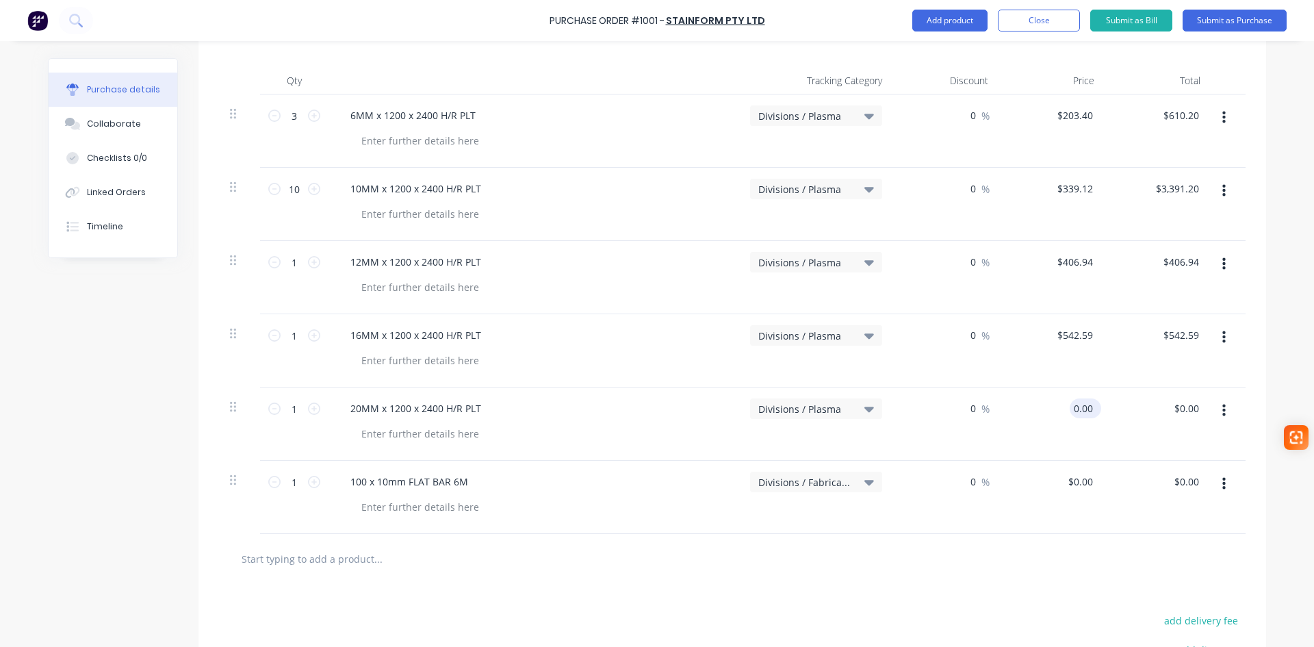
drag, startPoint x: 1089, startPoint y: 407, endPoint x: 1068, endPoint y: 405, distance: 20.6
click at [1070, 405] on input "0.00" at bounding box center [1083, 408] width 26 height 20
type input "678.00"
type textarea "x"
type input "$678.00"
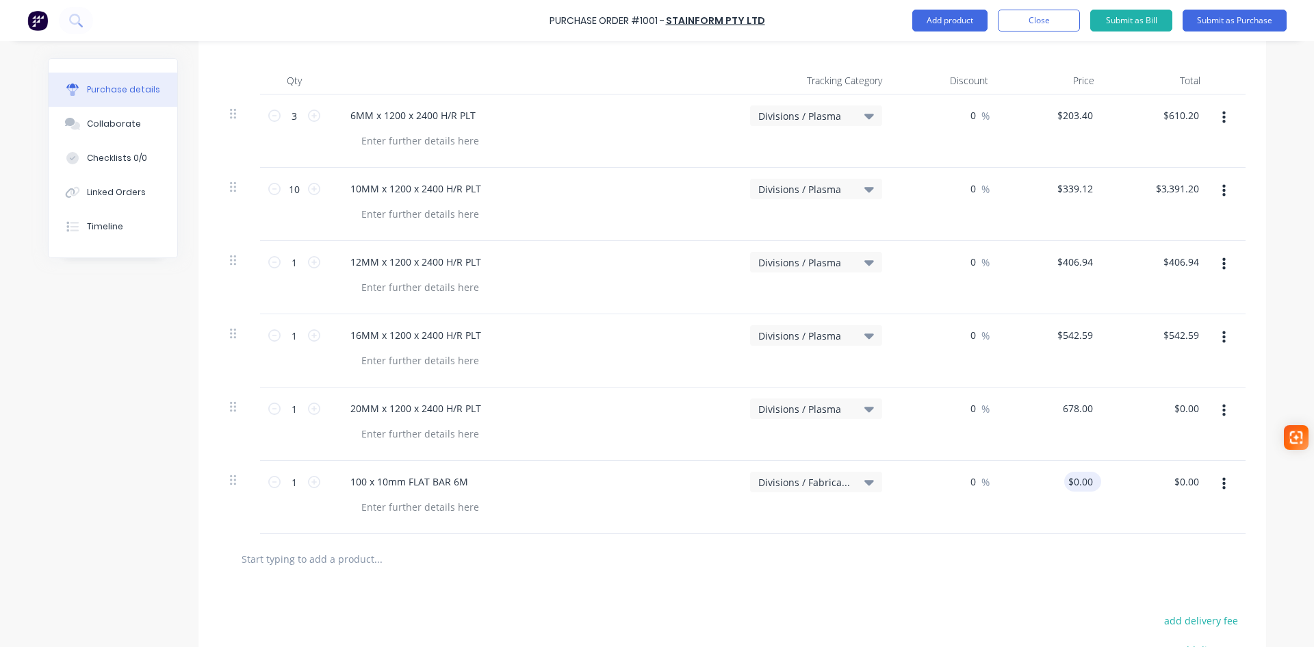
type input "$678.00"
type input "0.00"
click at [1088, 483] on input "0.00" at bounding box center [1079, 482] width 31 height 20
type textarea "x"
drag, startPoint x: 1089, startPoint y: 482, endPoint x: 1061, endPoint y: 485, distance: 28.3
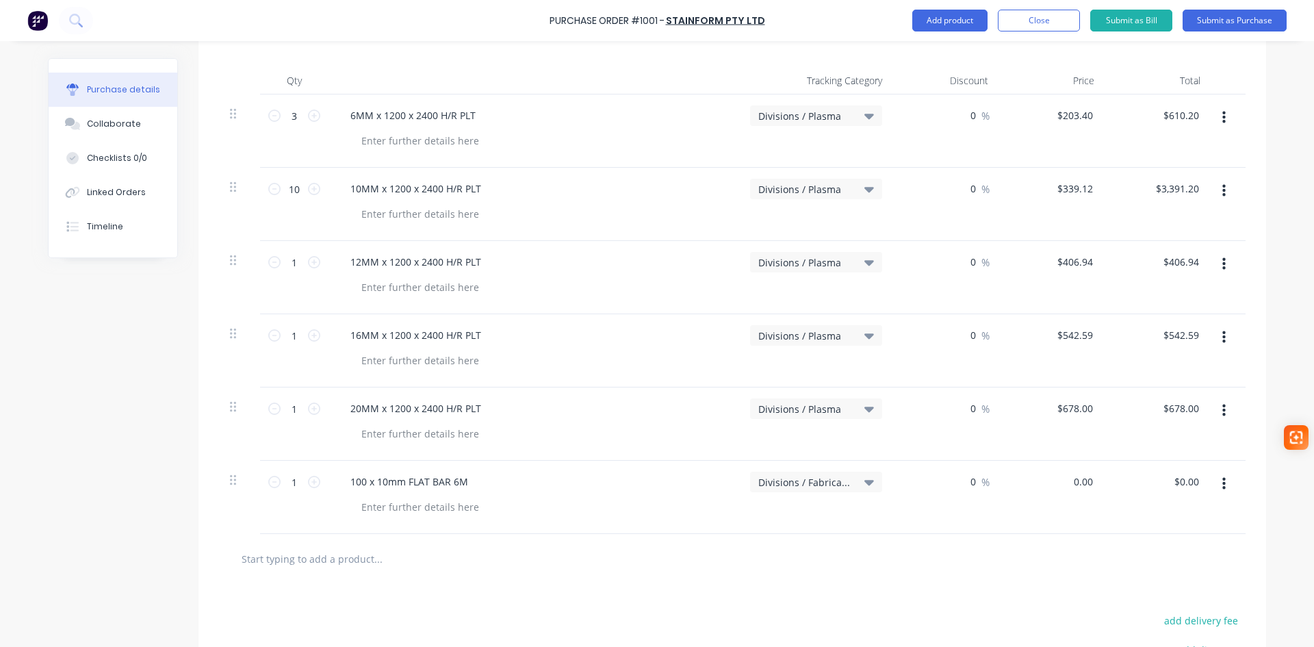
click at [1062, 485] on div "0.00 0.00" at bounding box center [1052, 497] width 106 height 73
type input "76.54"
type textarea "x"
type input "$76.54"
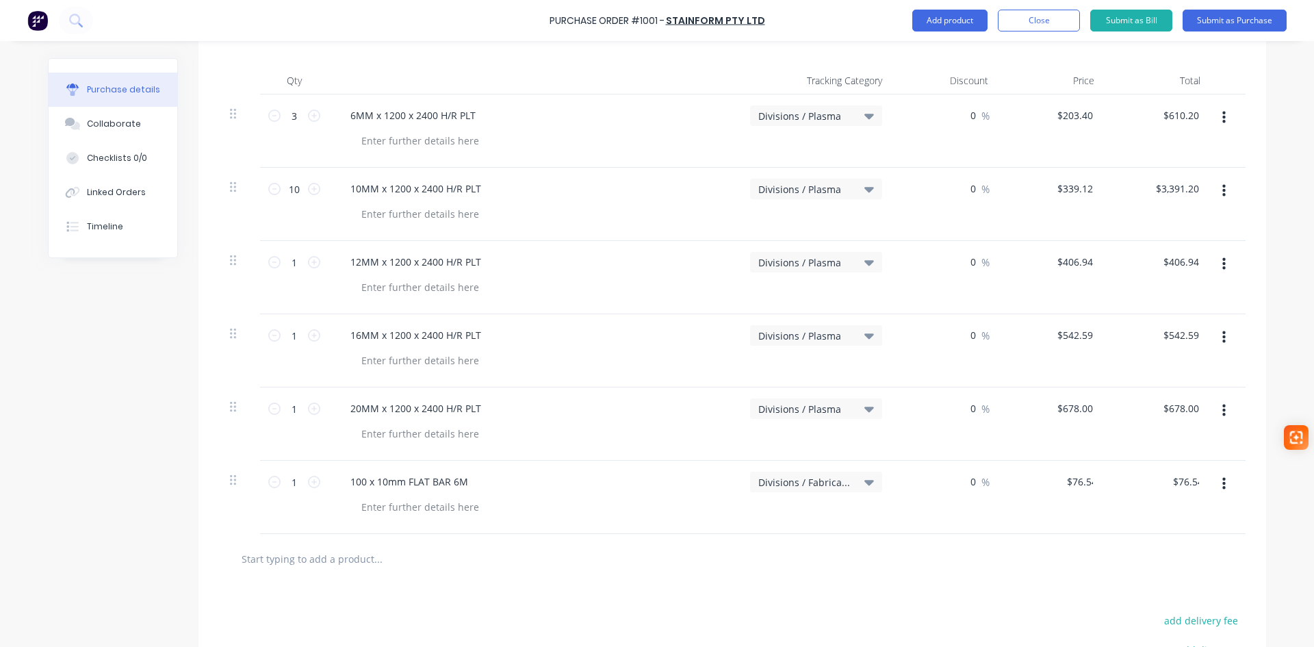
click at [1070, 582] on div at bounding box center [732, 559] width 1027 height 50
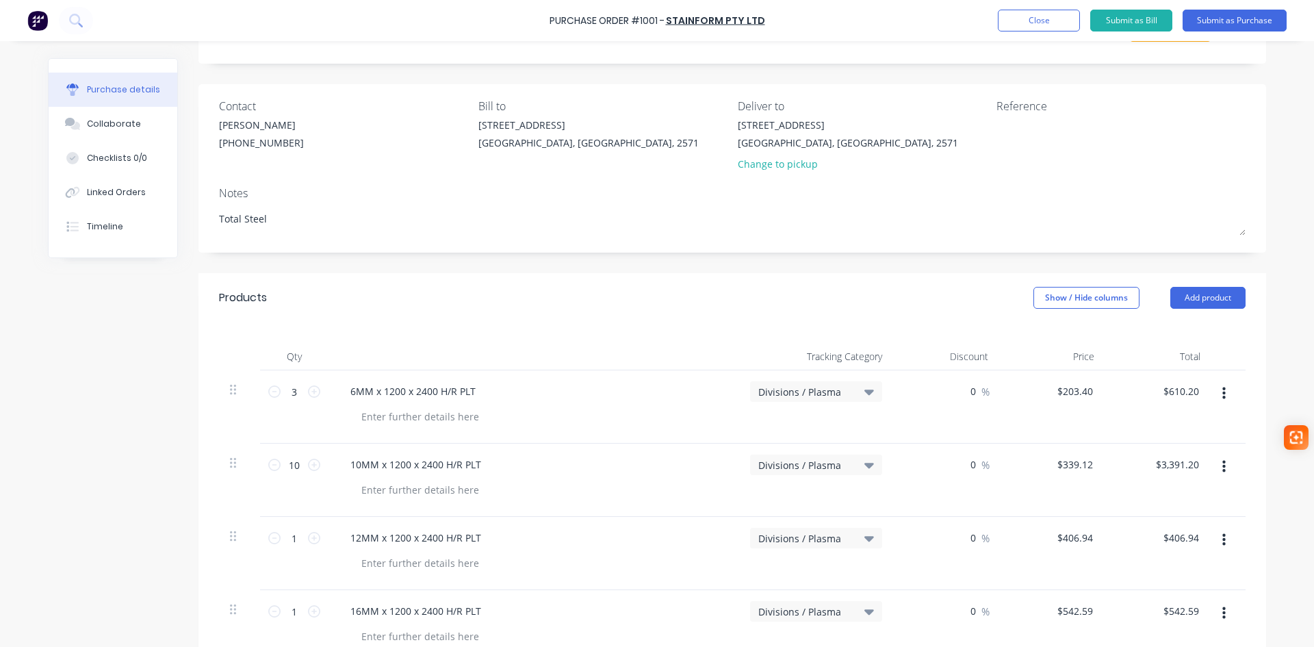
scroll to position [0, 0]
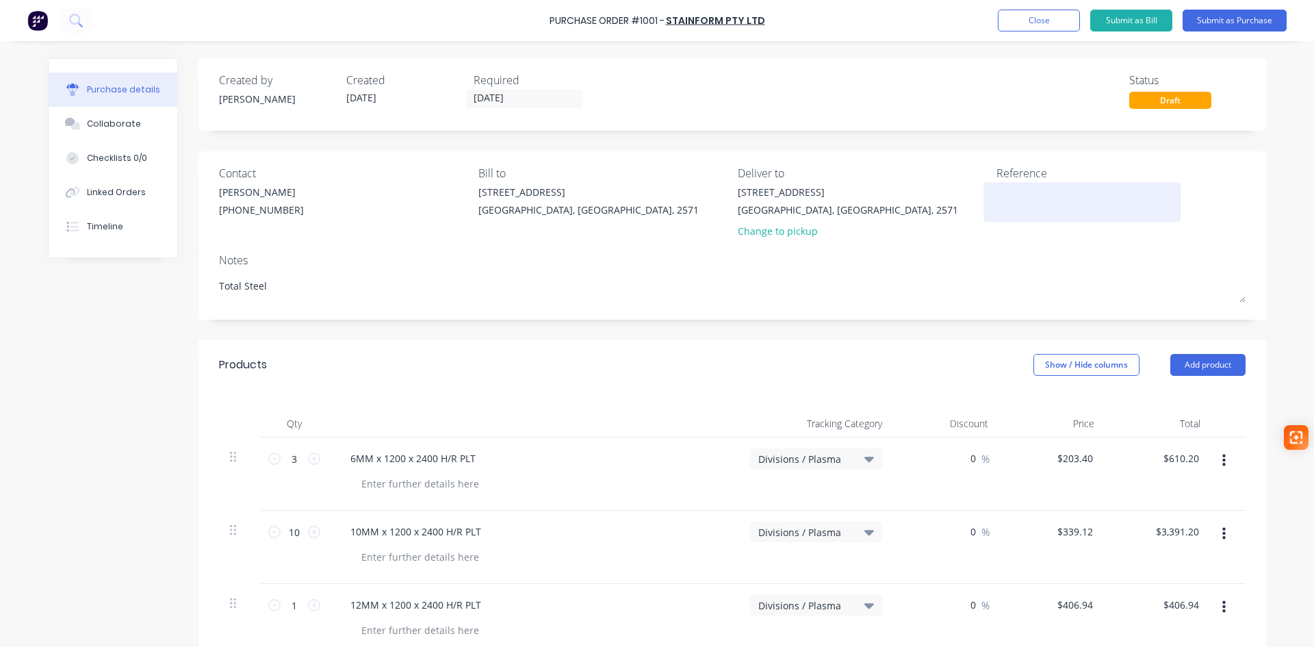
click at [1015, 200] on textarea at bounding box center [1082, 200] width 171 height 31
type textarea "106"
type textarea "x"
type textarea "1061"
type textarea "x"
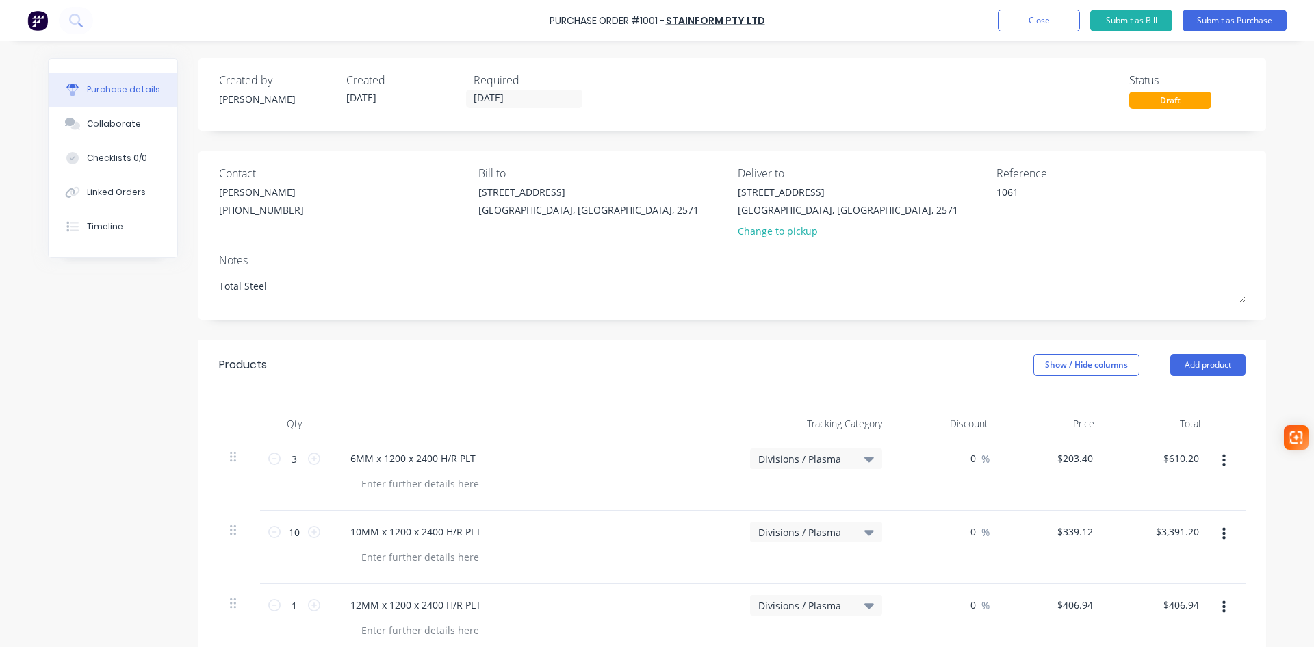
type textarea "10619"
type textarea "x"
type textarea "106192"
type textarea "x"
click at [1125, 16] on button "Submit as Bill" at bounding box center [1131, 21] width 82 height 22
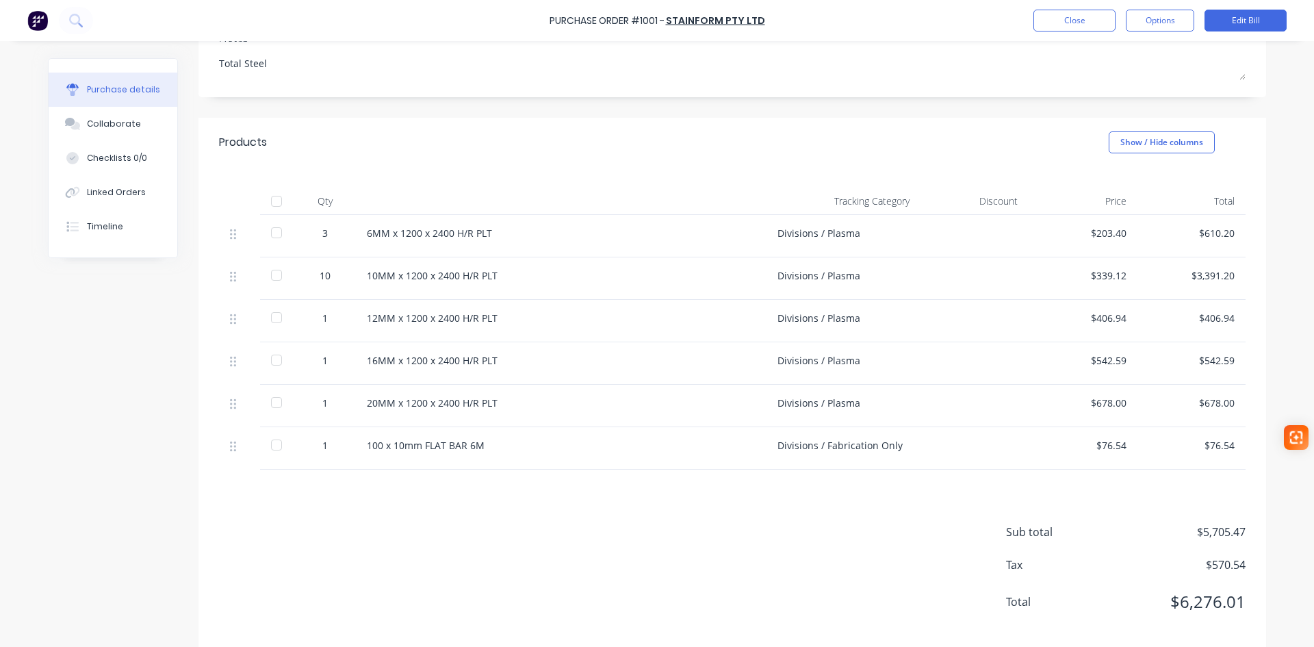
scroll to position [219, 0]
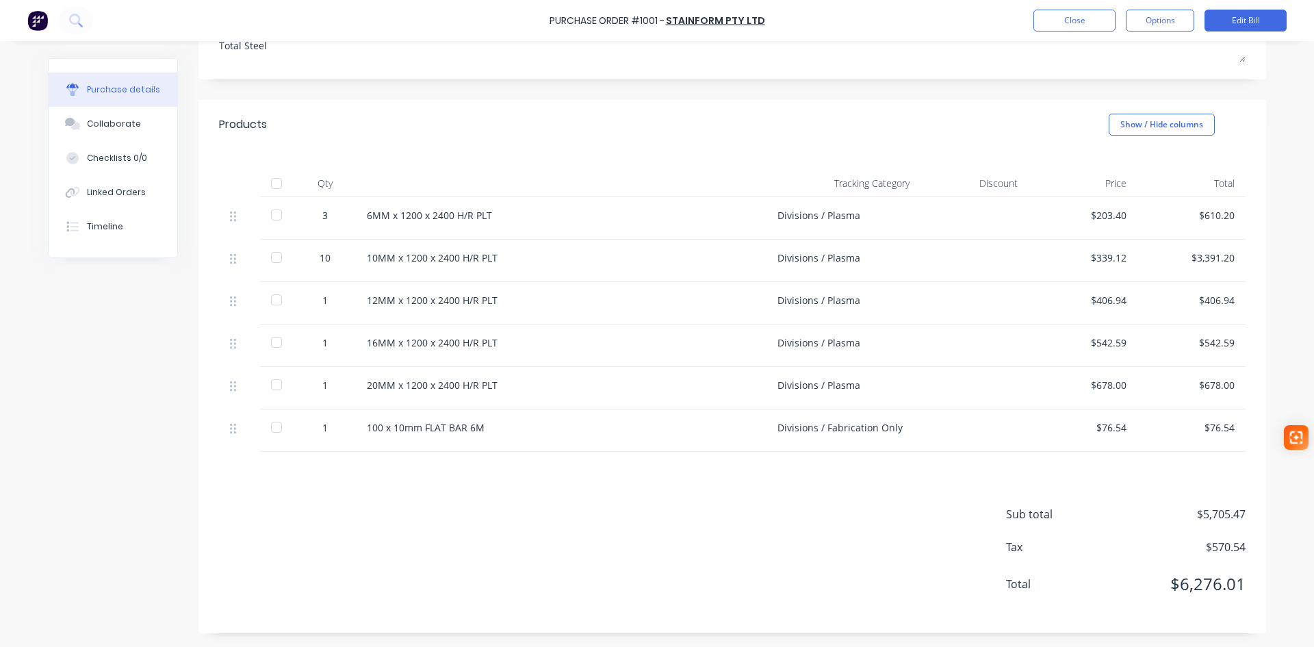
click at [1125, 301] on div "$406.94" at bounding box center [1083, 303] width 108 height 42
click at [1116, 303] on div "$406.94" at bounding box center [1083, 300] width 86 height 14
click at [1241, 14] on button "Edit Bill" at bounding box center [1246, 21] width 82 height 22
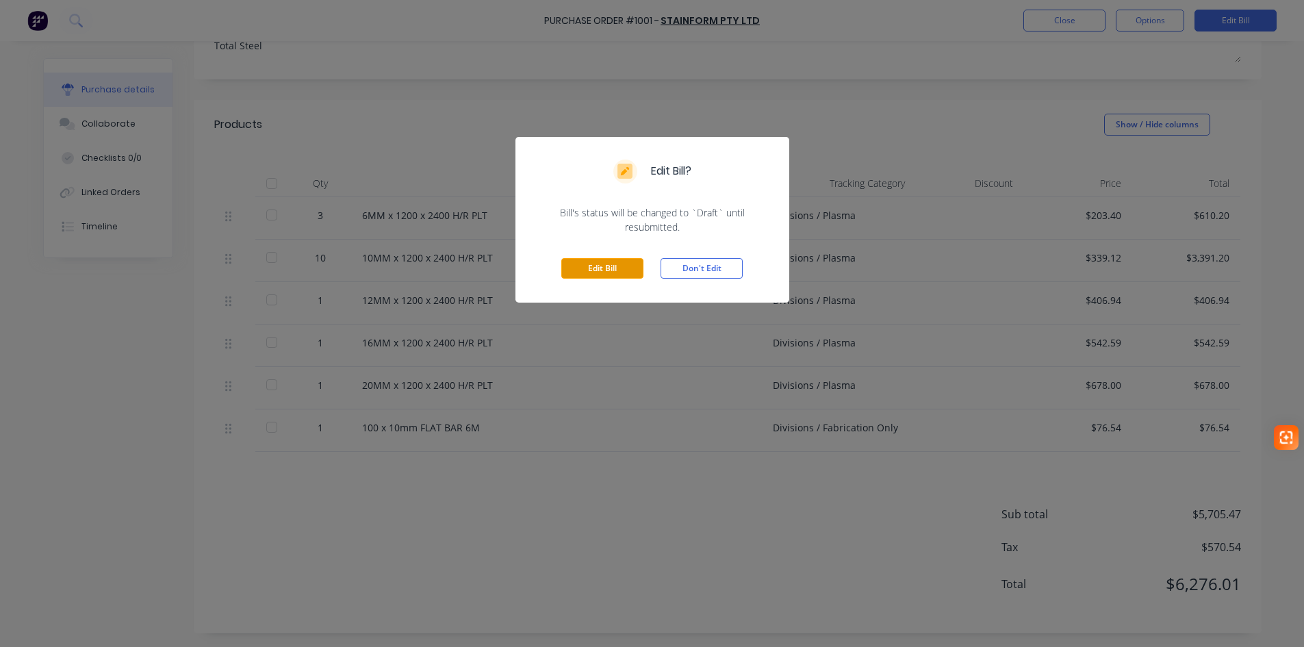
click at [606, 259] on button "Edit Bill" at bounding box center [602, 268] width 82 height 21
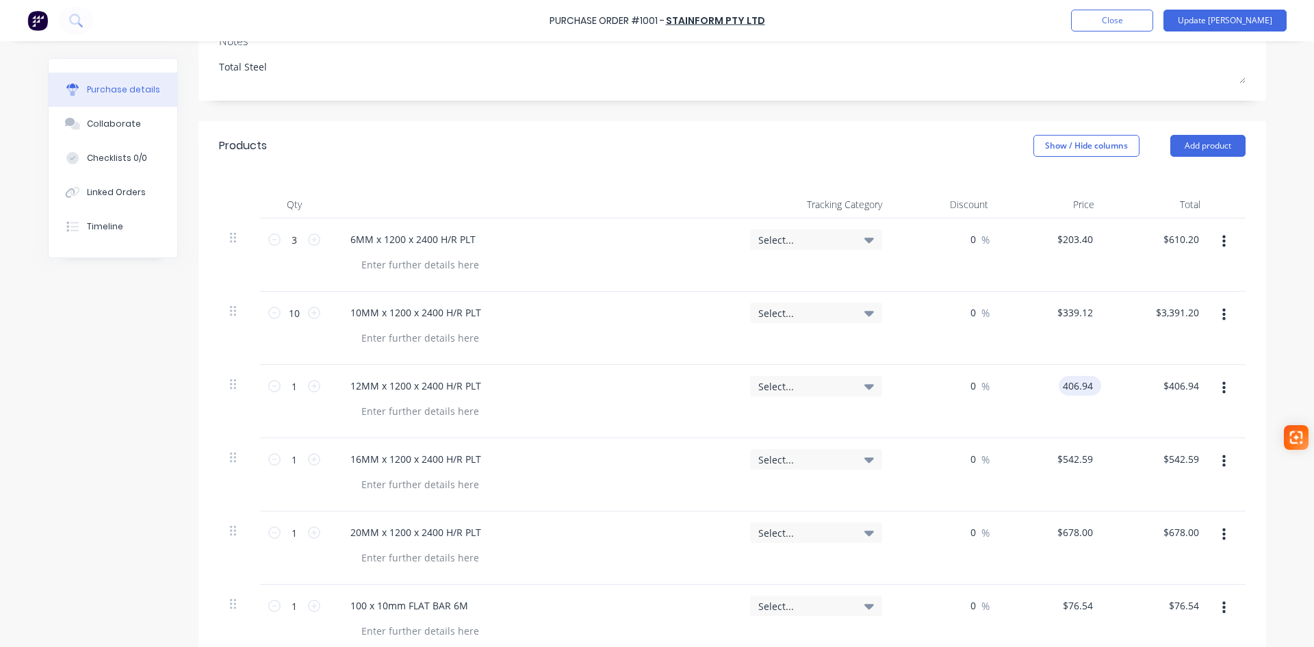
click at [1088, 387] on input "406.94" at bounding box center [1077, 386] width 37 height 20
click at [1235, 20] on button "Update [PERSON_NAME]" at bounding box center [1225, 21] width 123 height 22
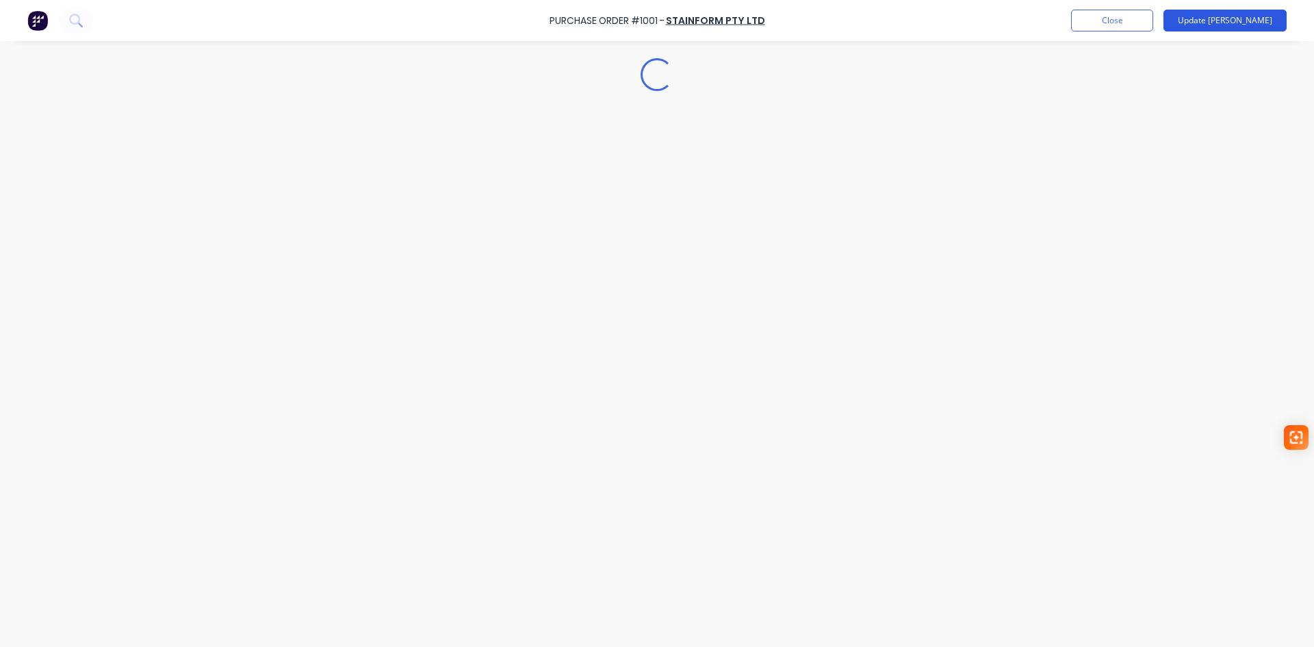
scroll to position [0, 0]
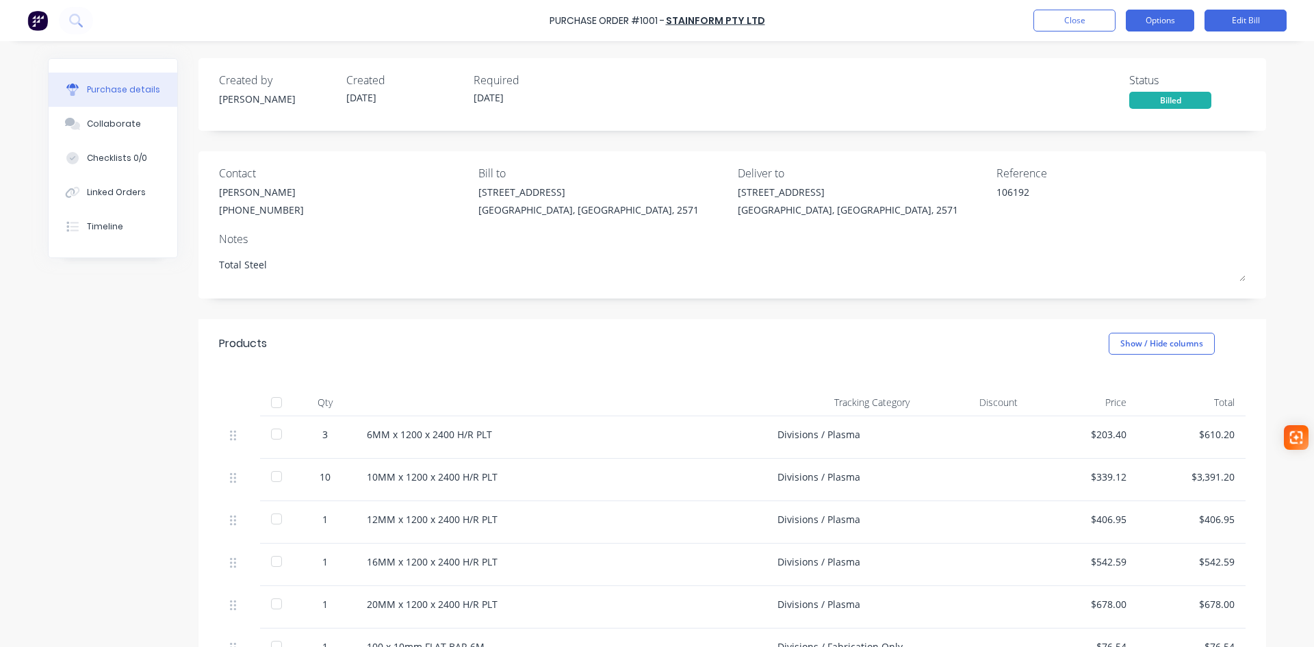
click at [1181, 24] on button "Options" at bounding box center [1160, 21] width 68 height 22
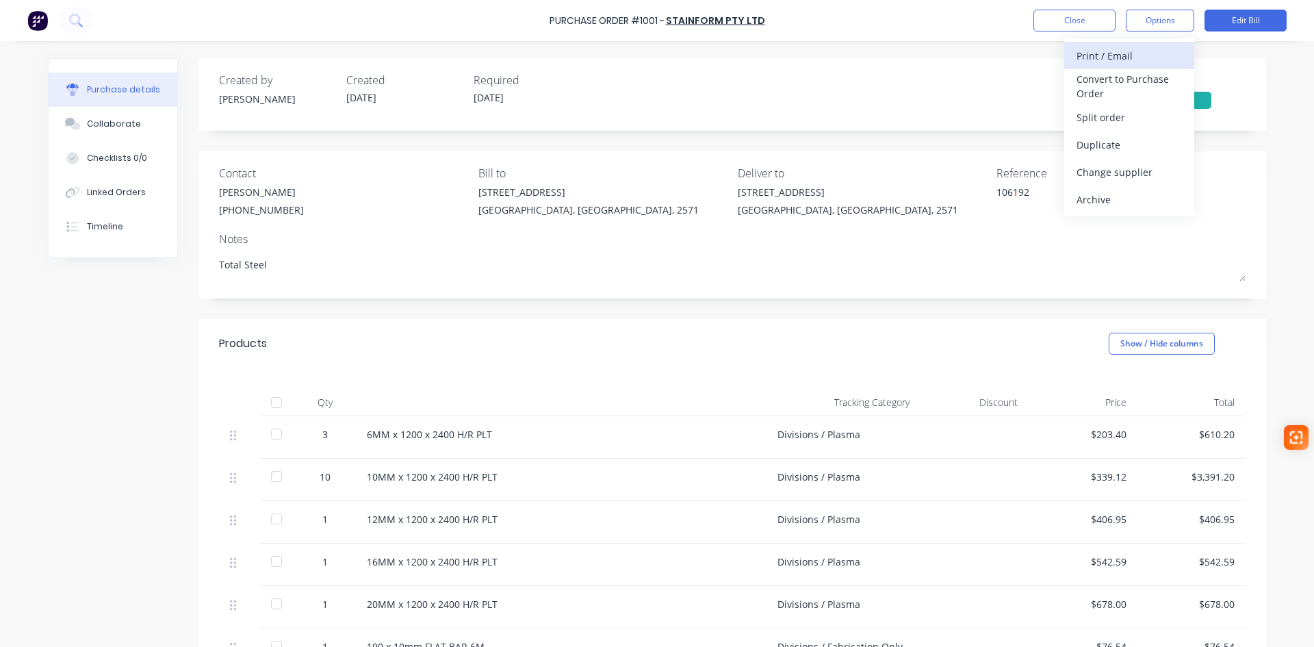
click at [1136, 53] on div "Print / Email" at bounding box center [1129, 56] width 105 height 20
click at [1132, 80] on div "With pricing" at bounding box center [1129, 83] width 105 height 20
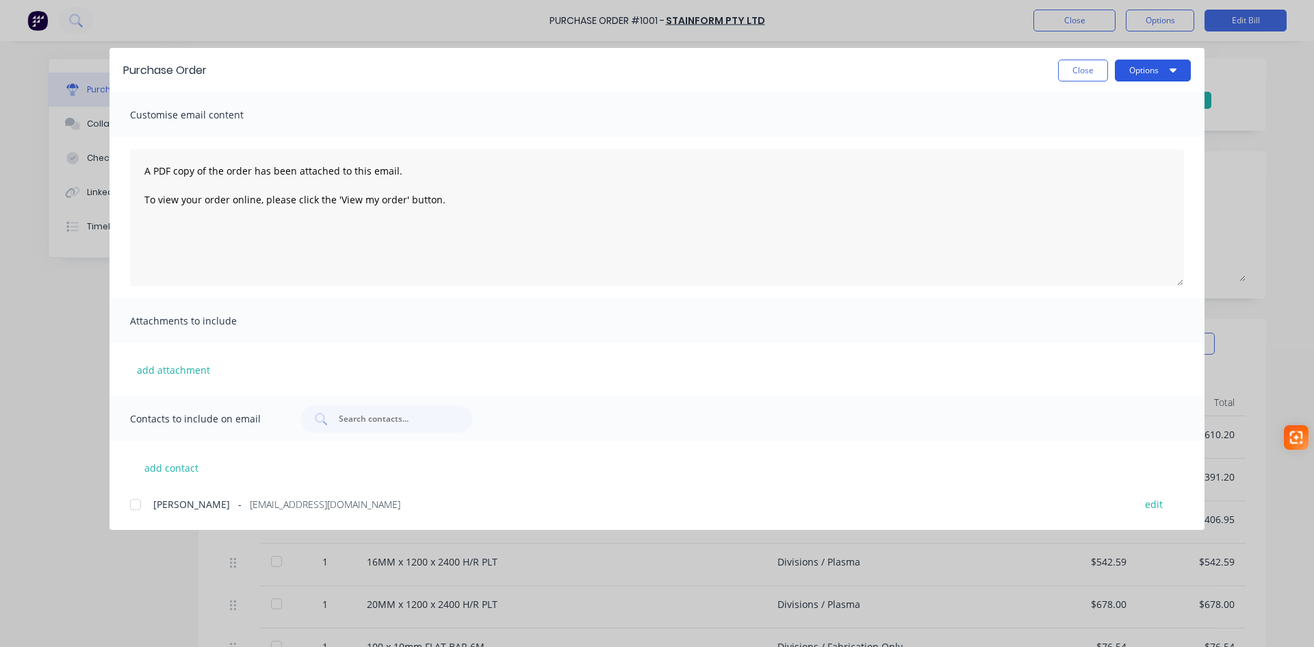
click at [1149, 71] on button "Options" at bounding box center [1153, 71] width 76 height 22
click at [188, 474] on button "add contact" at bounding box center [171, 467] width 82 height 21
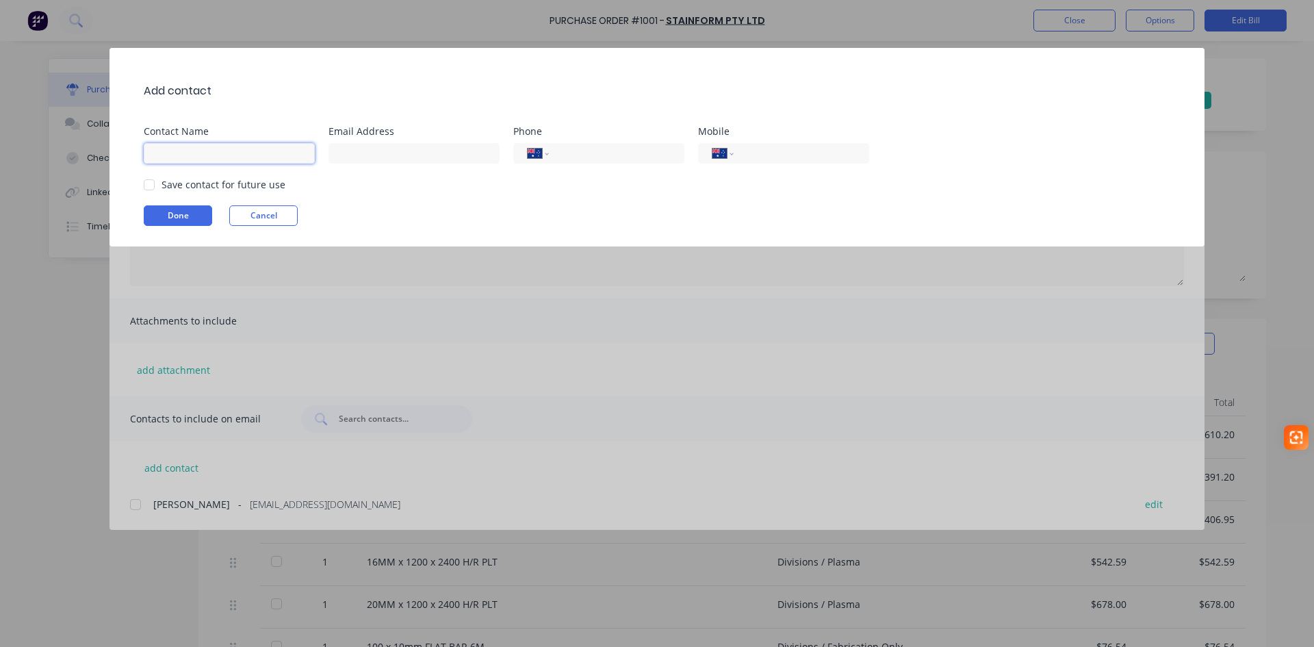
click at [209, 148] on input at bounding box center [229, 153] width 171 height 21
click at [151, 183] on div at bounding box center [149, 184] width 27 height 27
drag, startPoint x: 162, startPoint y: 209, endPoint x: 194, endPoint y: 217, distance: 33.7
click at [162, 209] on button "Done" at bounding box center [178, 215] width 68 height 21
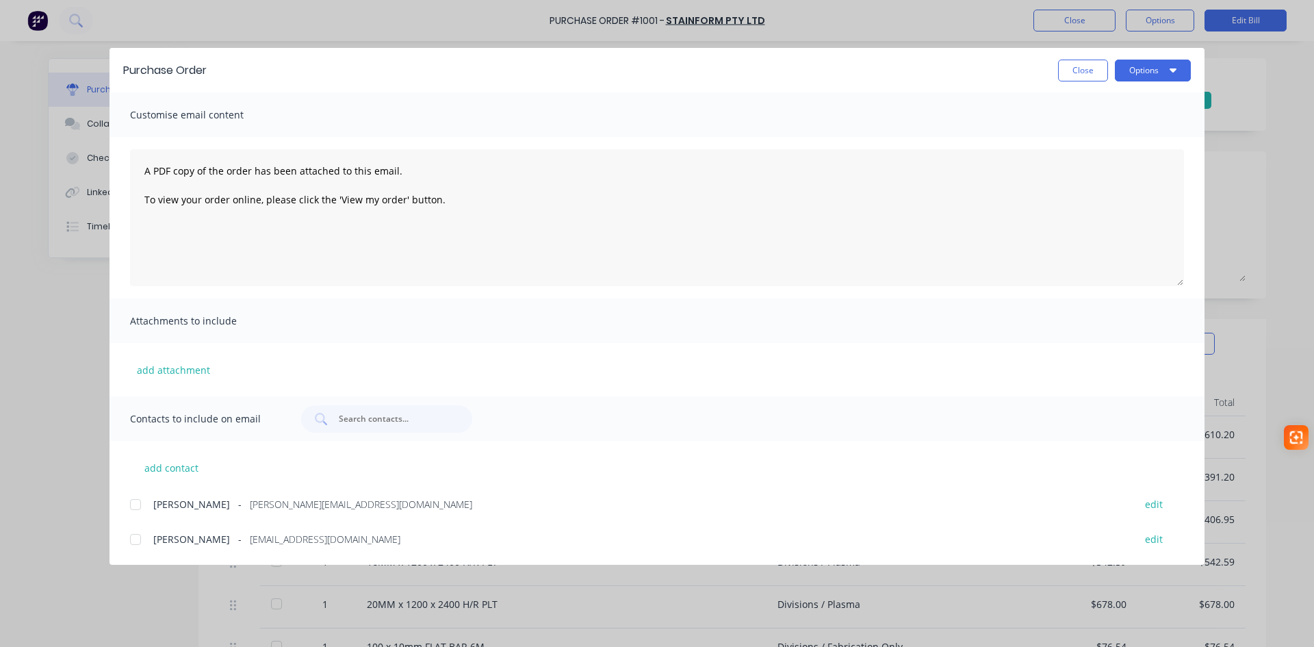
click at [136, 507] on div at bounding box center [135, 504] width 27 height 27
click at [1160, 71] on button "Options" at bounding box center [1153, 71] width 76 height 22
click at [1116, 163] on div "Email" at bounding box center [1125, 160] width 105 height 20
click at [1160, 72] on button "Options" at bounding box center [1153, 71] width 76 height 22
click at [1077, 74] on button "Close" at bounding box center [1083, 71] width 50 height 22
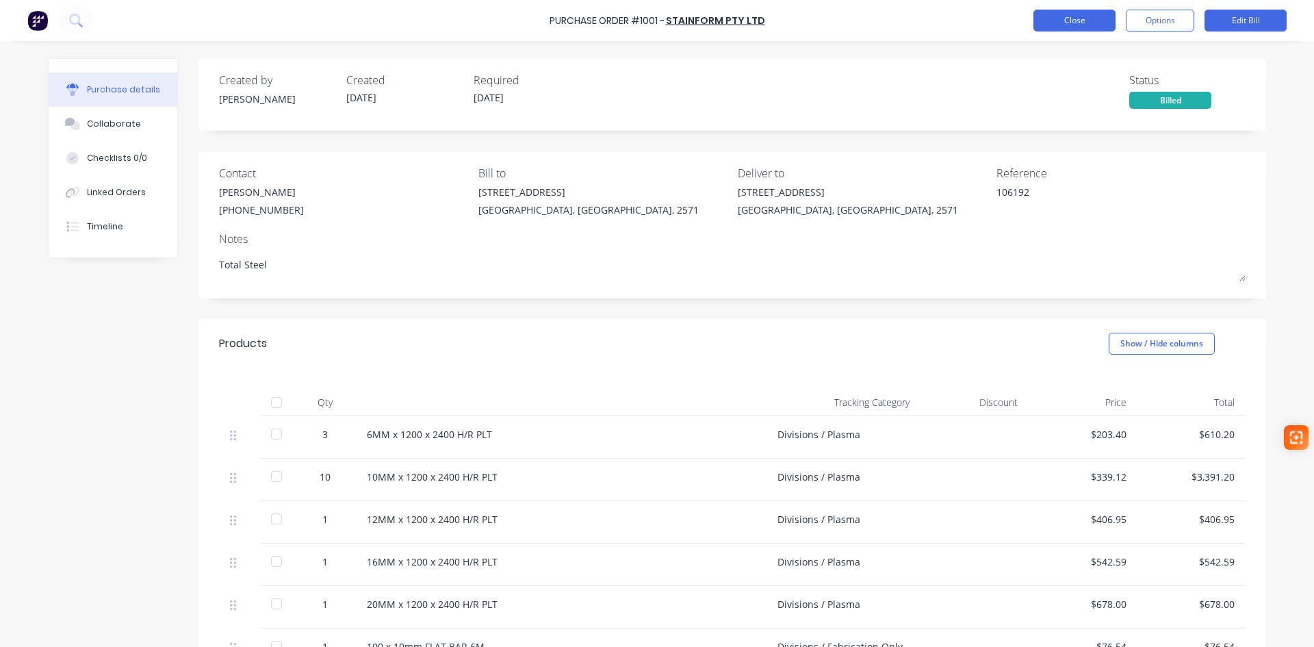
click at [1079, 21] on button "Close" at bounding box center [1075, 21] width 82 height 22
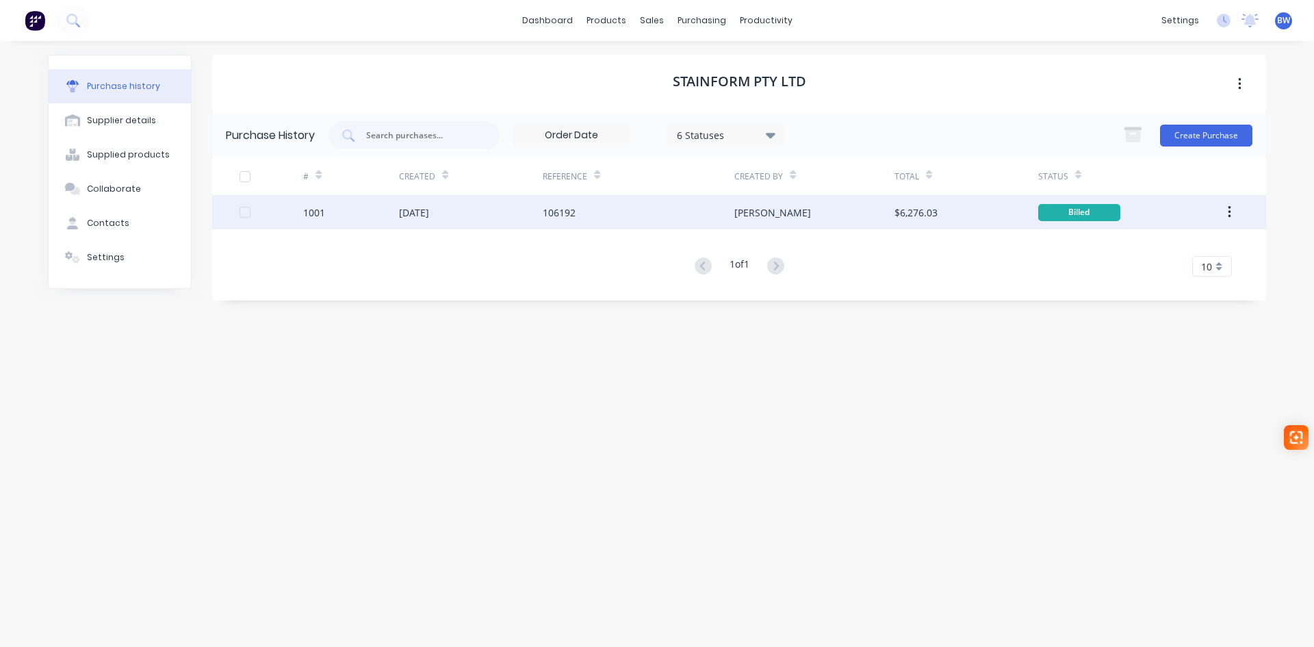
click at [1226, 203] on button "button" at bounding box center [1230, 212] width 32 height 25
